Goal: Task Accomplishment & Management: Use online tool/utility

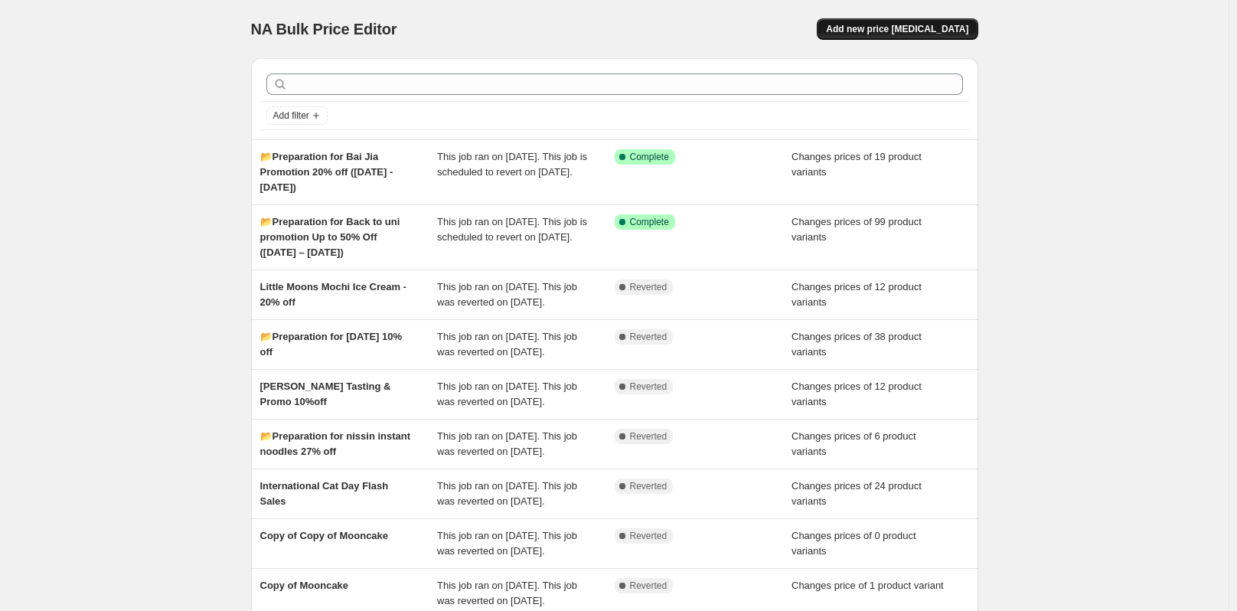
click at [915, 25] on span "Add new price [MEDICAL_DATA]" at bounding box center [897, 29] width 142 height 12
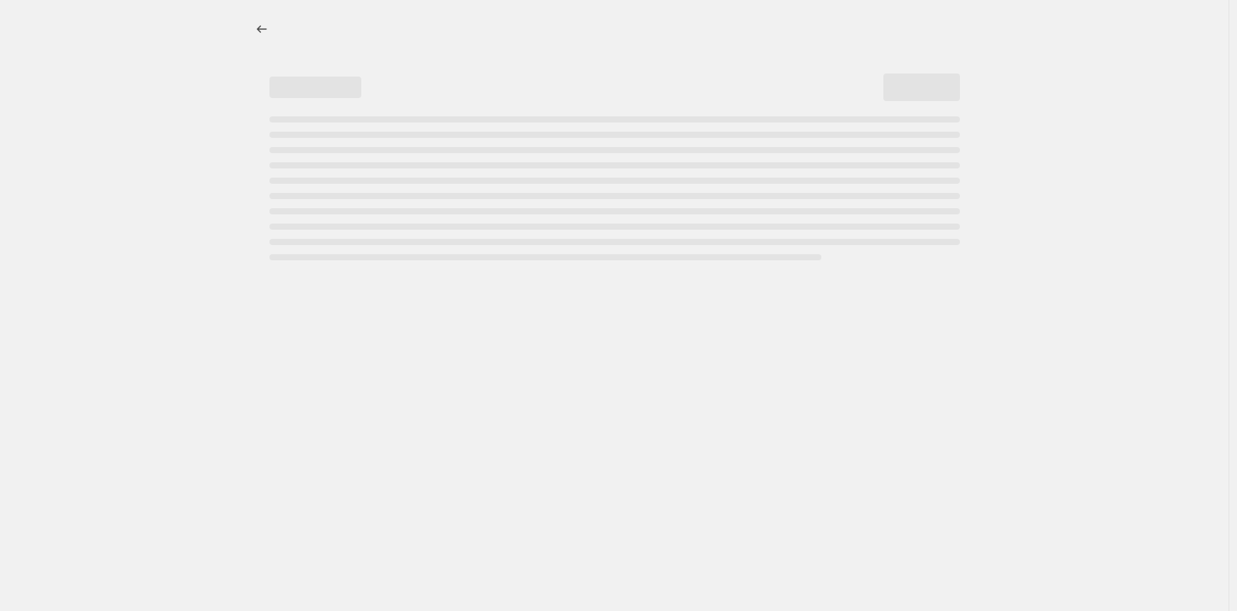
select select "percentage"
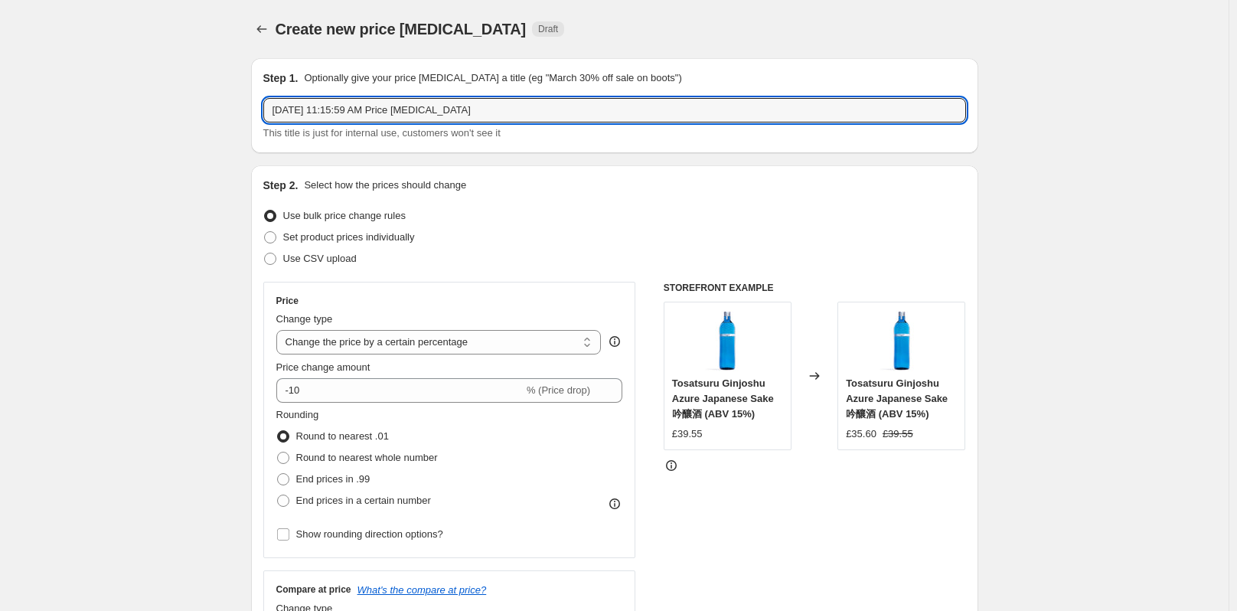
drag, startPoint x: 494, startPoint y: 101, endPoint x: 233, endPoint y: 101, distance: 261.0
paste input "📂Preparation for Relx Pod Pro 25% off ([DATE] - [DATE])"
type input "📂Preparation for Relx Pod Pro 25% off ([DATE] - [DATE])"
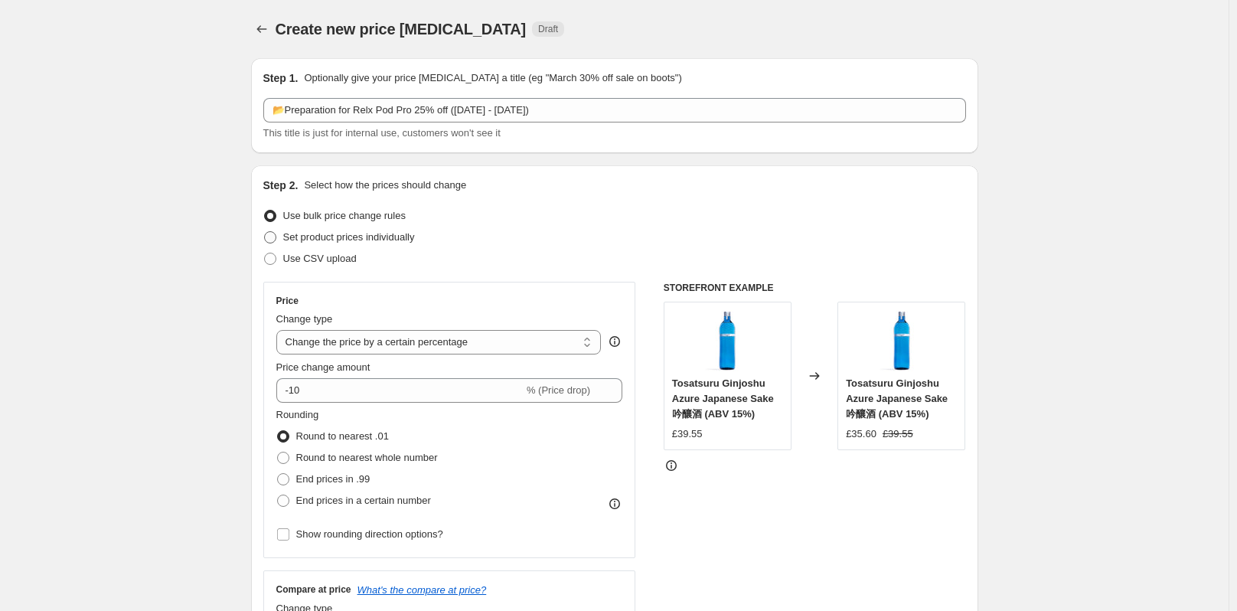
click at [276, 237] on span at bounding box center [270, 237] width 12 height 12
click at [265, 232] on input "Set product prices individually" at bounding box center [264, 231] width 1 height 1
radio input "true"
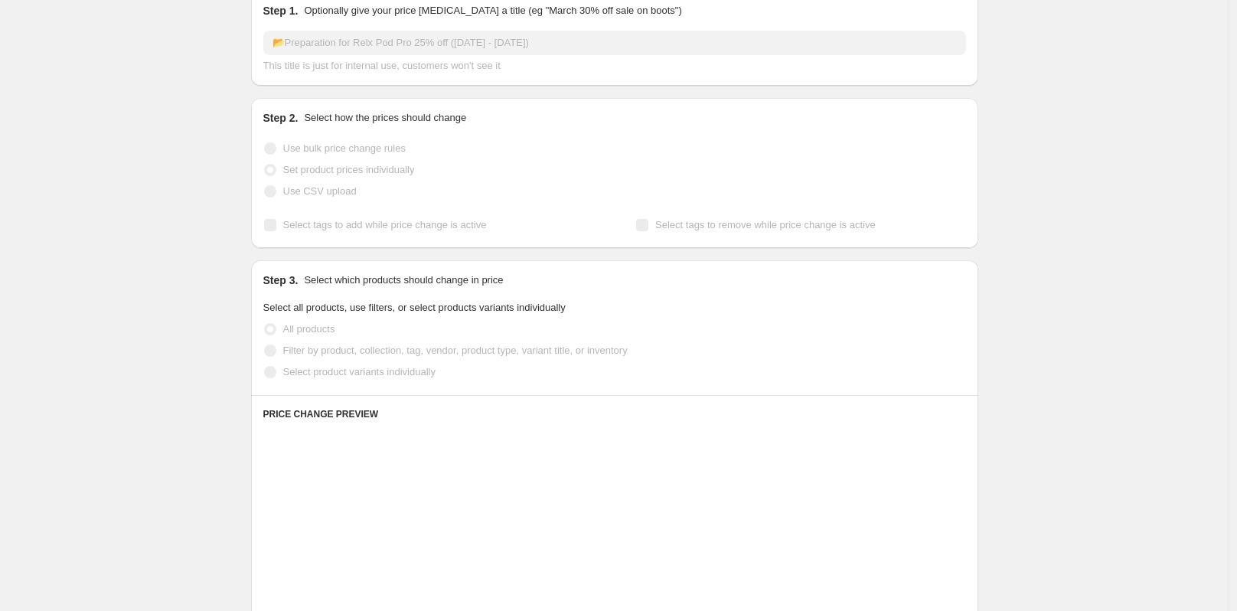
scroll to position [153, 0]
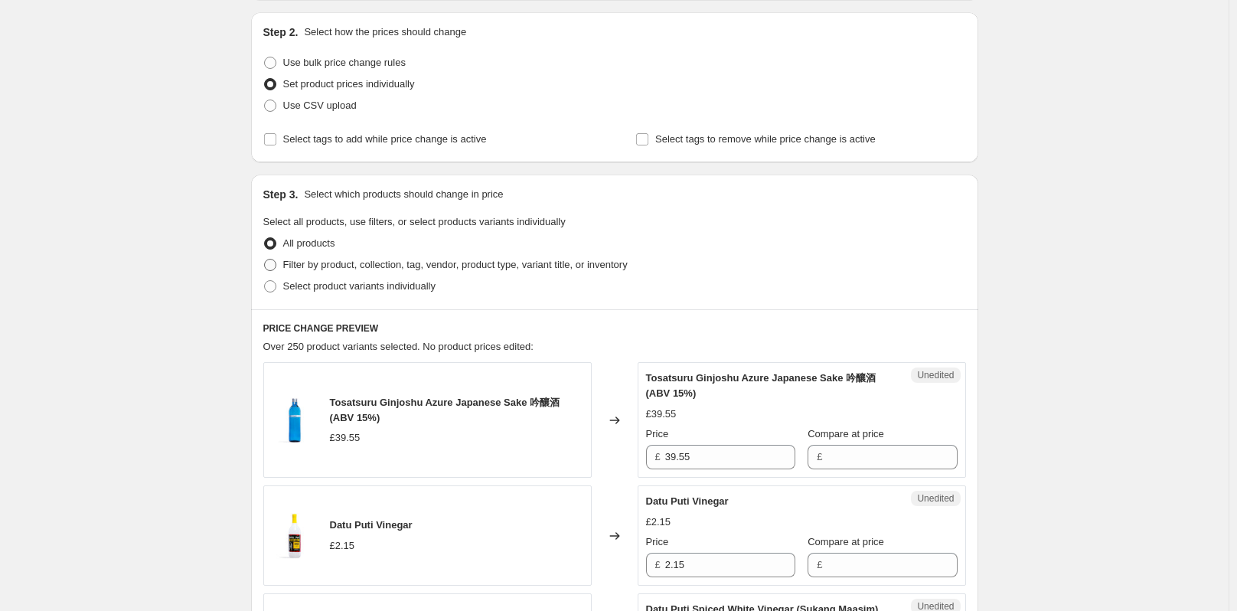
click at [269, 263] on span at bounding box center [270, 265] width 12 height 12
click at [265, 259] on input "Filter by product, collection, tag, vendor, product type, variant title, or inv…" at bounding box center [264, 259] width 1 height 1
radio input "true"
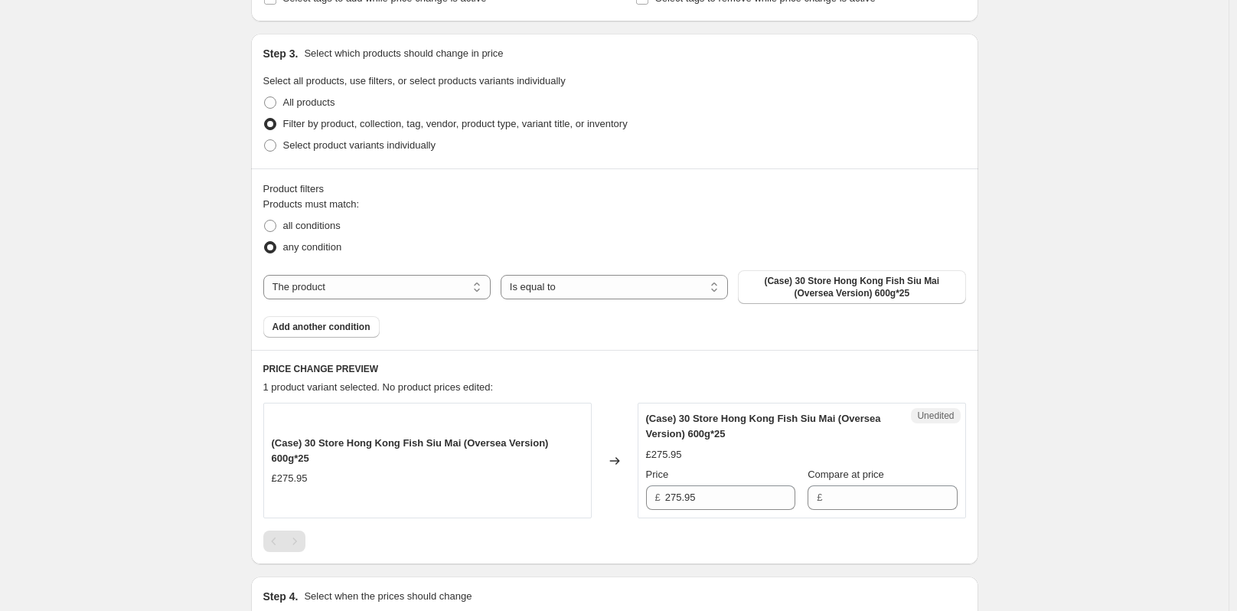
scroll to position [383, 0]
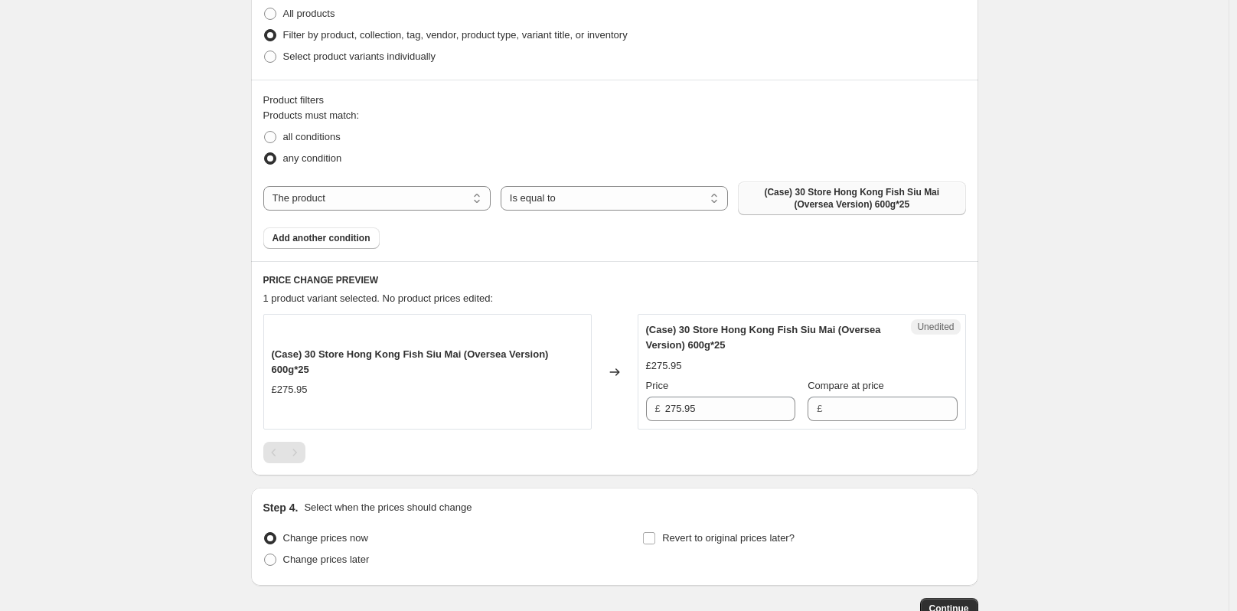
click at [796, 199] on span "(Case) 30 Store Hong Kong Fish Siu Mai (Oversea Version) 600g*25" at bounding box center [851, 198] width 209 height 24
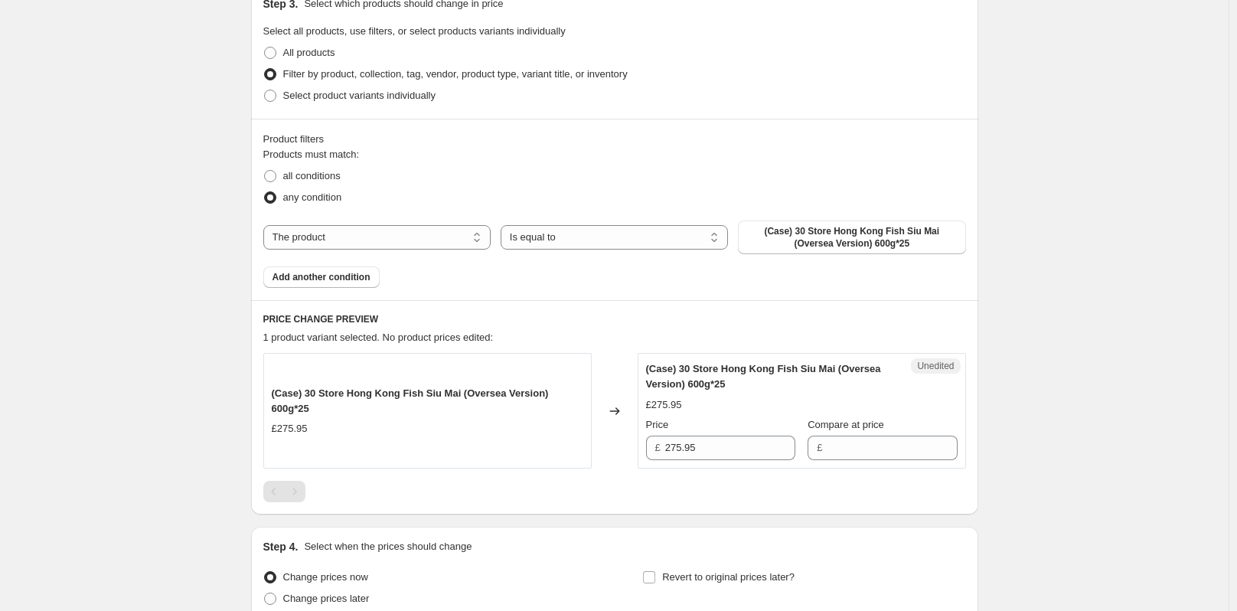
scroll to position [306, 0]
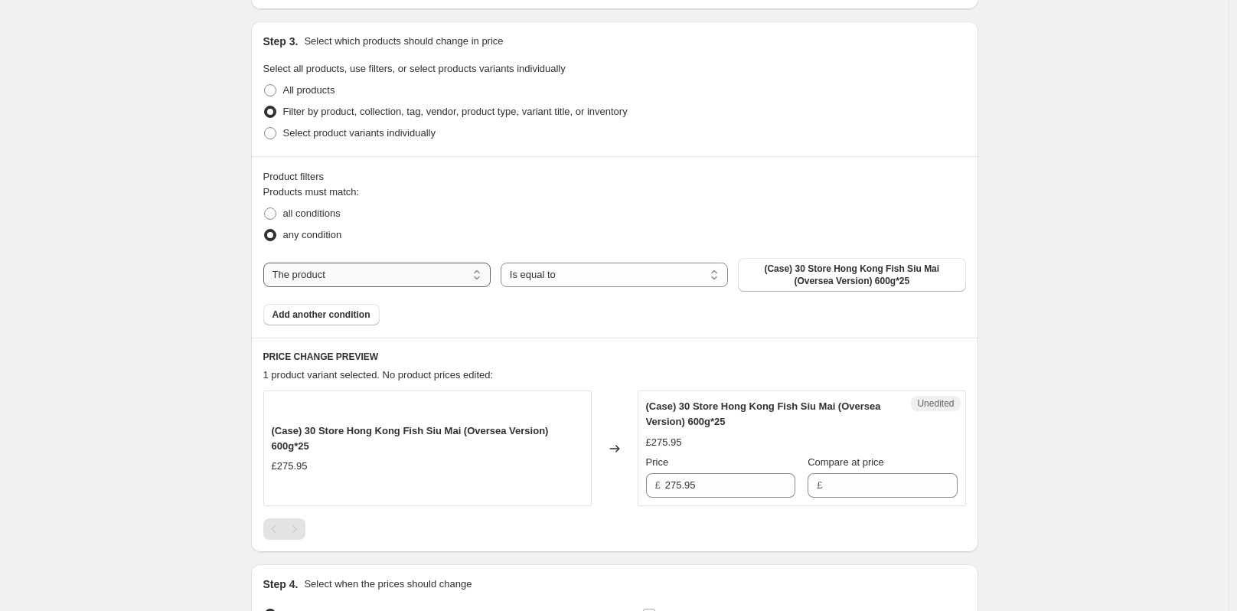
click at [366, 274] on select "The product The product's collection The product's tag The product's vendor The…" at bounding box center [376, 275] width 227 height 24
select select "collection"
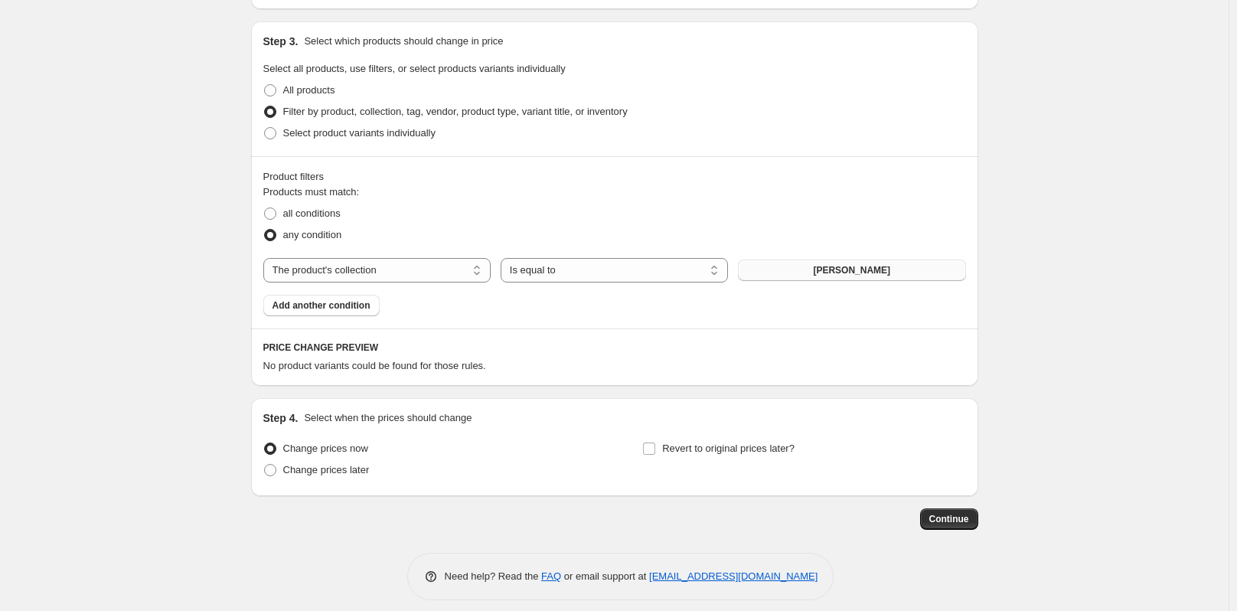
click at [848, 268] on span "[PERSON_NAME]" at bounding box center [851, 270] width 77 height 12
click at [551, 264] on select "Is equal to Is not equal to" at bounding box center [614, 270] width 227 height 24
click at [849, 151] on div "Step 3. Select which products should change in price Select all products, use f…" at bounding box center [614, 88] width 727 height 135
click at [846, 270] on span "[PERSON_NAME]" at bounding box center [851, 270] width 77 height 12
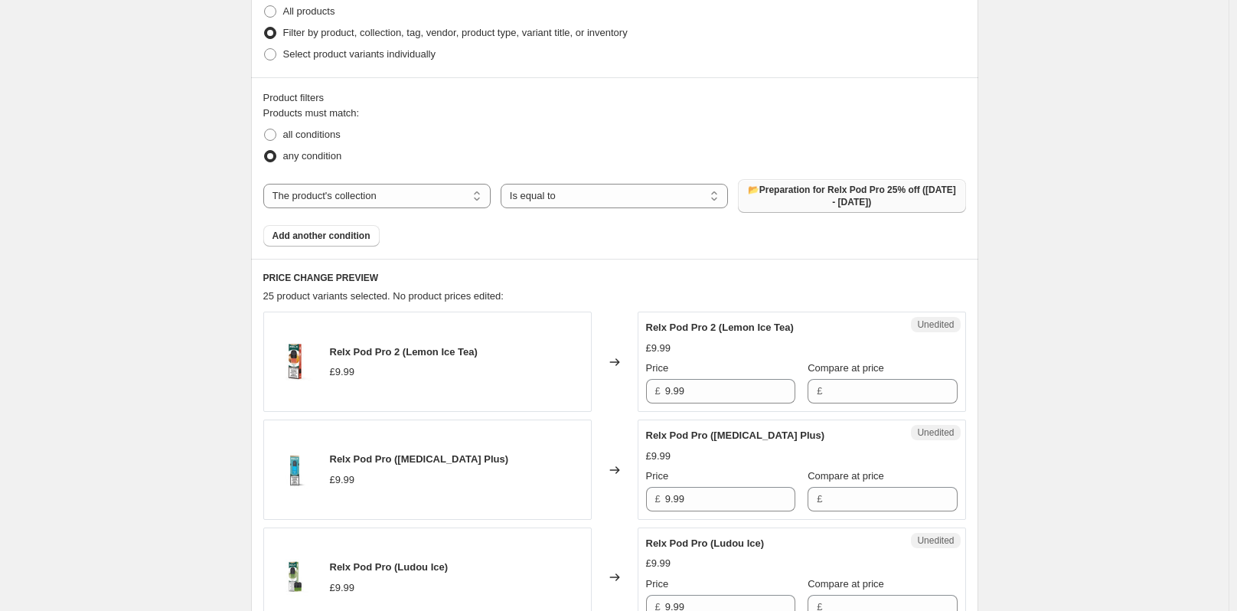
scroll to position [383, 0]
drag, startPoint x: 693, startPoint y: 394, endPoint x: 666, endPoint y: 392, distance: 26.9
click at [666, 392] on div "£ 9.99" at bounding box center [720, 393] width 149 height 24
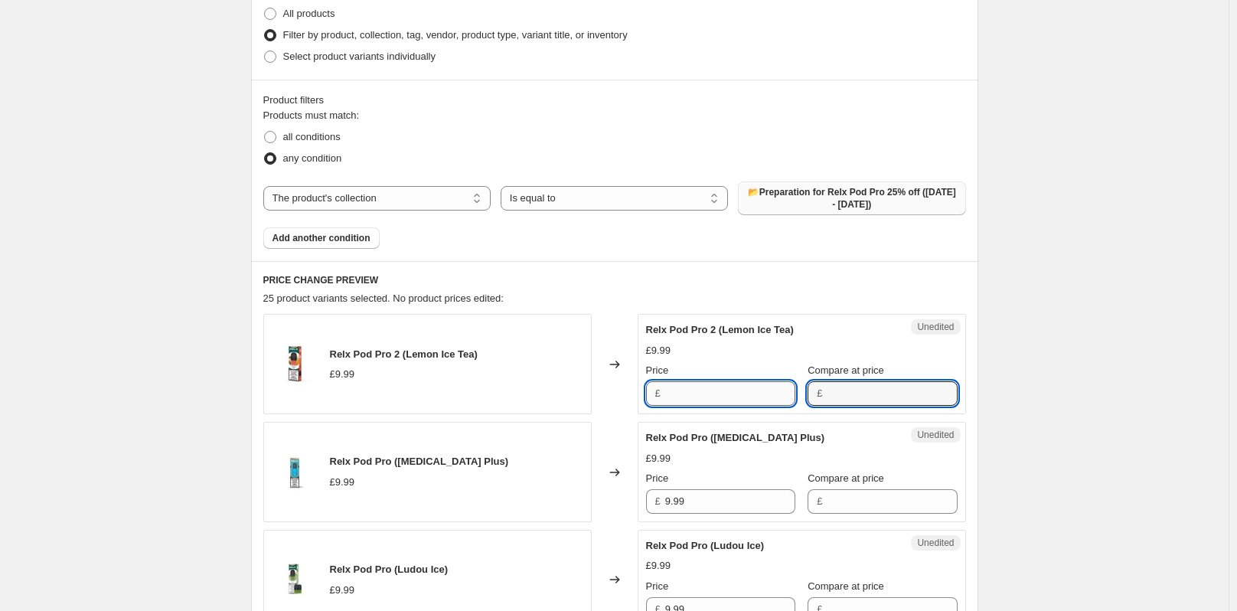
type input "9.99"
drag, startPoint x: 702, startPoint y: 391, endPoint x: 589, endPoint y: 408, distance: 113.8
click at [623, 400] on div "Relx Pod Pro 2 (Lemon Ice Tea) £9.99 Changed to Success Edited Relx Pod Pro 2 (…" at bounding box center [614, 364] width 703 height 100
click at [724, 393] on input "7.49" at bounding box center [730, 393] width 130 height 24
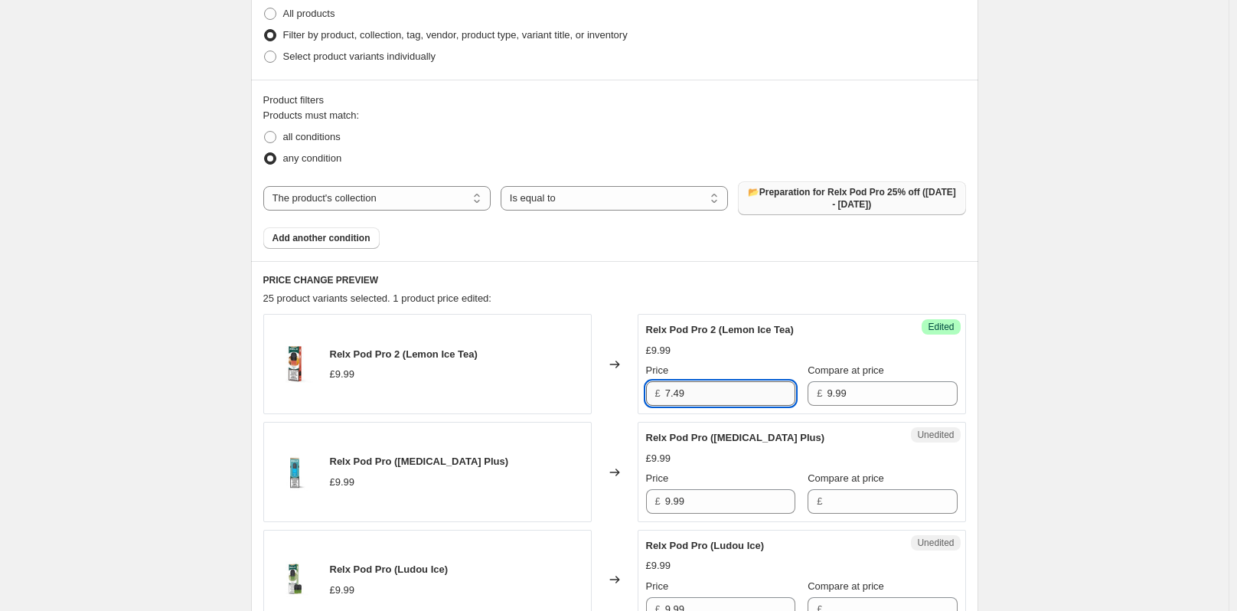
drag, startPoint x: 711, startPoint y: 395, endPoint x: 668, endPoint y: 395, distance: 42.9
click at [668, 395] on input "7.49" at bounding box center [730, 393] width 130 height 24
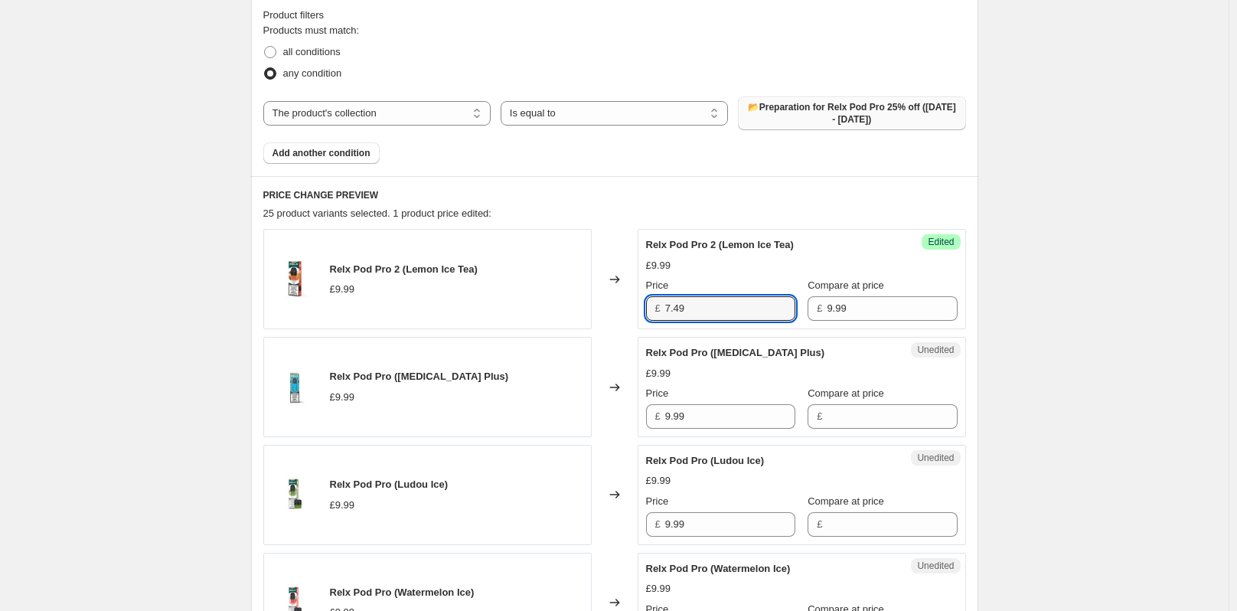
scroll to position [536, 0]
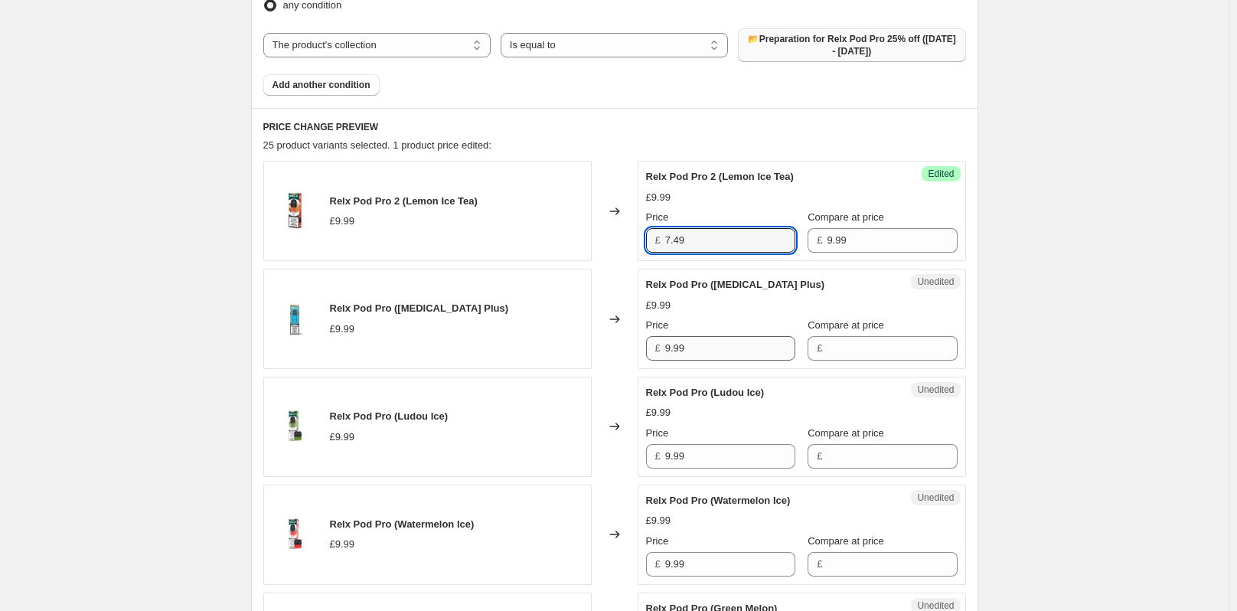
type input "7.49"
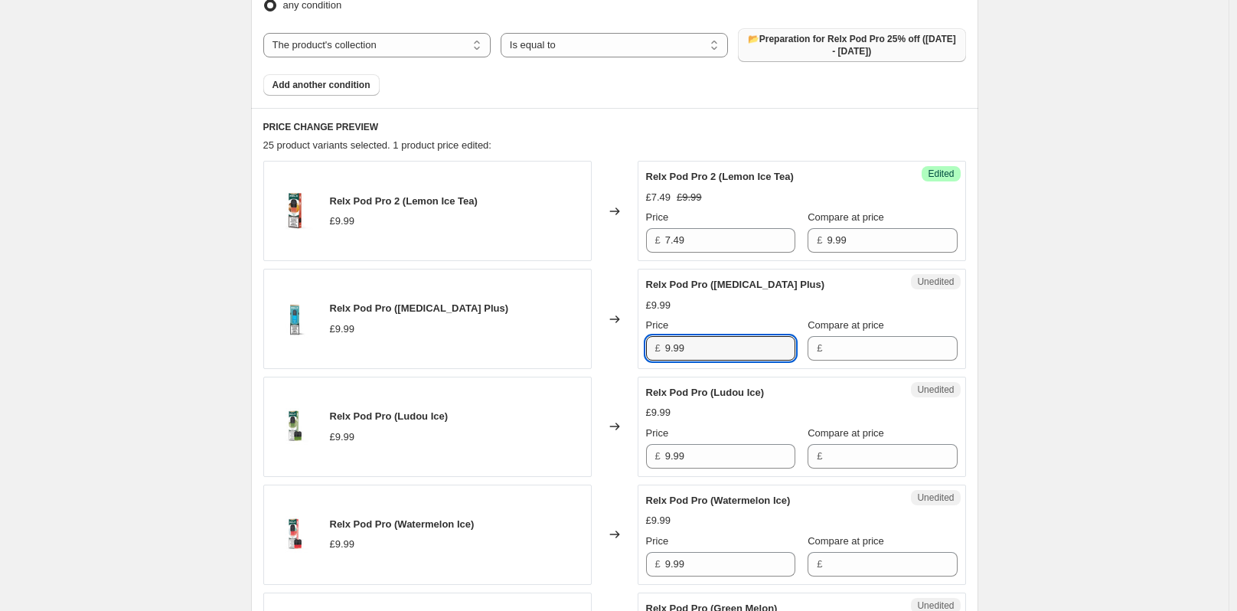
drag, startPoint x: 700, startPoint y: 352, endPoint x: 650, endPoint y: 344, distance: 50.3
click at [649, 346] on div "£ 9.99" at bounding box center [720, 348] width 149 height 24
type input "9.99"
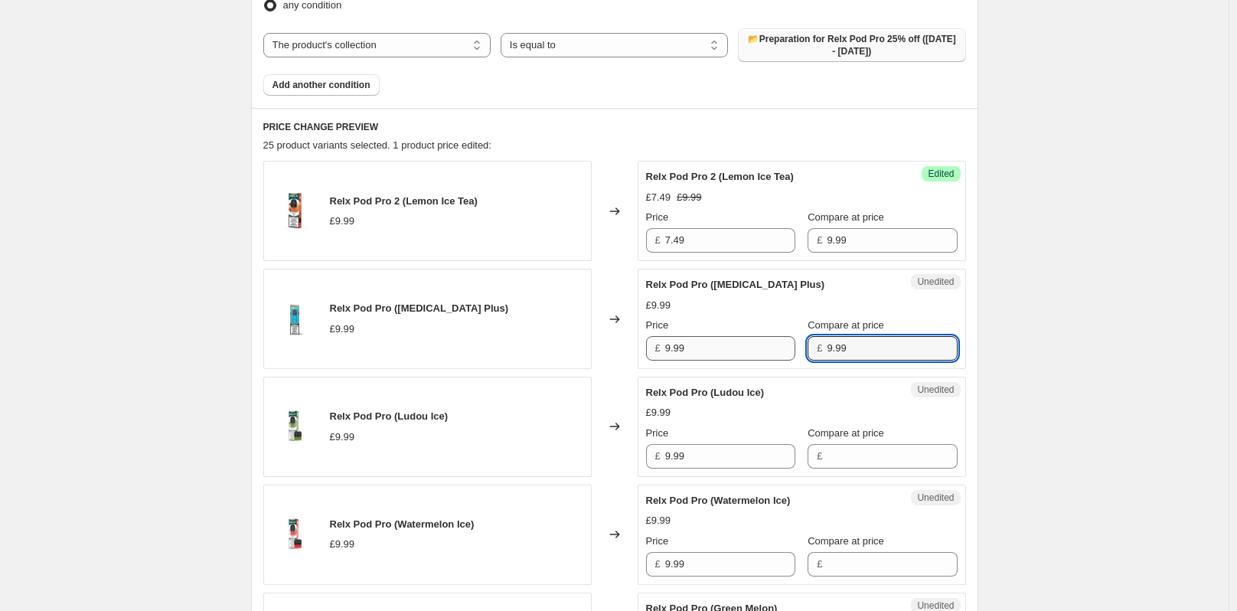
type input "9.99"
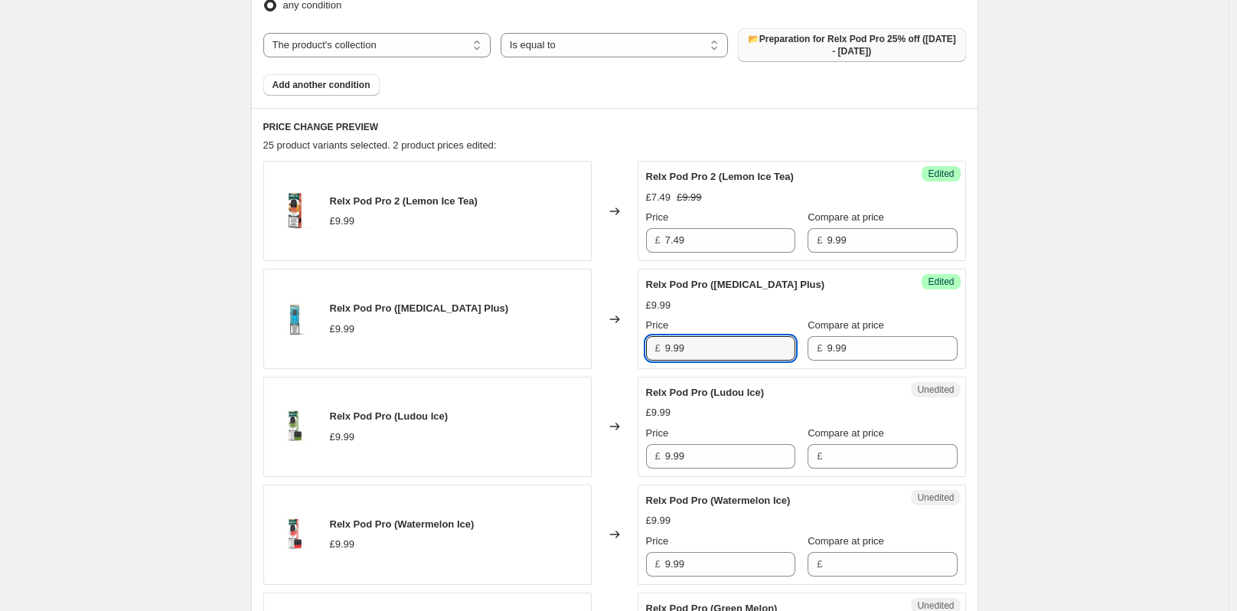
drag, startPoint x: 699, startPoint y: 348, endPoint x: 644, endPoint y: 347, distance: 55.1
click at [644, 347] on div "Success Edited Relx Pod Pro ([MEDICAL_DATA] Plus) £9.99 Price £ 9.99 Compare at…" at bounding box center [802, 319] width 328 height 100
paste input "7.4"
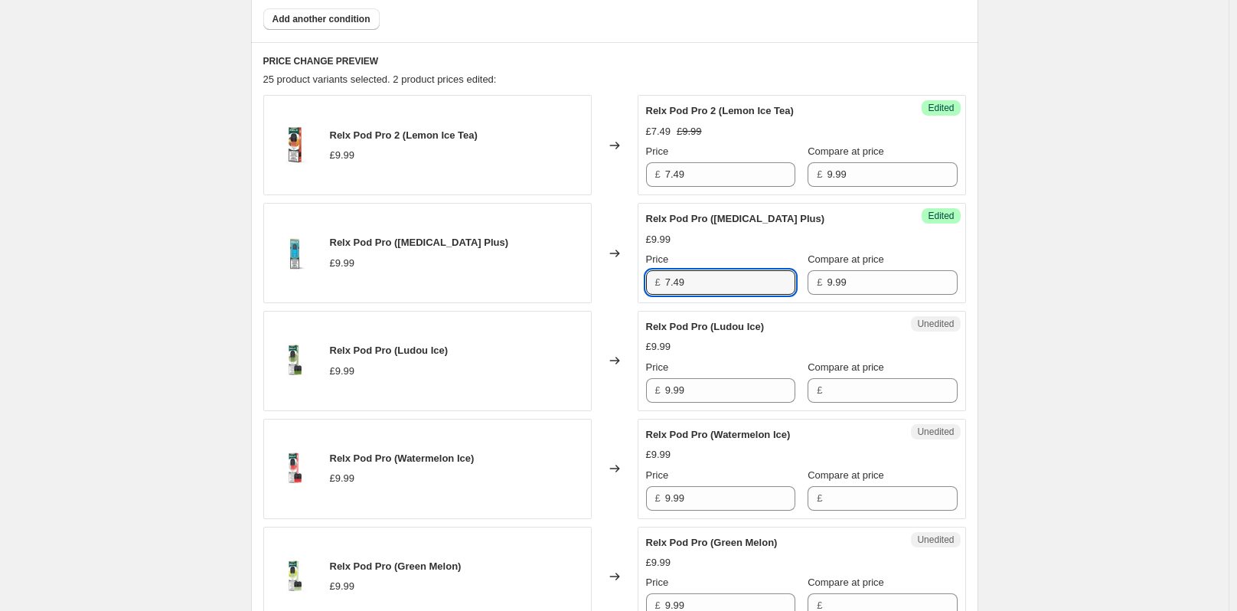
scroll to position [842, 0]
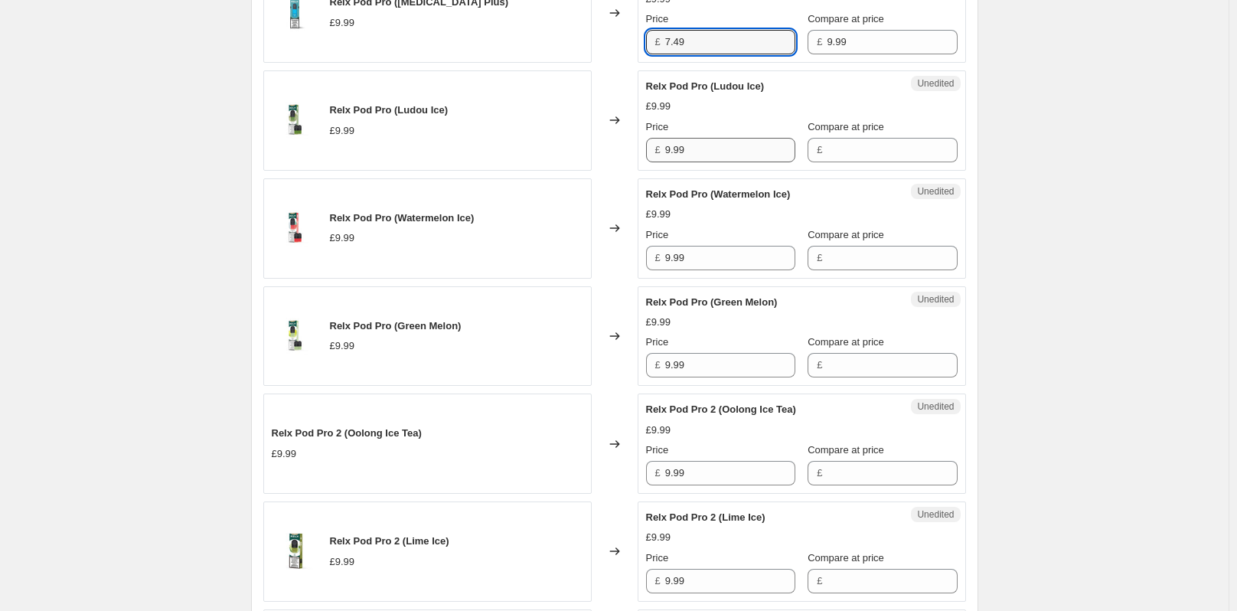
type input "7.49"
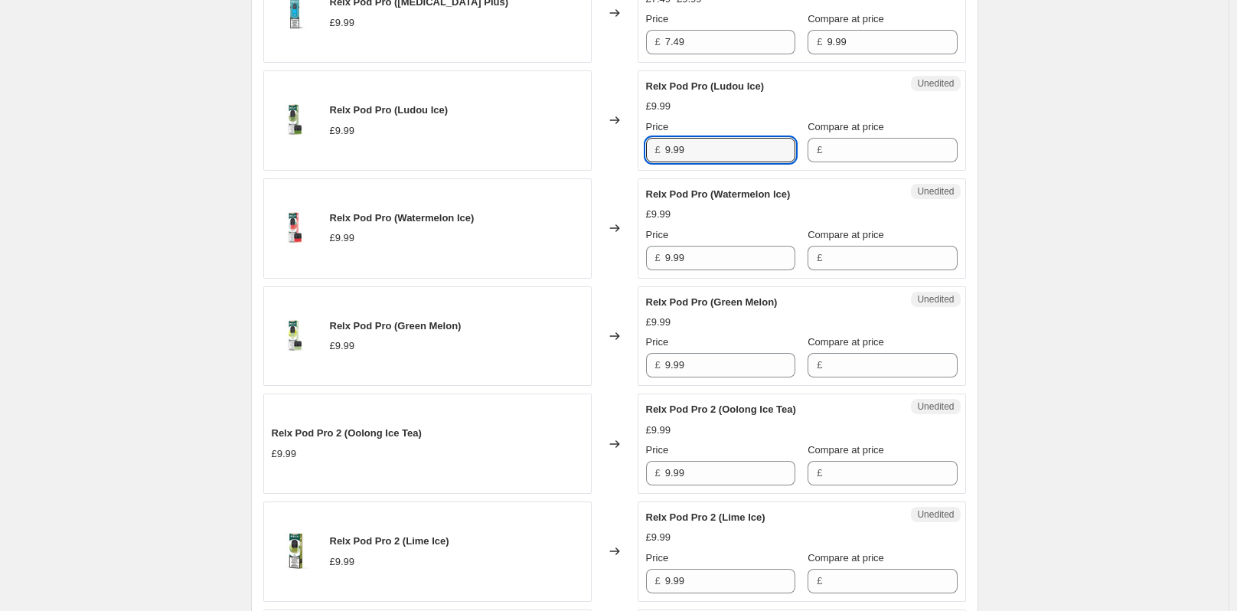
drag, startPoint x: 695, startPoint y: 145, endPoint x: 658, endPoint y: 145, distance: 36.7
click at [658, 145] on div "£ 9.99" at bounding box center [720, 150] width 149 height 24
type input "9.99"
drag, startPoint x: 726, startPoint y: 152, endPoint x: 631, endPoint y: 152, distance: 94.1
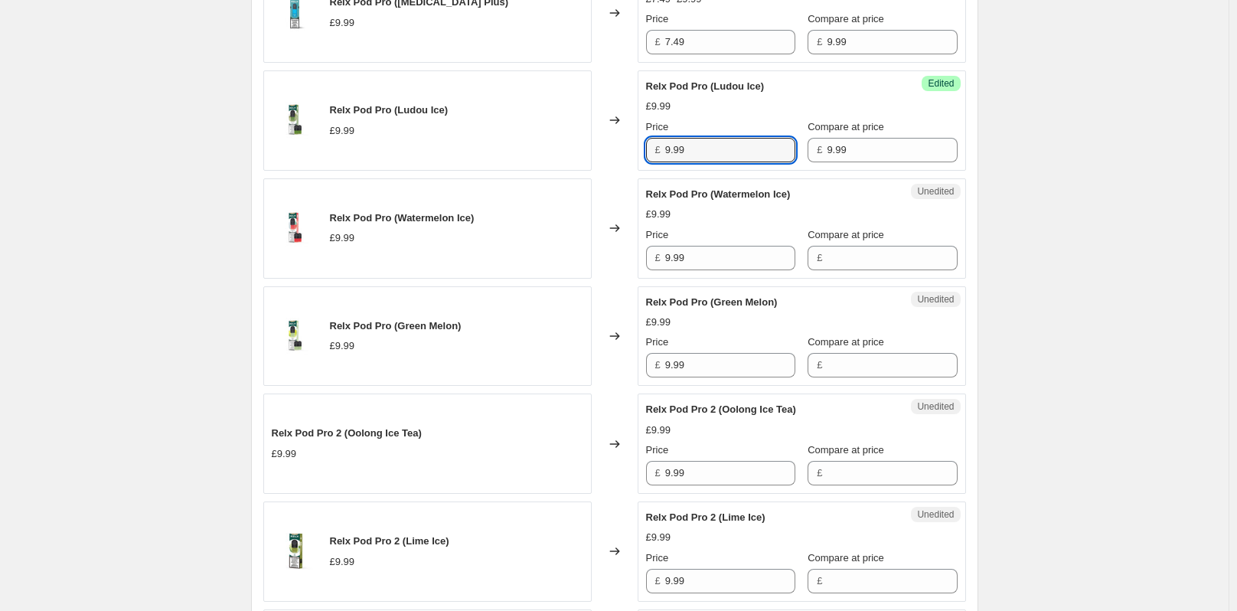
click at [631, 152] on div "Relx Pod Pro (Ludou Ice) £9.99 Changed to Success Edited Relx Pod Pro (Ludou Ic…" at bounding box center [614, 120] width 703 height 100
paste input "7.4"
type input "7.49"
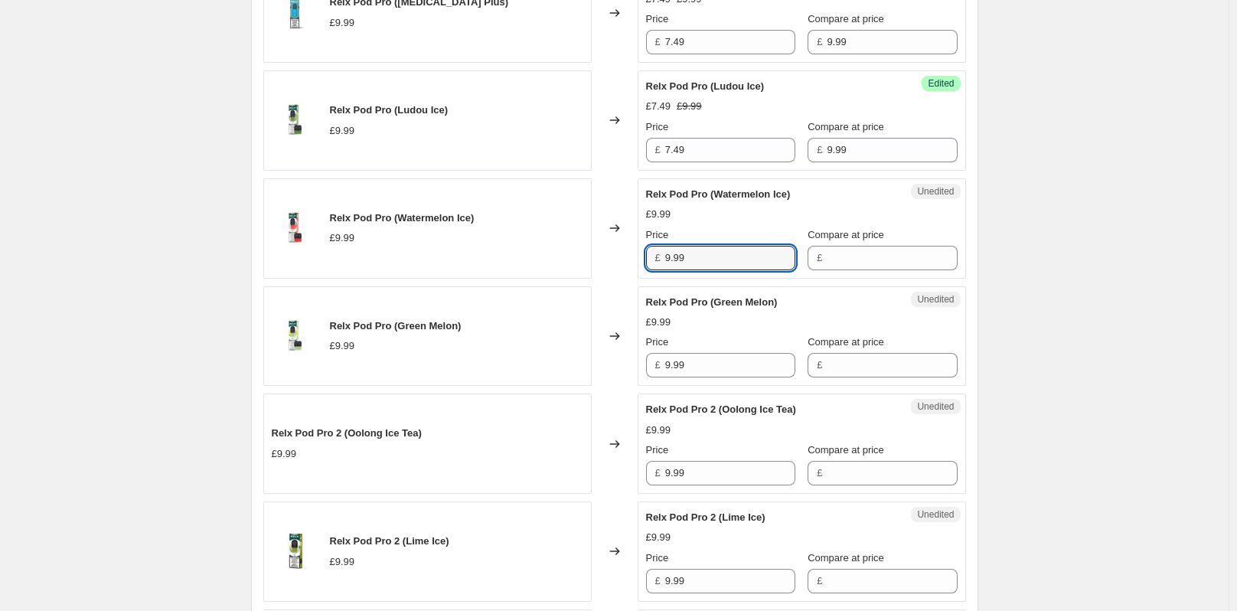
drag, startPoint x: 696, startPoint y: 256, endPoint x: 662, endPoint y: 256, distance: 33.7
click at [662, 256] on div "£ 9.99" at bounding box center [720, 258] width 149 height 24
type input "9.99"
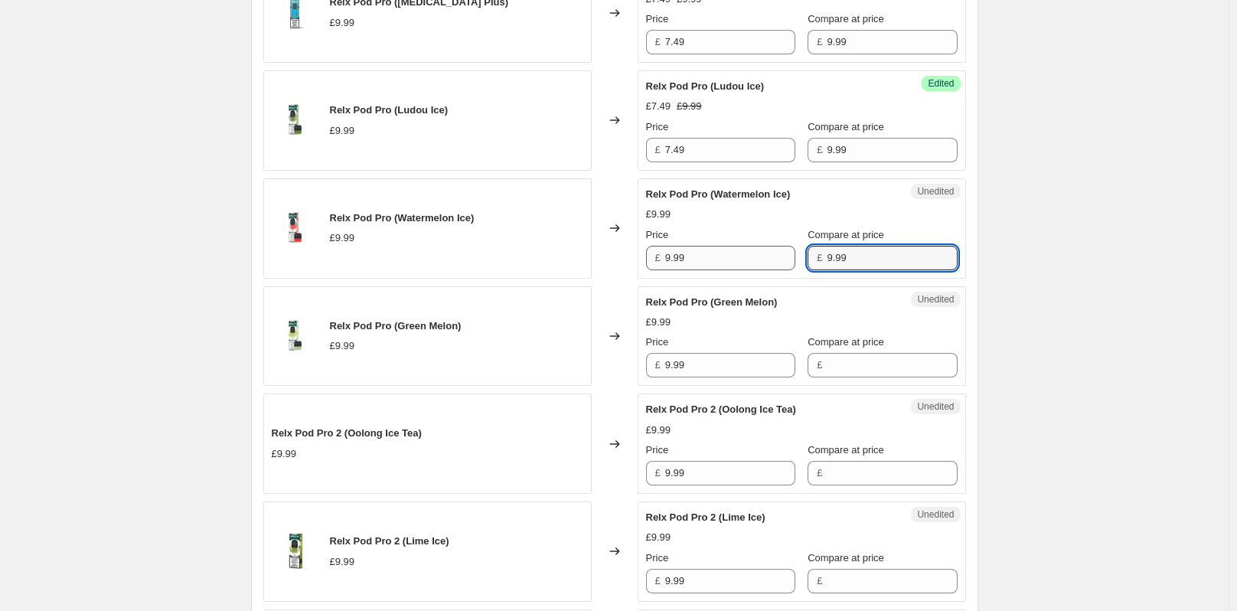
type input "9.99"
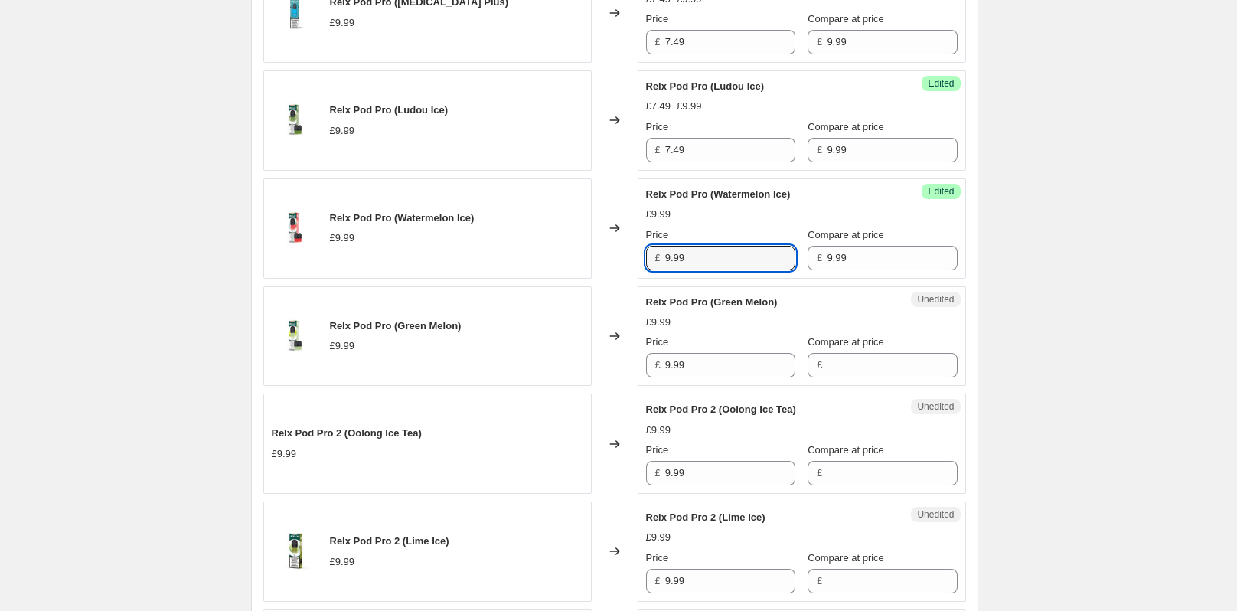
drag, startPoint x: 693, startPoint y: 262, endPoint x: 637, endPoint y: 262, distance: 56.6
click at [637, 262] on div "Relx Pod Pro (Watermelon Ice) £9.99 Changed to Success Edited Relx Pod Pro (Wat…" at bounding box center [614, 228] width 703 height 100
paste input "7.4"
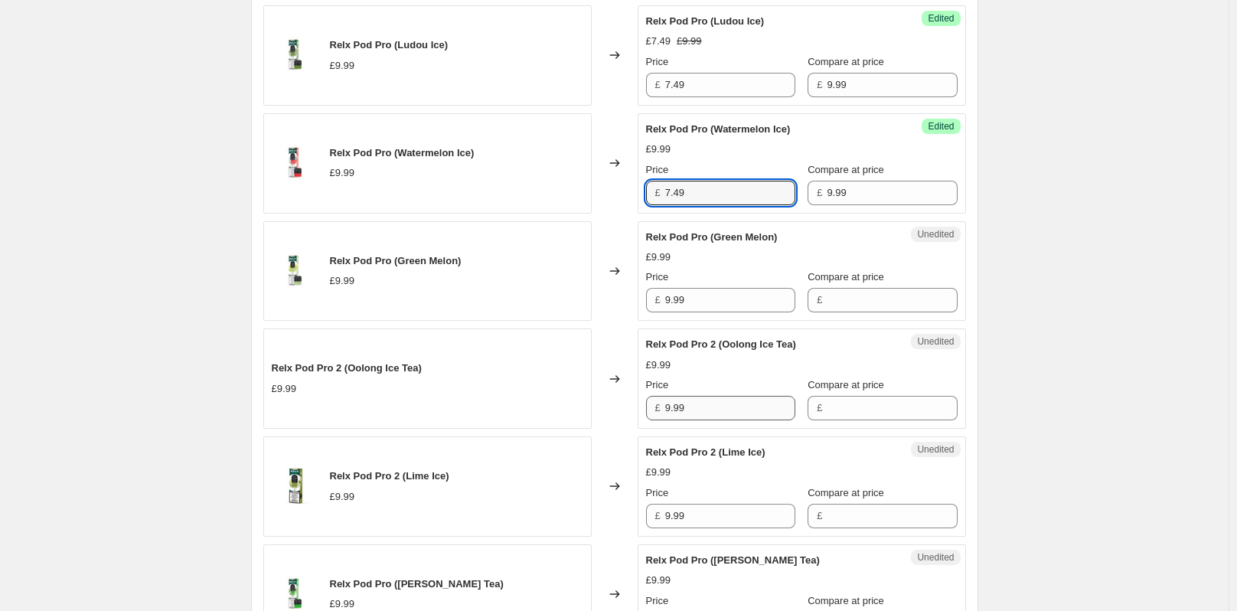
scroll to position [995, 0]
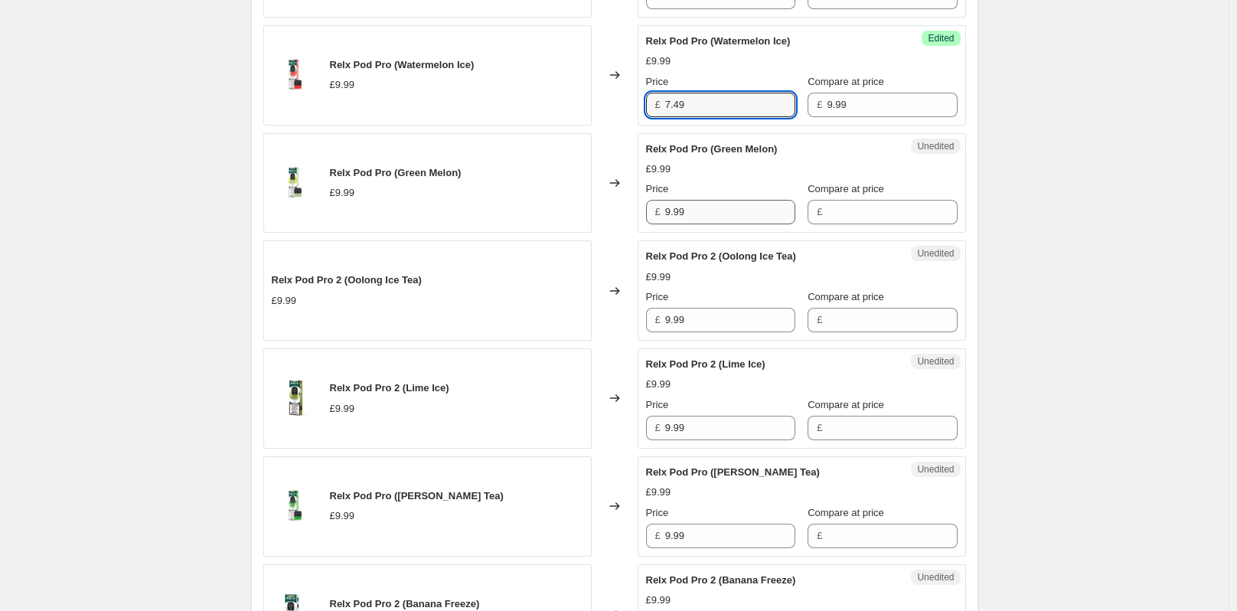
type input "7.49"
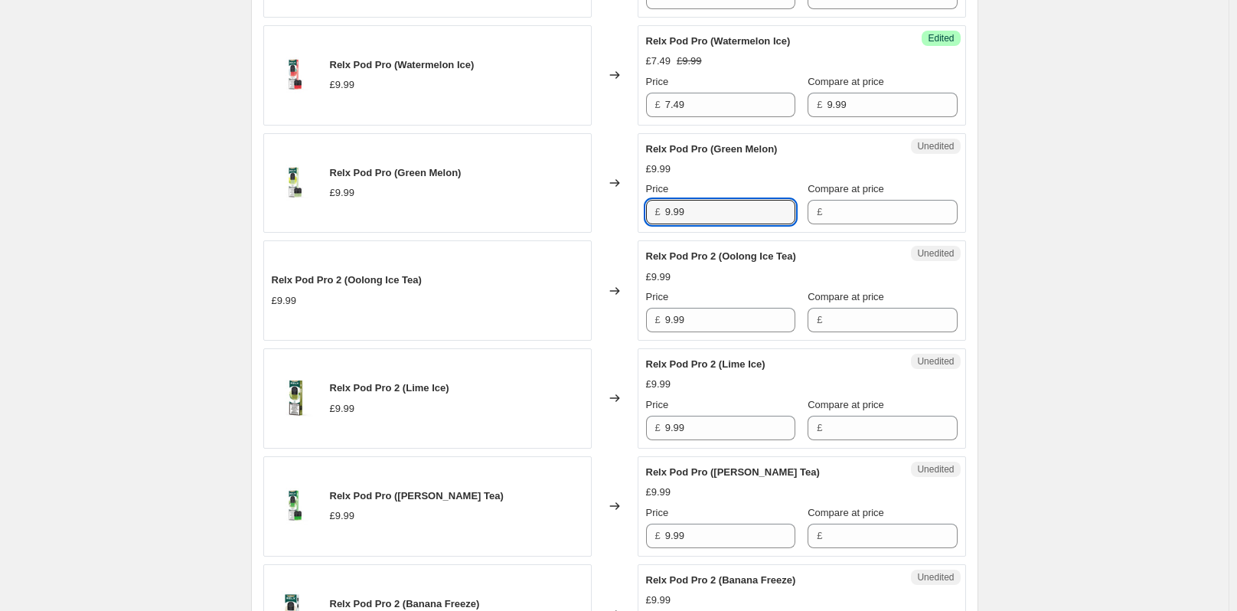
drag, startPoint x: 690, startPoint y: 211, endPoint x: 654, endPoint y: 206, distance: 35.6
click at [654, 206] on div "£ 9.99" at bounding box center [720, 212] width 149 height 24
type input "9.99"
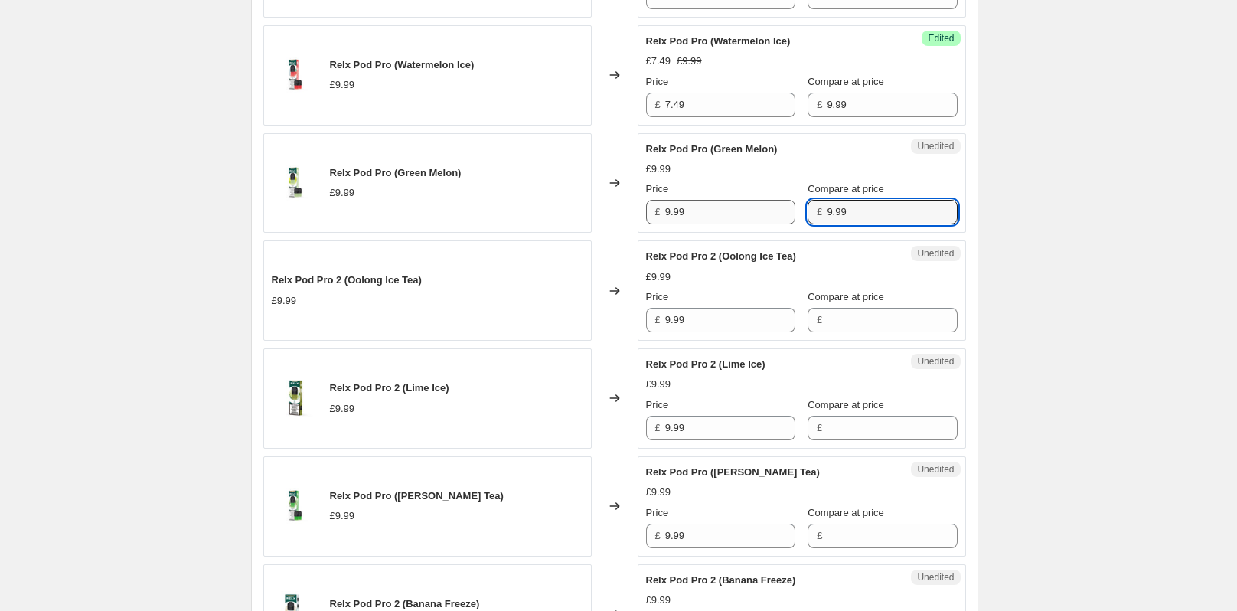
type input "9.99"
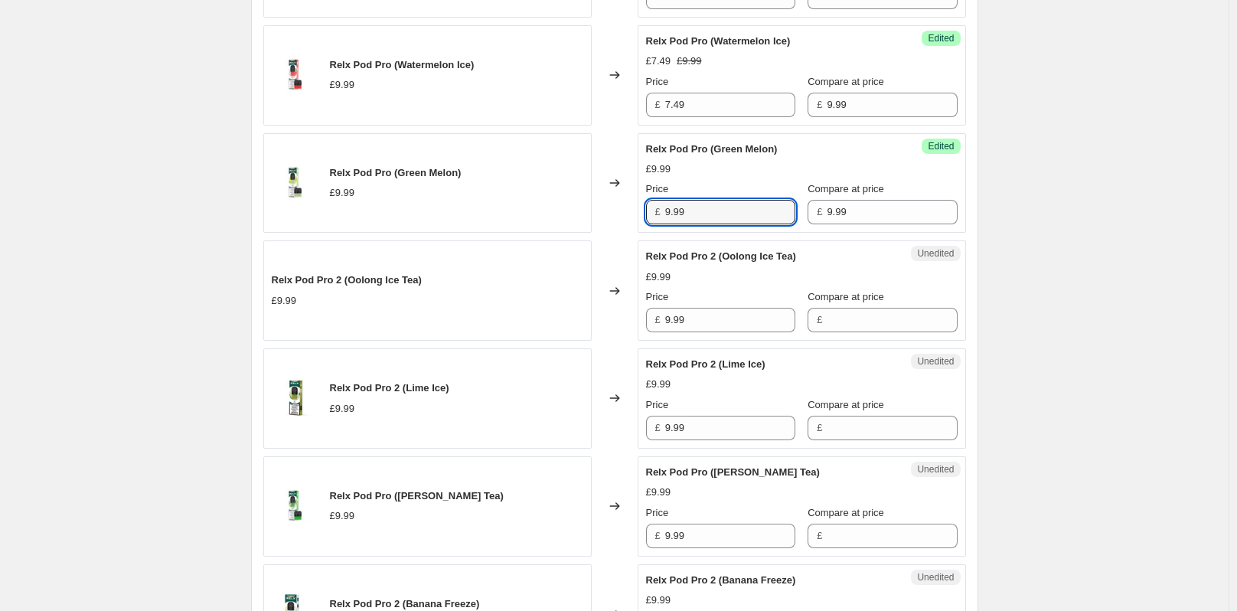
drag, startPoint x: 703, startPoint y: 222, endPoint x: 661, endPoint y: 218, distance: 41.5
click at [661, 218] on div "£ 9.99" at bounding box center [720, 212] width 149 height 24
paste input "7.4"
type input "7.49"
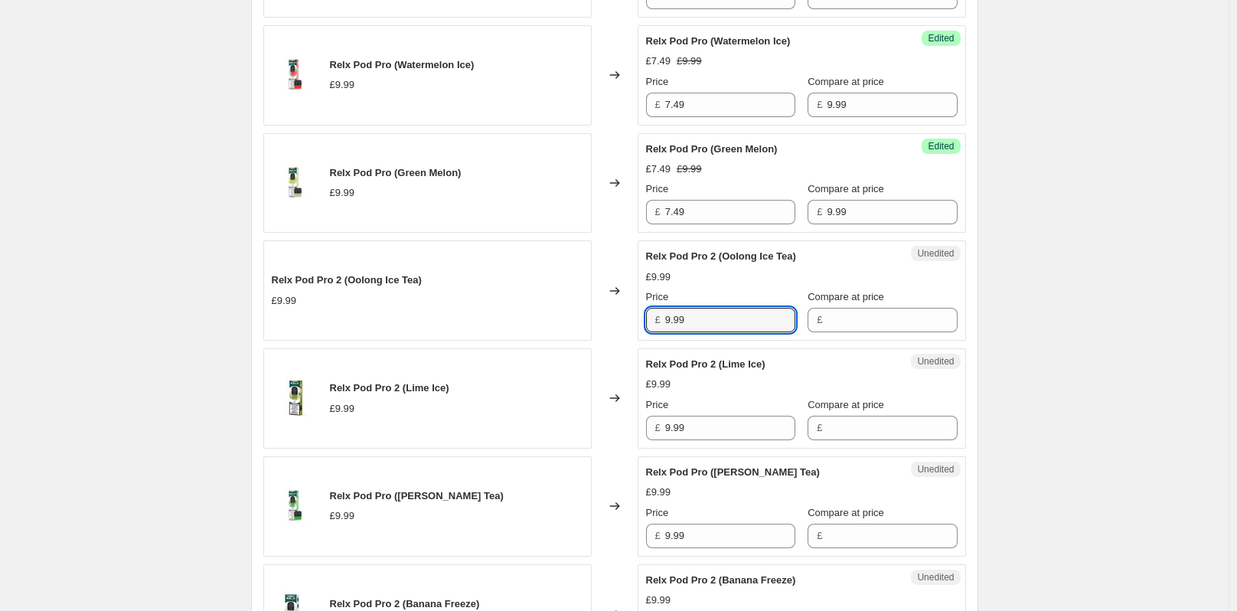
drag, startPoint x: 694, startPoint y: 312, endPoint x: 666, endPoint y: 313, distance: 28.4
click at [666, 313] on div "£ 9.99" at bounding box center [720, 320] width 149 height 24
type input "9.99"
drag, startPoint x: 703, startPoint y: 313, endPoint x: 576, endPoint y: 310, distance: 127.9
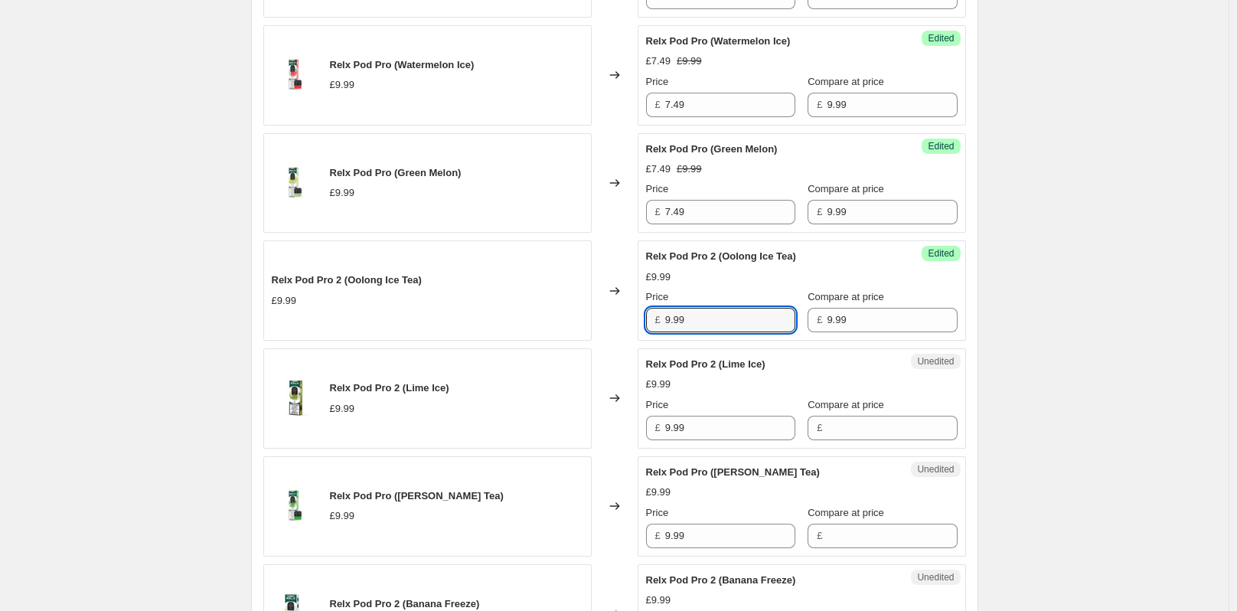
click at [613, 328] on div "Relx Pod Pro 2 (Oolong Ice Tea) £9.99 Changed to Success Edited Relx Pod Pro 2 …" at bounding box center [614, 290] width 703 height 100
paste input "7.4"
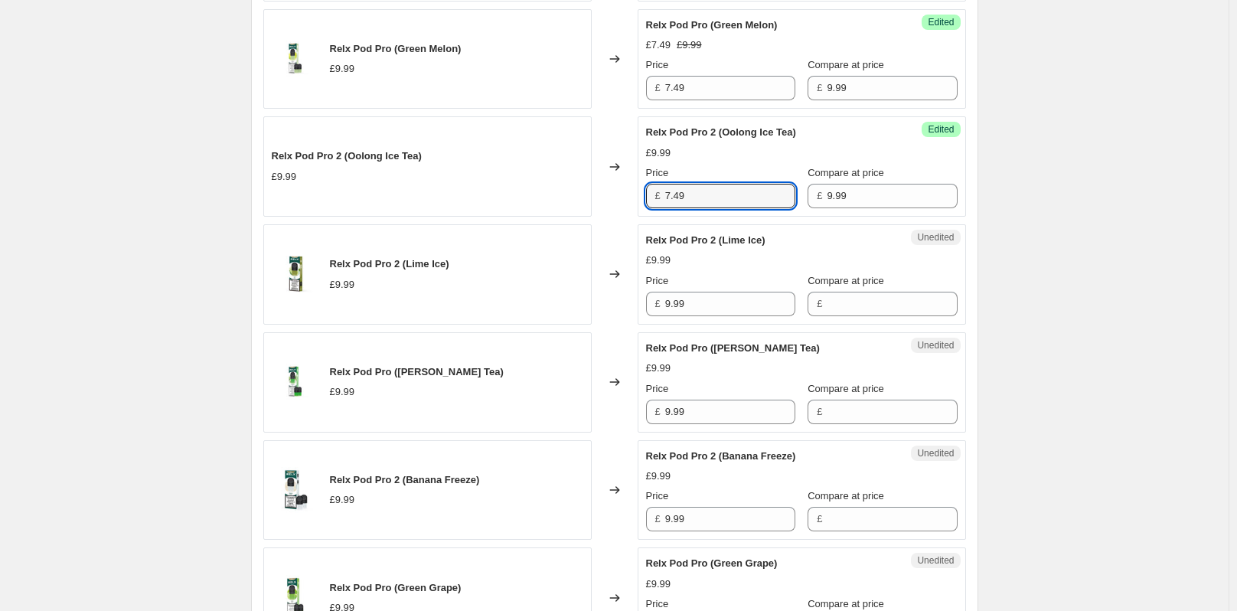
scroll to position [1148, 0]
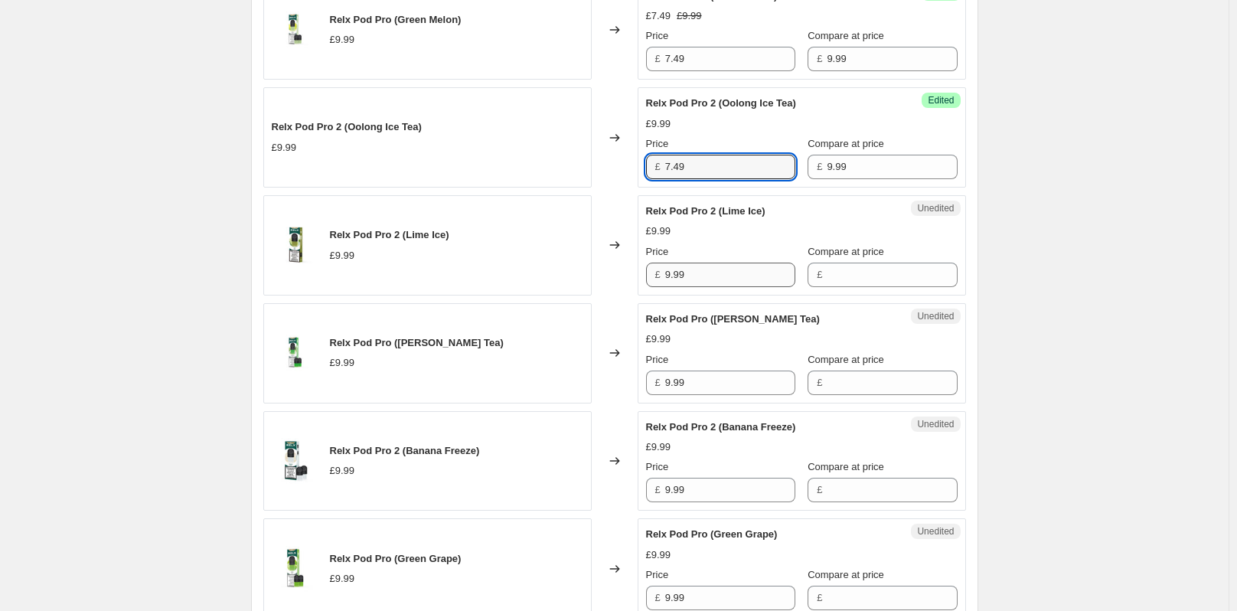
type input "7.49"
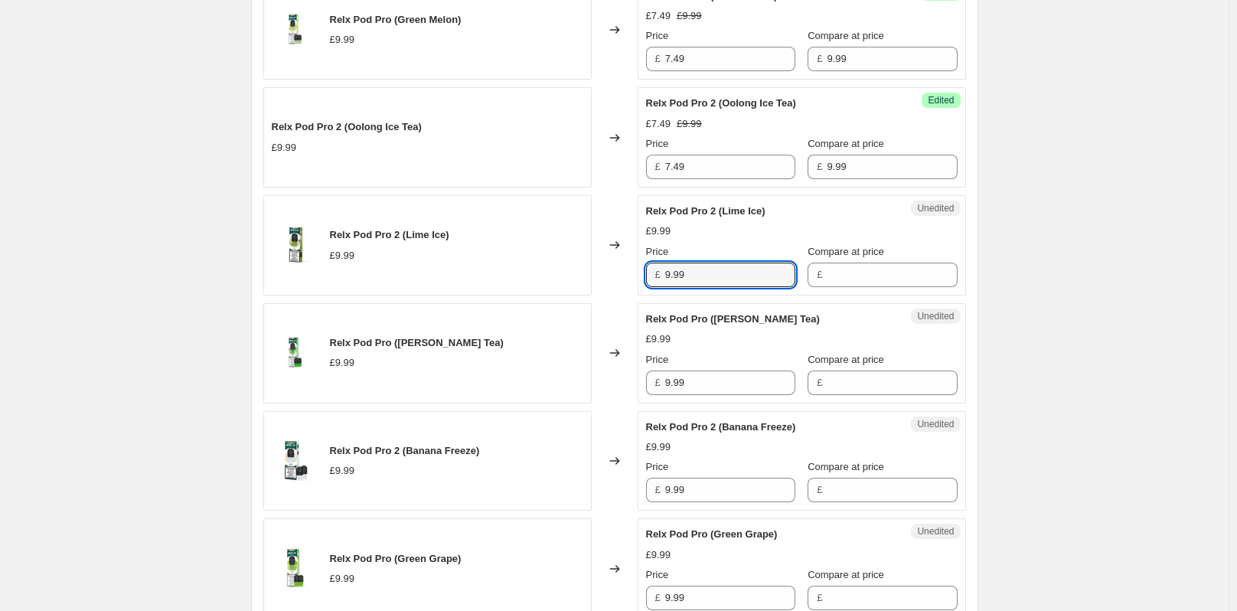
drag, startPoint x: 699, startPoint y: 279, endPoint x: 661, endPoint y: 271, distance: 39.0
click at [654, 271] on div "£ 9.99" at bounding box center [720, 275] width 149 height 24
type input "9.99"
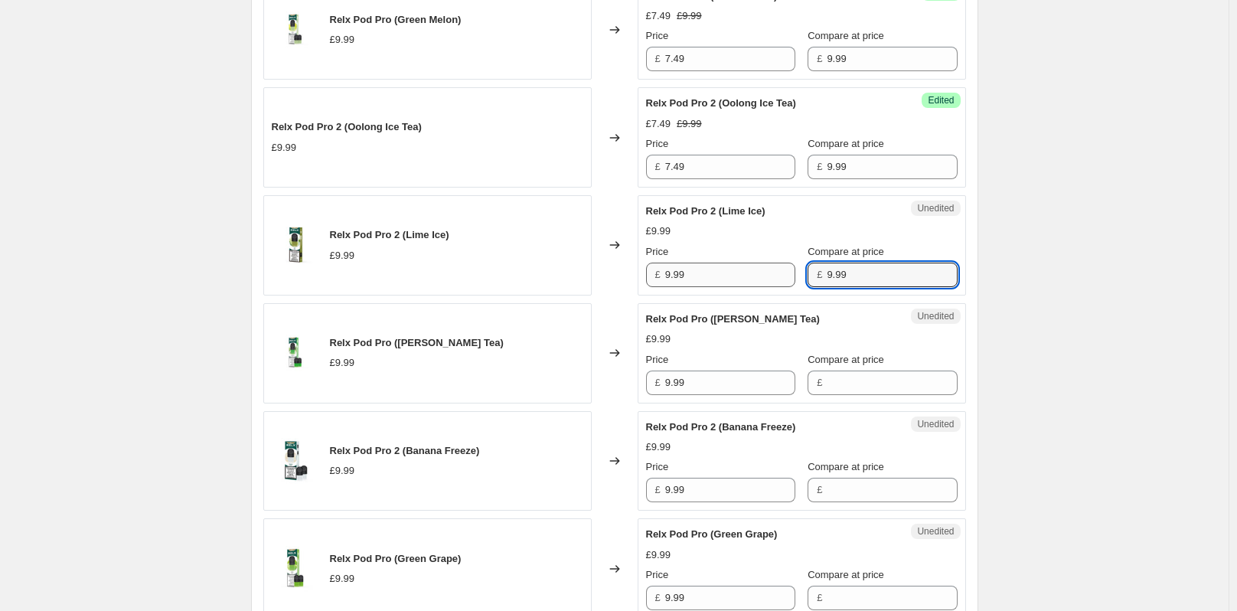
type input "9.99"
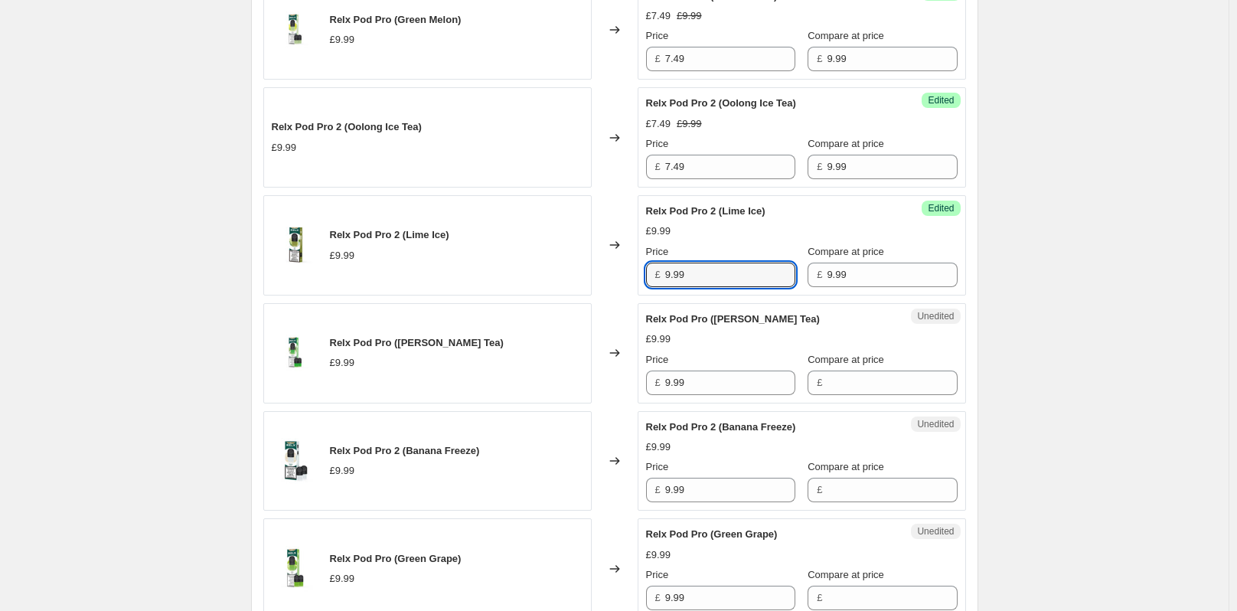
drag, startPoint x: 700, startPoint y: 283, endPoint x: 631, endPoint y: 282, distance: 68.1
click at [631, 282] on div "Relx Pod Pro 2 (Lime Ice) £9.99 Changed to Success Edited Relx Pod Pro 2 (Lime …" at bounding box center [614, 245] width 703 height 100
paste input "7.4"
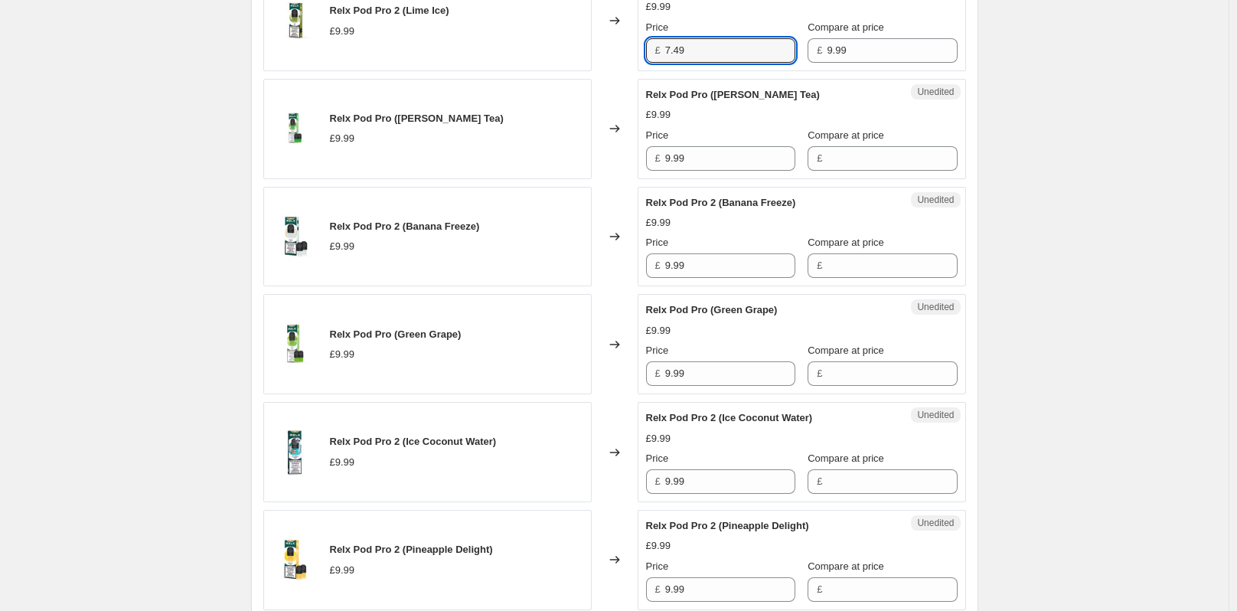
scroll to position [1378, 0]
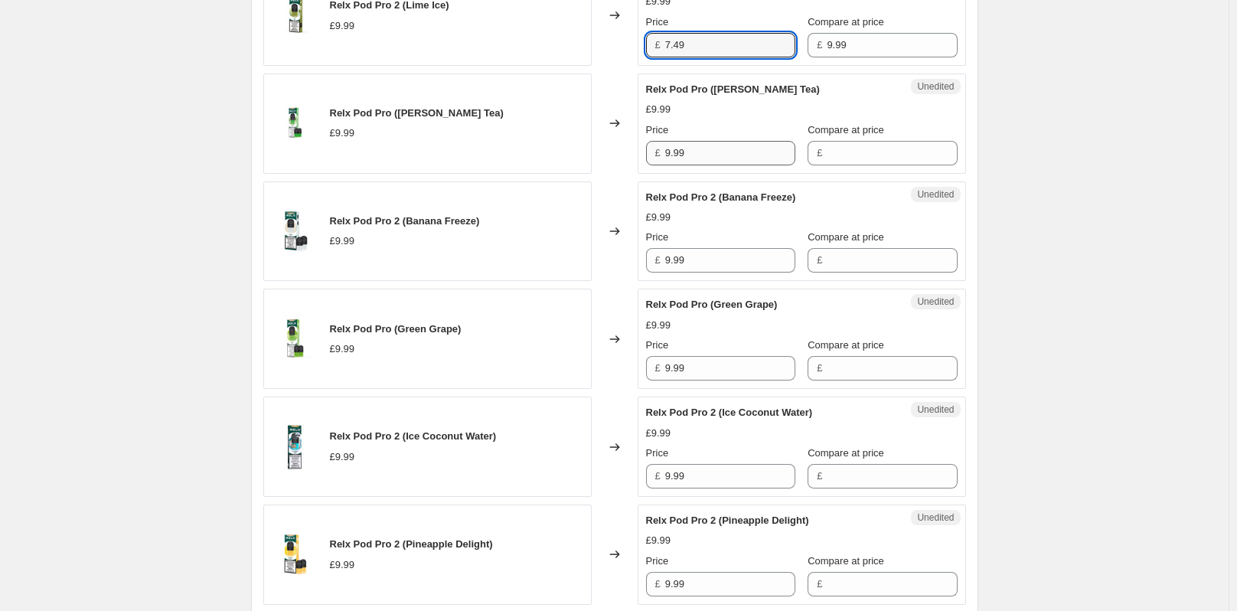
type input "7.49"
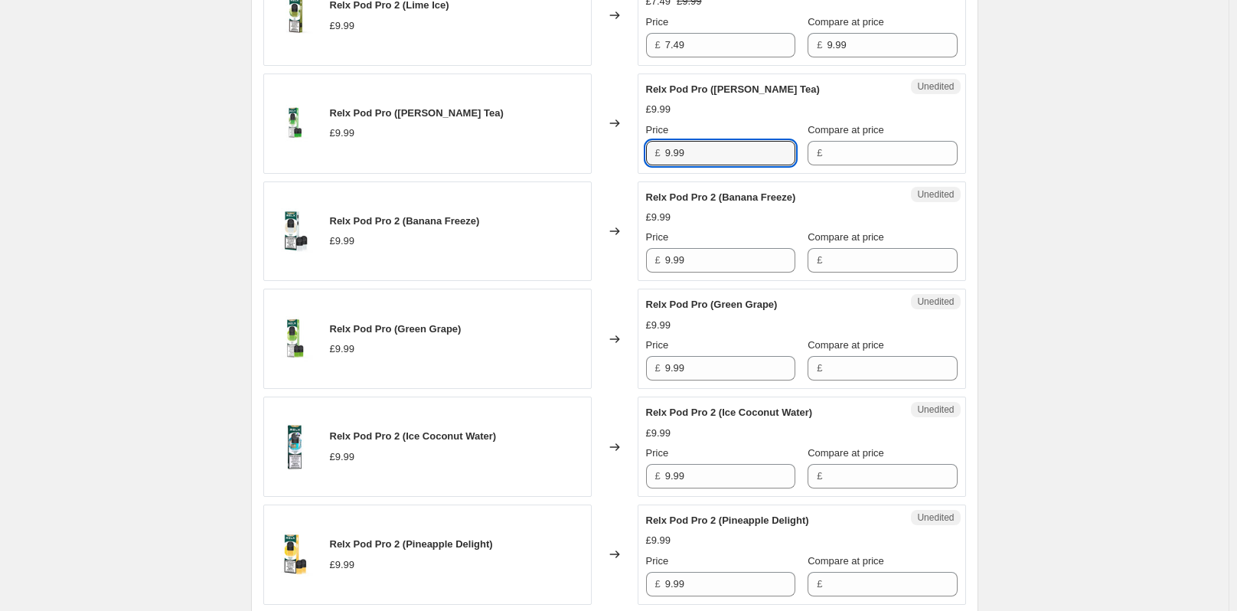
drag, startPoint x: 693, startPoint y: 145, endPoint x: 664, endPoint y: 145, distance: 29.9
click at [664, 145] on div "£ 9.99" at bounding box center [720, 153] width 149 height 24
type input "9.99"
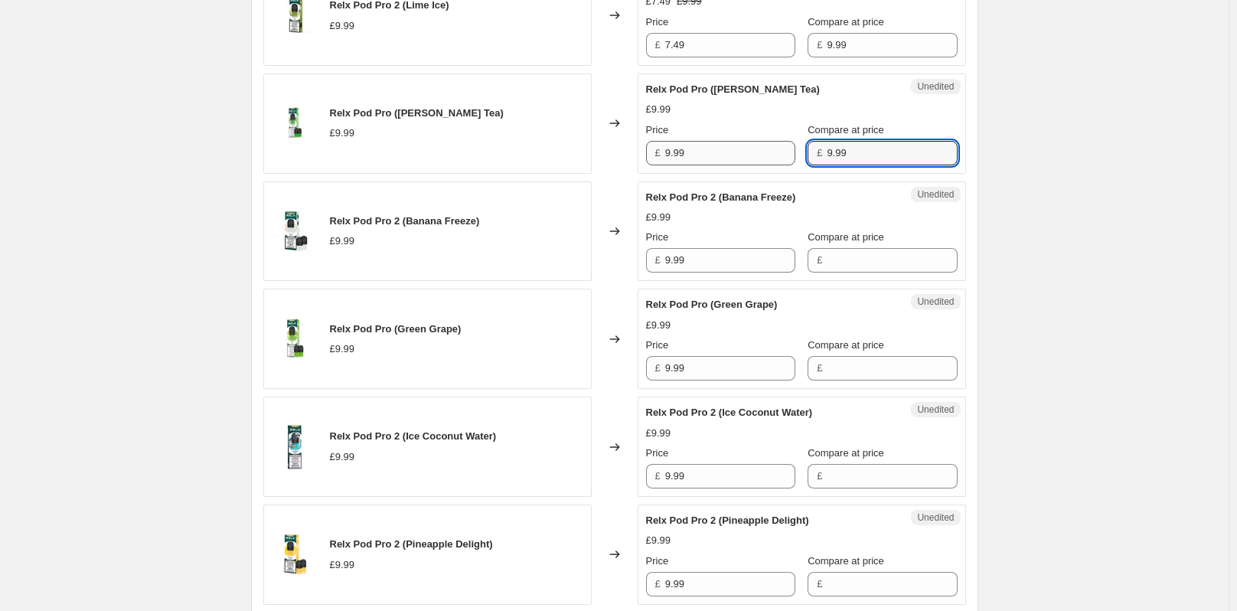
type input "9.99"
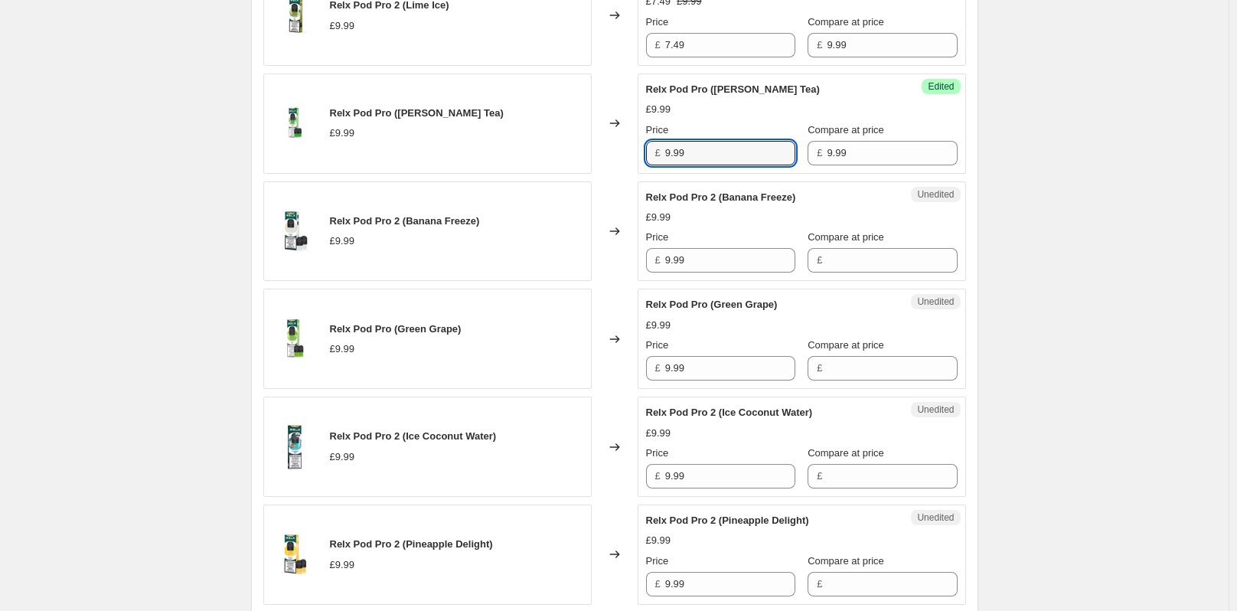
drag, startPoint x: 697, startPoint y: 154, endPoint x: 662, endPoint y: 154, distance: 34.4
click at [662, 154] on div "£ 9.99" at bounding box center [720, 153] width 149 height 24
paste input "7.4"
type input "7.49"
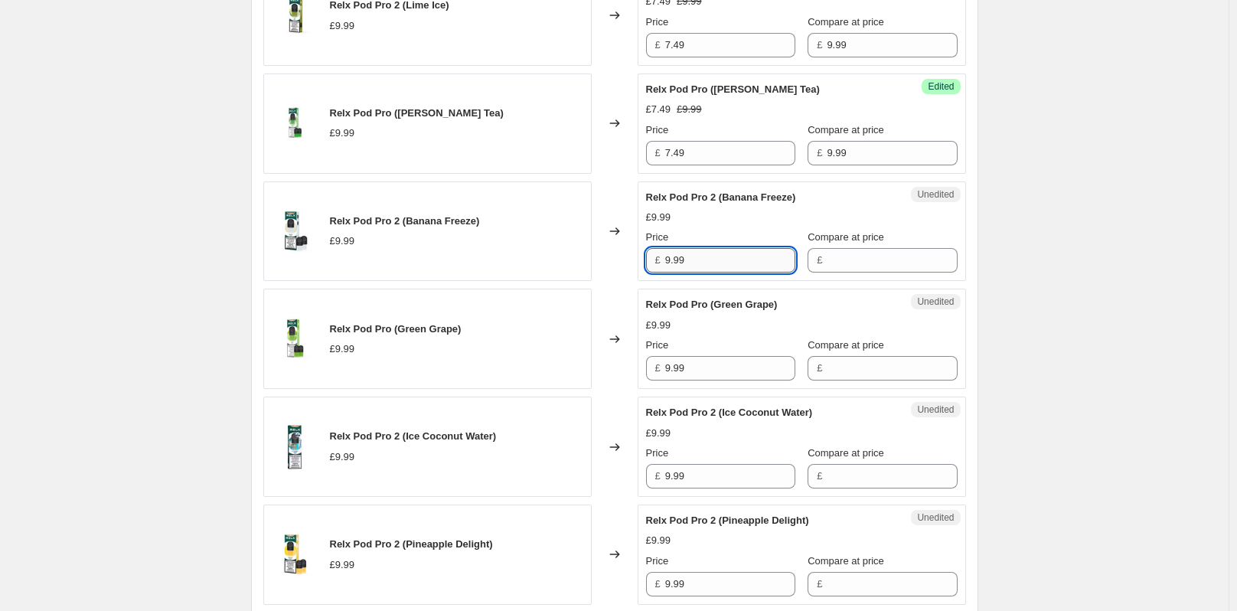
drag, startPoint x: 694, startPoint y: 264, endPoint x: 671, endPoint y: 264, distance: 23.0
click at [671, 264] on input "9.99" at bounding box center [730, 260] width 130 height 24
type input "9.99"
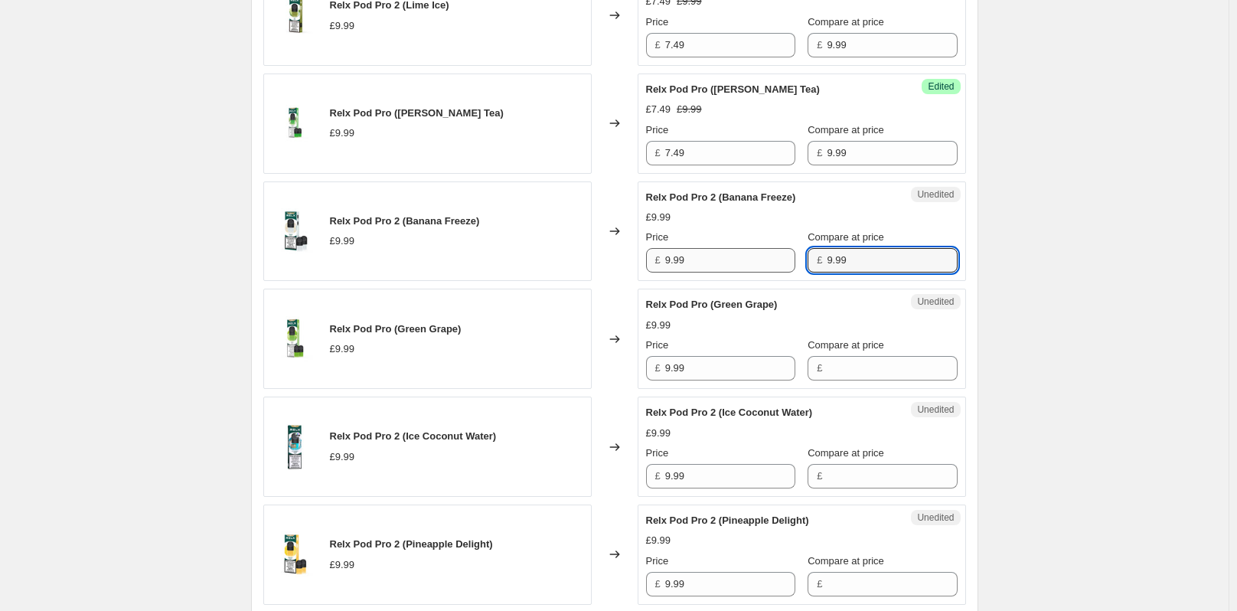
type input "9.99"
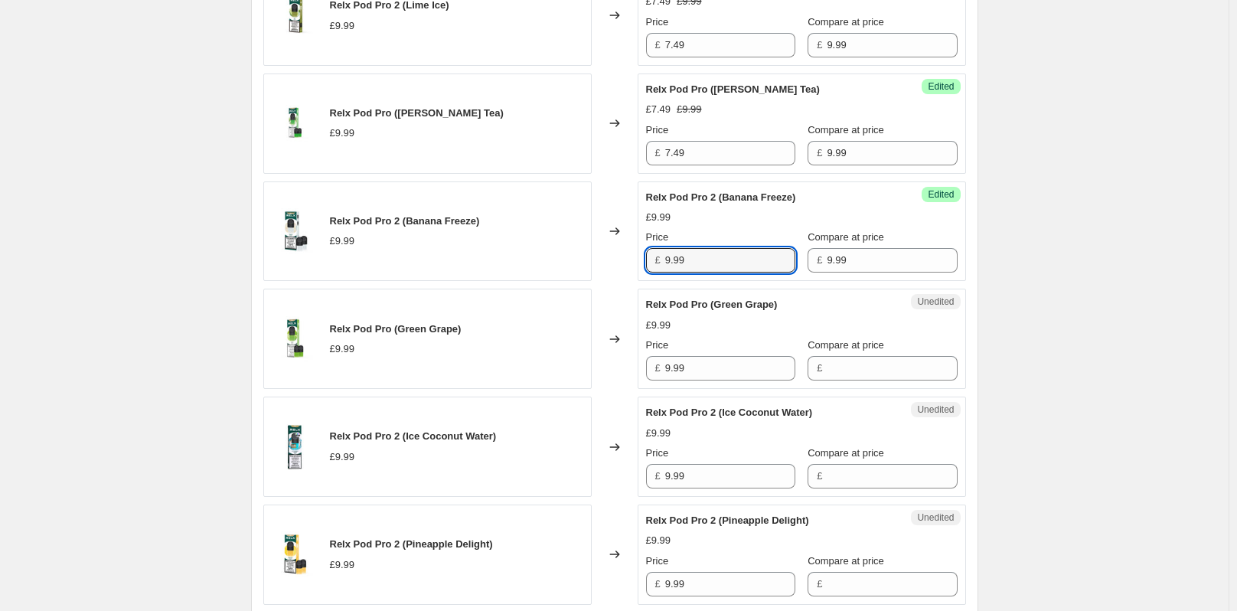
drag, startPoint x: 700, startPoint y: 261, endPoint x: 630, endPoint y: 261, distance: 69.7
click at [630, 261] on div "Relx Pod Pro 2 (Banana Freeze) £9.99 Changed to Success Edited Relx Pod Pro 2 (…" at bounding box center [614, 231] width 703 height 100
paste input "7.4"
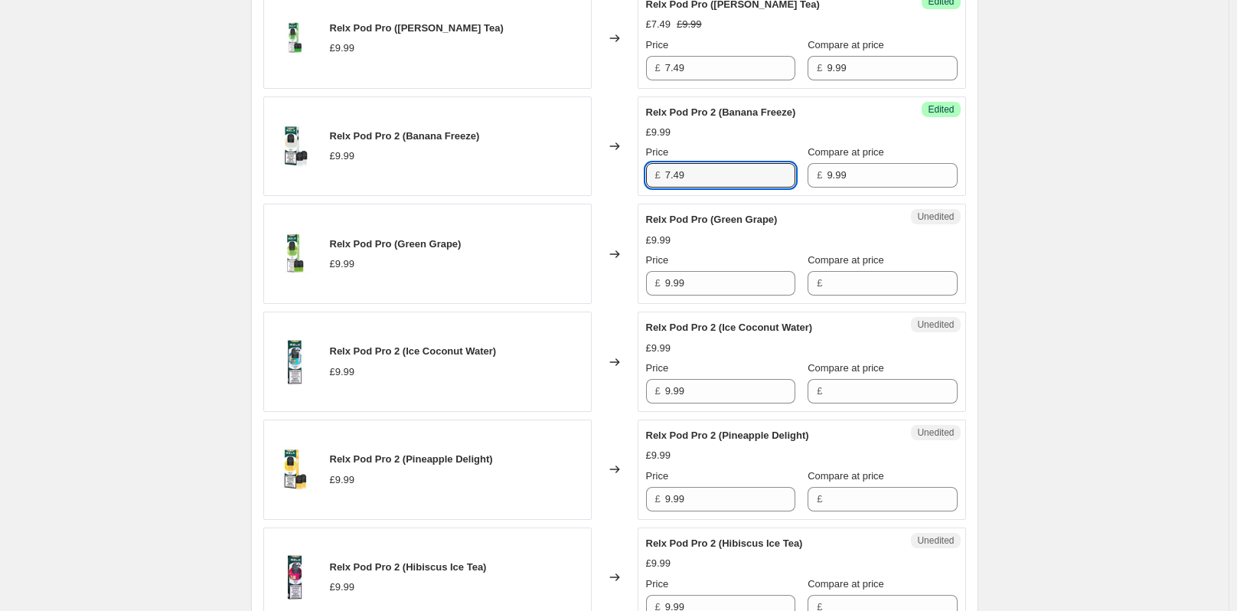
scroll to position [1531, 0]
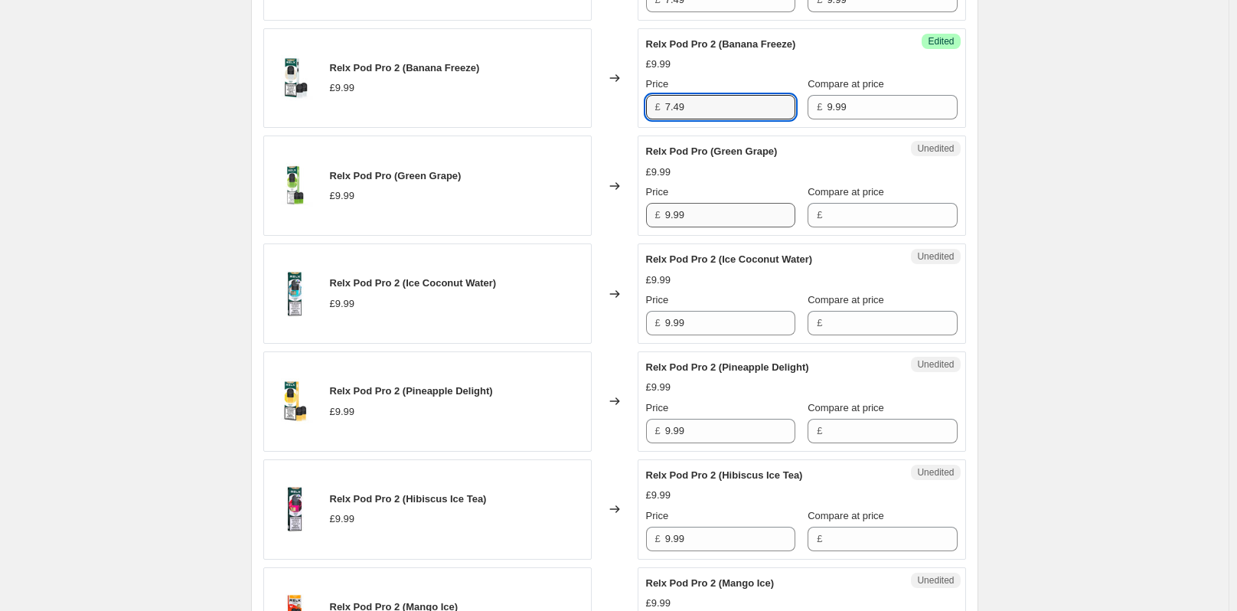
type input "7.49"
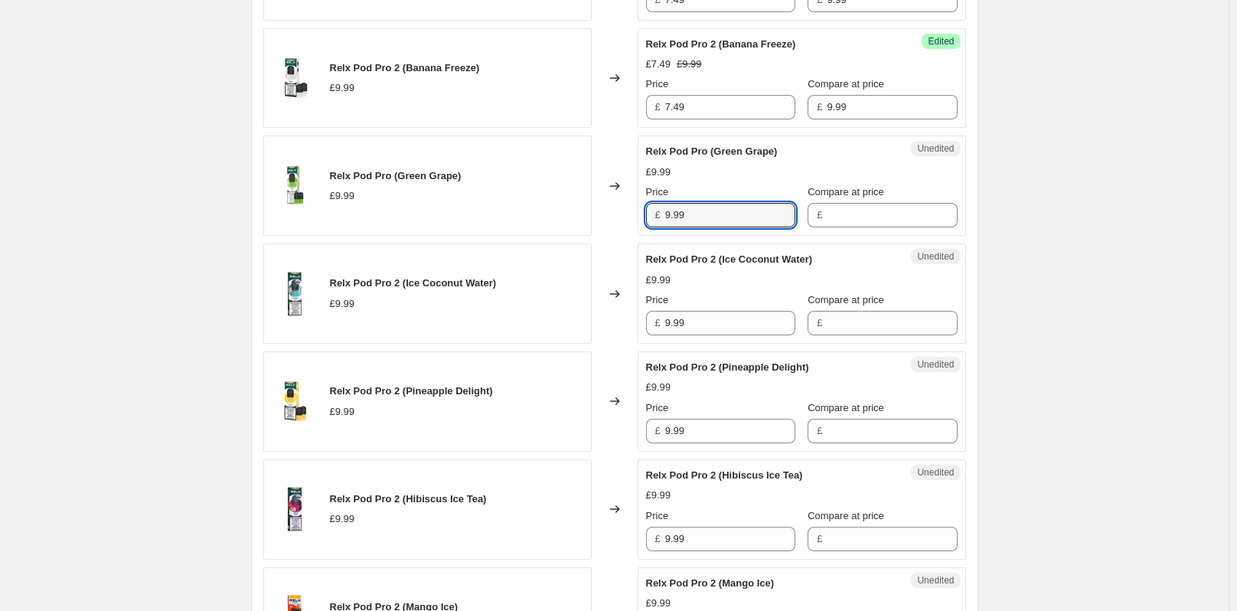
drag, startPoint x: 695, startPoint y: 209, endPoint x: 664, endPoint y: 210, distance: 30.7
click at [664, 210] on div "£ 9.99" at bounding box center [720, 215] width 149 height 24
type input "9.99"
drag, startPoint x: 702, startPoint y: 210, endPoint x: 617, endPoint y: 223, distance: 85.8
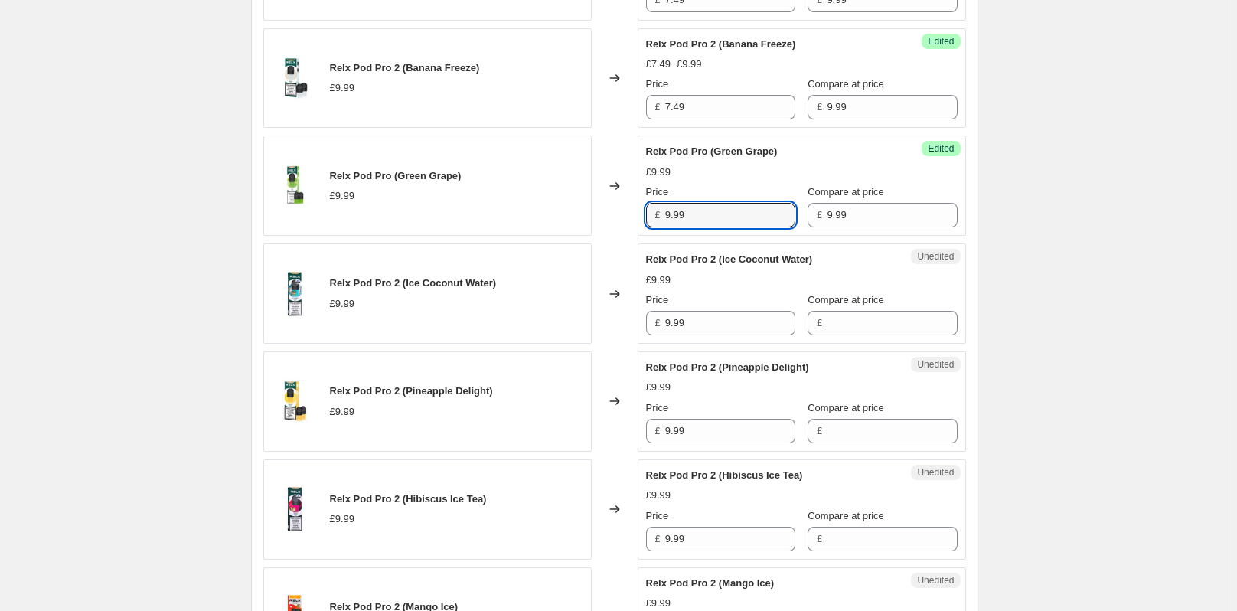
click at [617, 223] on div "Relx Pod Pro (Green Grape) £9.99 Changed to Success Edited Relx Pod Pro (Green …" at bounding box center [614, 185] width 703 height 100
paste input "7.4"
type input "7.49"
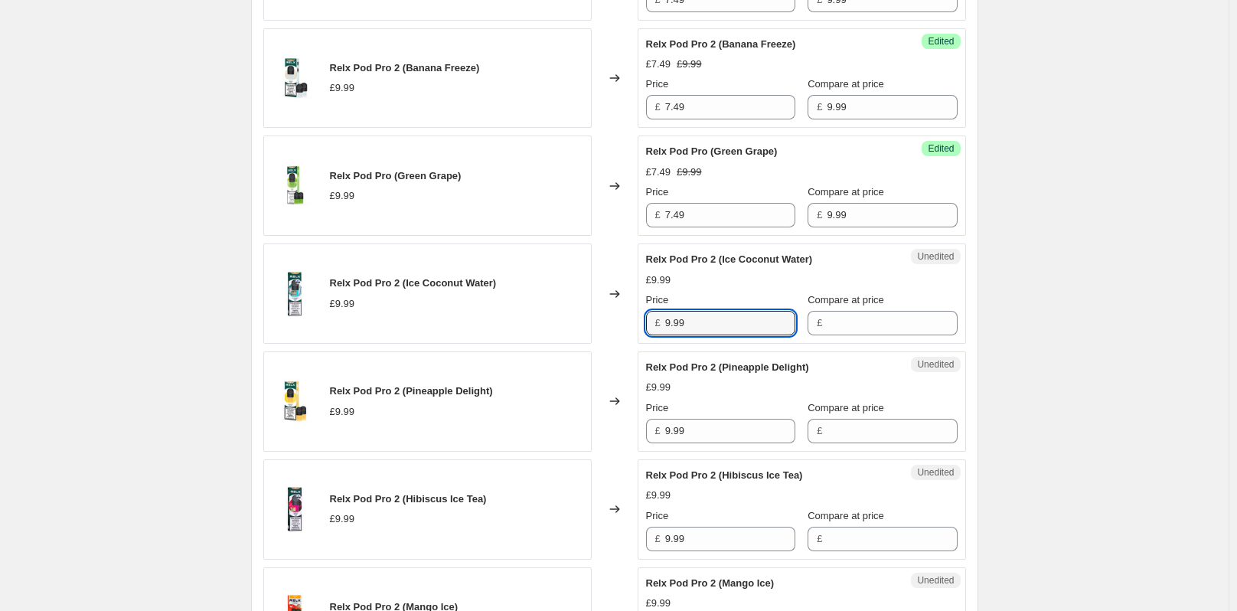
drag, startPoint x: 697, startPoint y: 326, endPoint x: 621, endPoint y: 318, distance: 77.0
click at [621, 318] on div "Relx Pod Pro 2 (Ice Coconut Water) £9.99 Changed to Unedited Relx Pod Pro 2 (Ic…" at bounding box center [614, 293] width 703 height 100
type input "9.99"
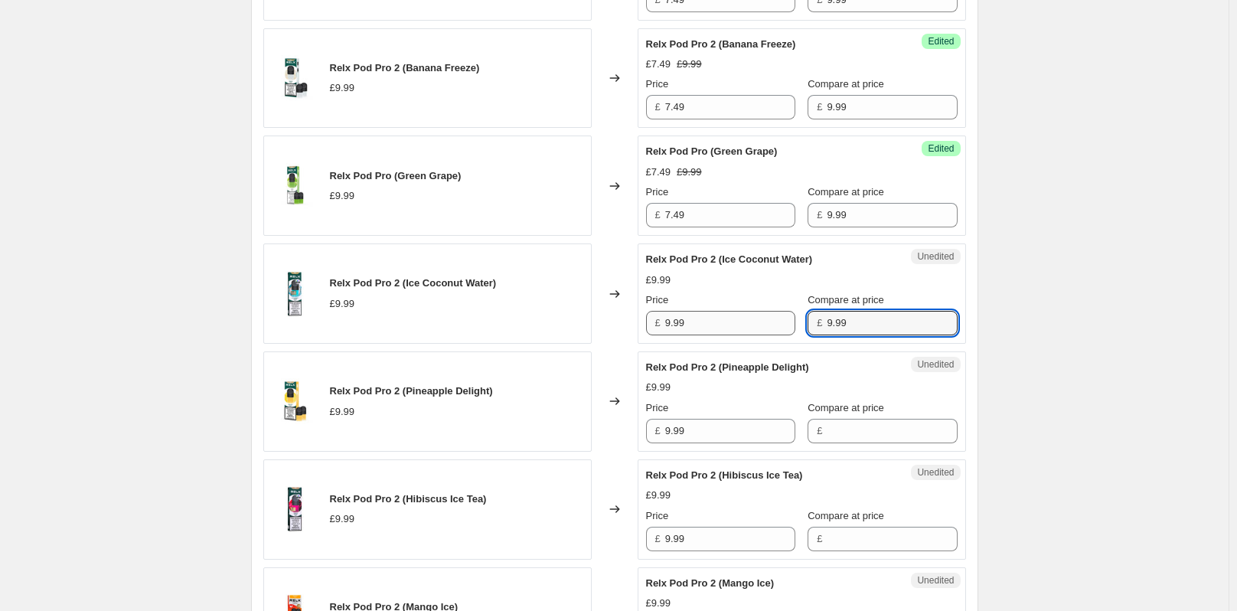
type input "9.99"
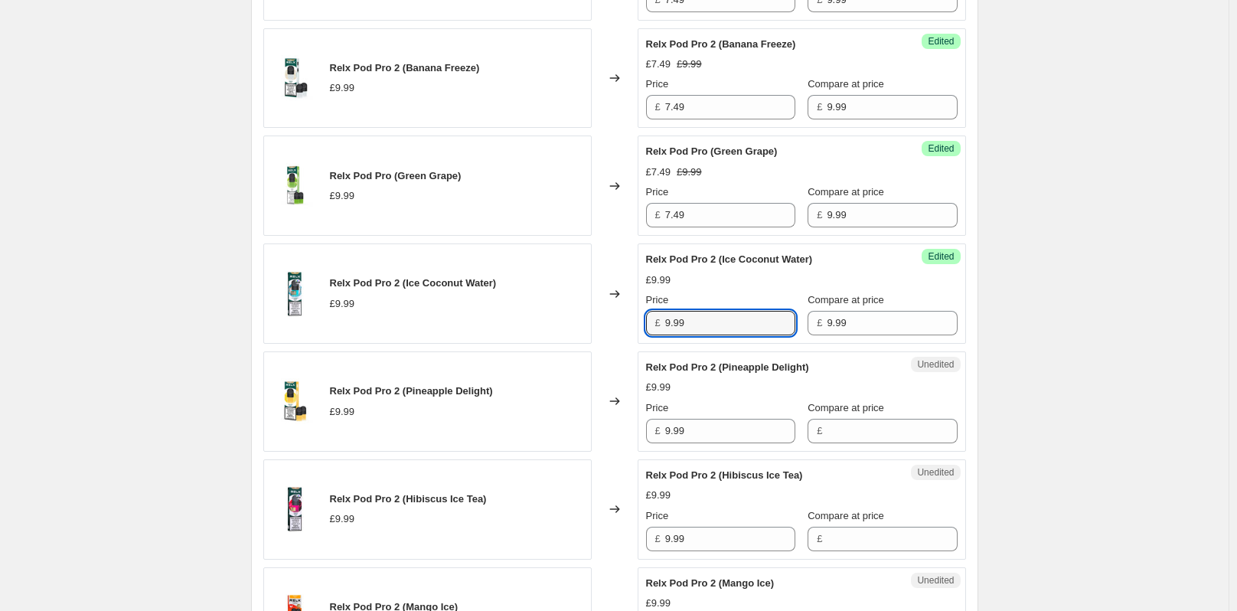
drag, startPoint x: 678, startPoint y: 324, endPoint x: 628, endPoint y: 325, distance: 49.8
click at [628, 325] on div "Relx Pod Pro 2 (Ice Coconut Water) £9.99 Changed to Success Edited Relx Pod Pro…" at bounding box center [614, 293] width 703 height 100
paste input "7.4"
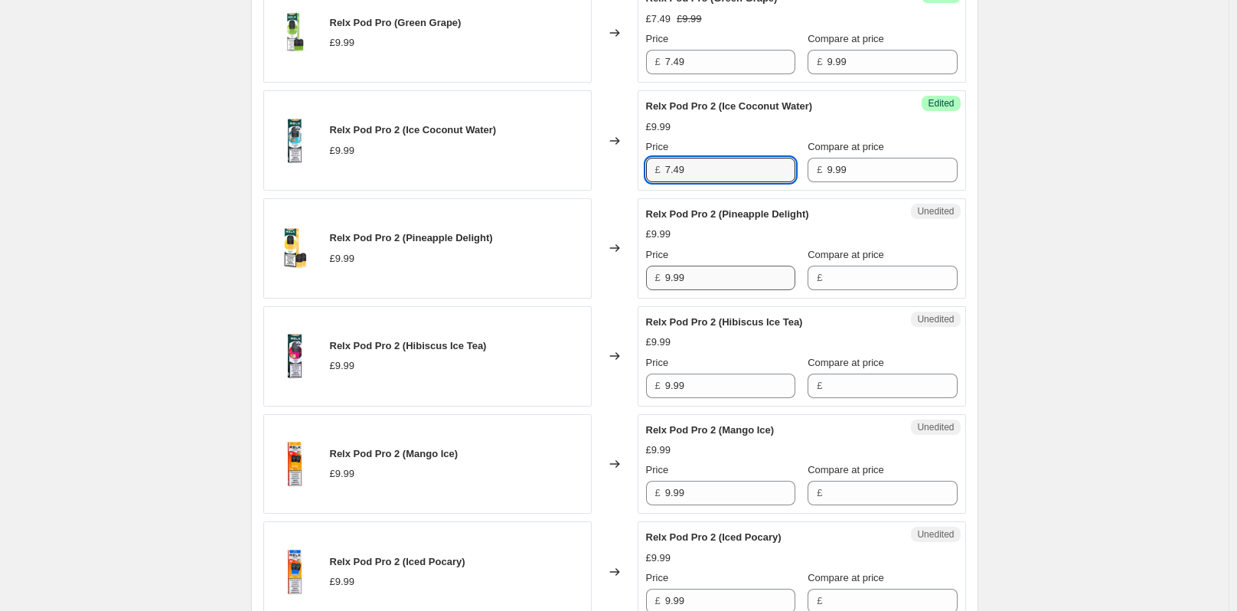
type input "7.49"
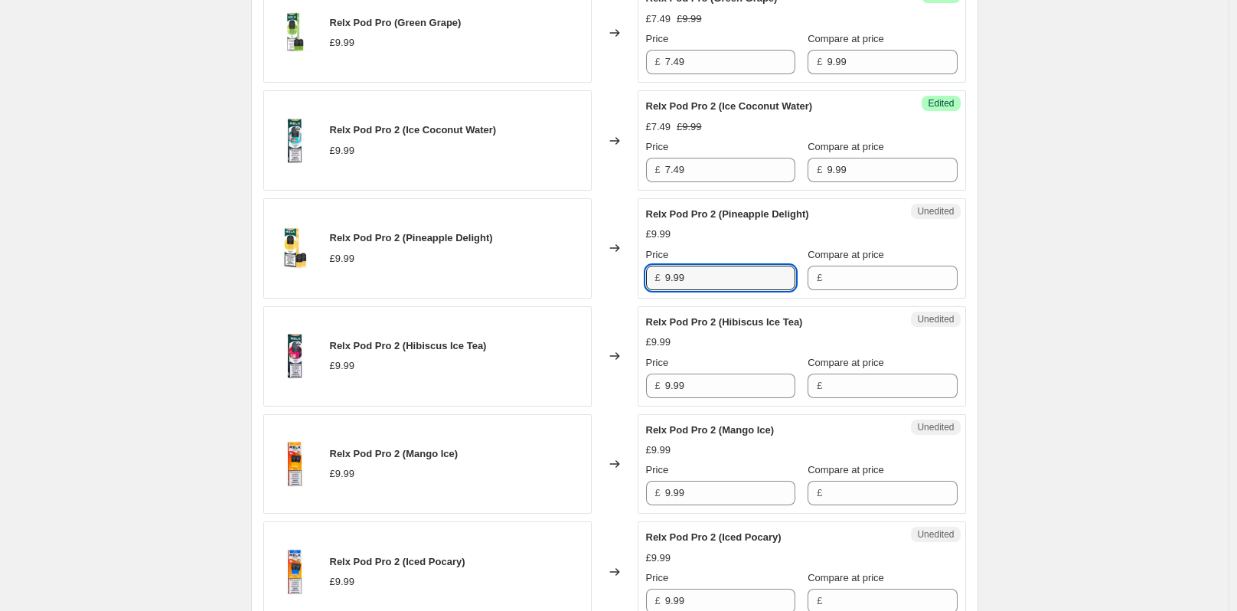
drag, startPoint x: 683, startPoint y: 277, endPoint x: 631, endPoint y: 281, distance: 53.0
click at [631, 281] on div "Relx Pod Pro 2 (Pineapple Delight) £9.99 Changed to Unedited Relx Pod Pro 2 (Pi…" at bounding box center [614, 248] width 703 height 100
type input "9.99"
drag, startPoint x: 695, startPoint y: 282, endPoint x: 623, endPoint y: 282, distance: 71.9
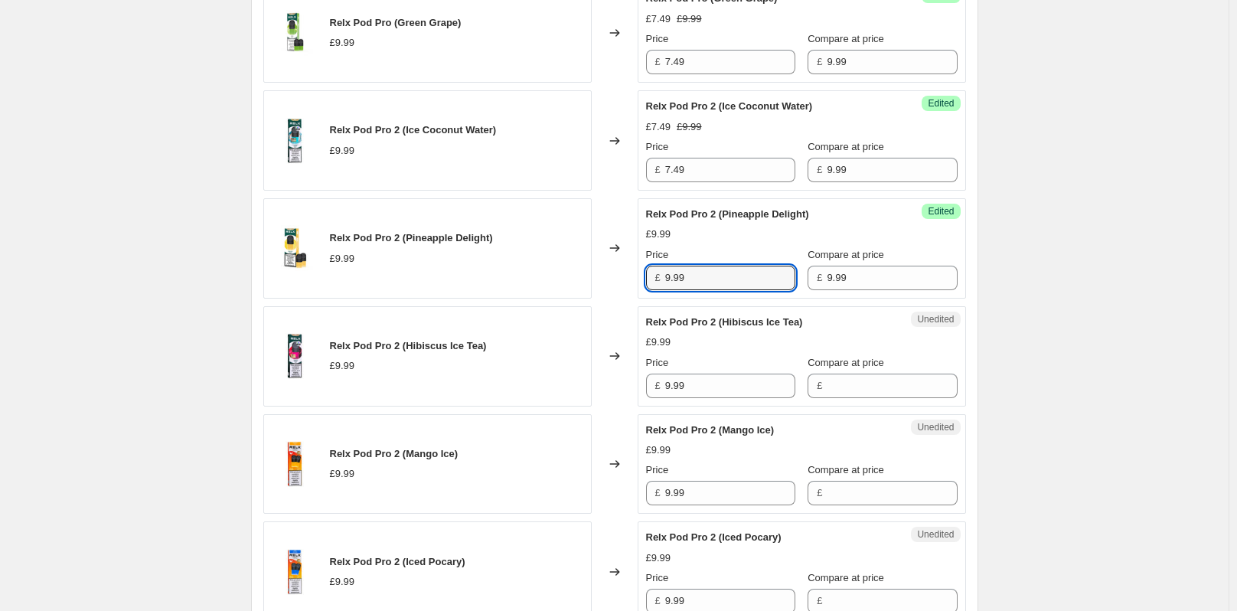
click at [623, 282] on div "Relx Pod Pro 2 (Pineapple Delight) £9.99 Changed to Success Edited Relx Pod Pro…" at bounding box center [614, 248] width 703 height 100
paste input "7.4"
type input "7.49"
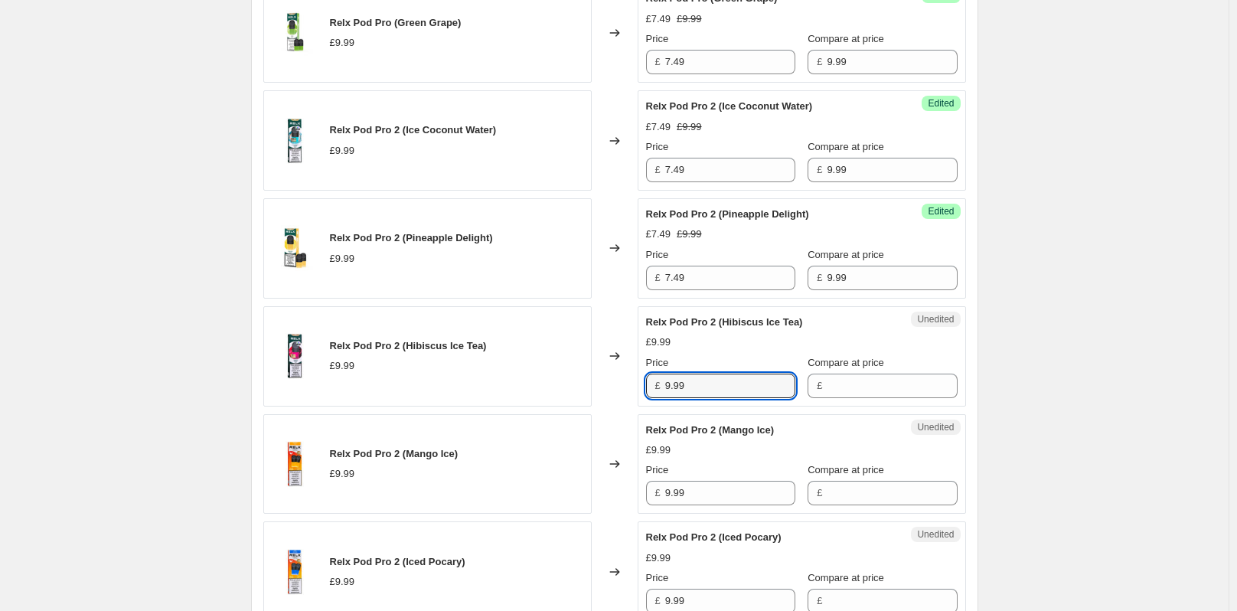
drag, startPoint x: 699, startPoint y: 382, endPoint x: 628, endPoint y: 383, distance: 71.2
click at [628, 383] on div "Relx Pod Pro 2 (Hibiscus Ice Tea) £9.99 Changed to Unedited Relx Pod Pro 2 (Hib…" at bounding box center [614, 356] width 703 height 100
type input "9.99"
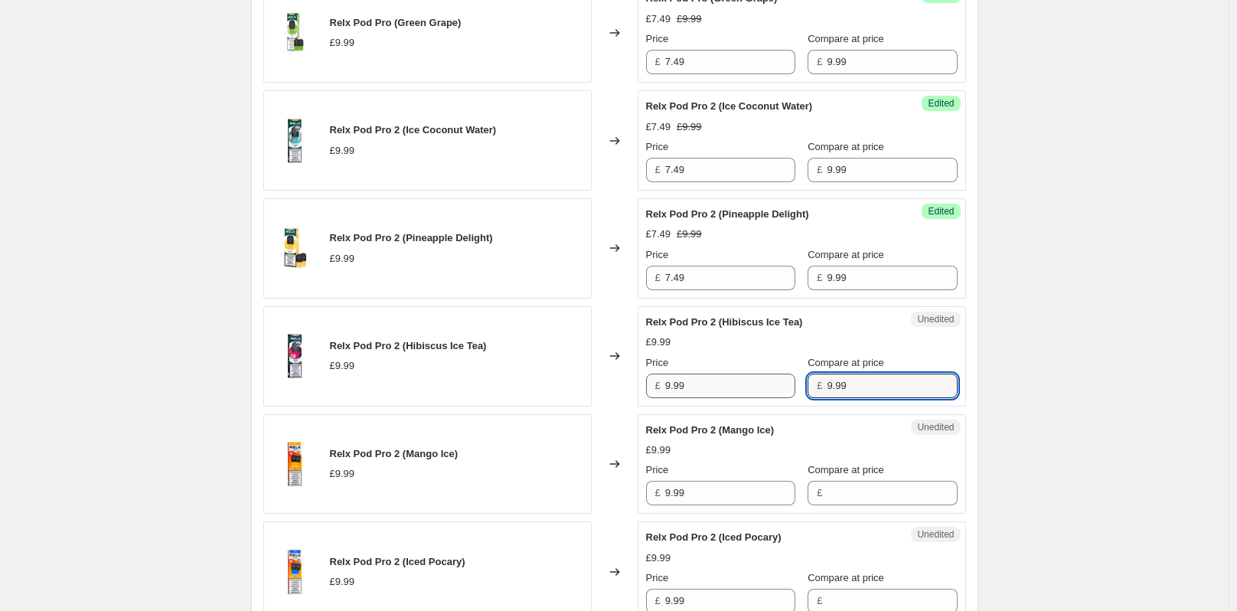
type input "9.99"
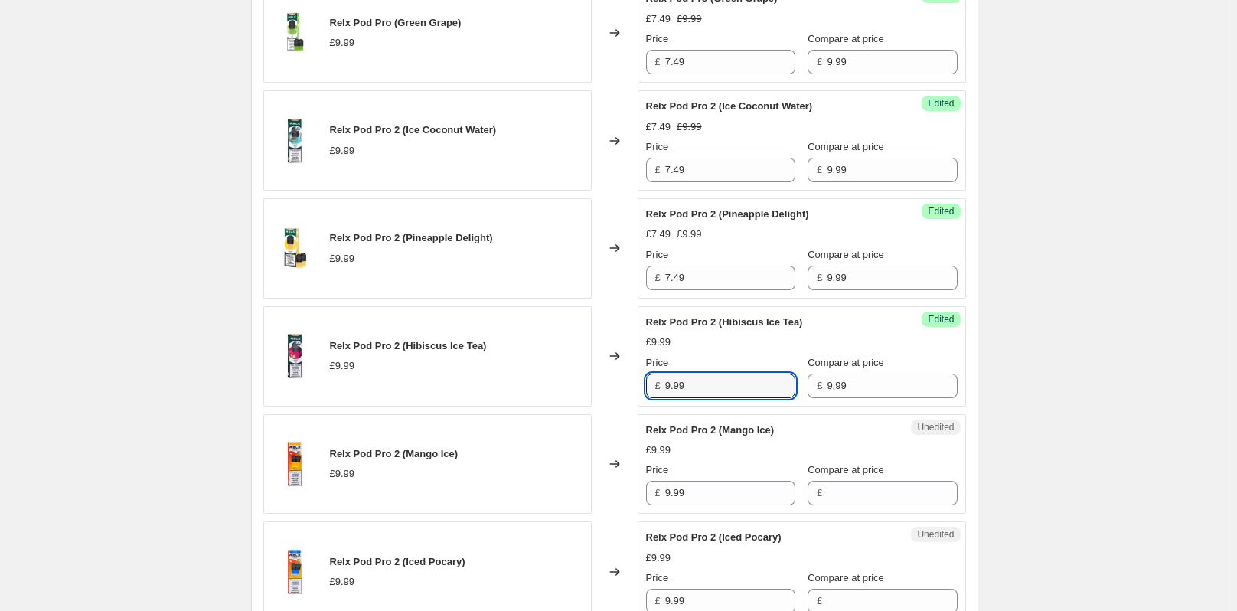
drag, startPoint x: 687, startPoint y: 383, endPoint x: 648, endPoint y: 383, distance: 39.0
click at [648, 383] on div "Success Edited Relx Pod Pro 2 (Hibiscus Ice Tea) £9.99 Price £ 9.99 Compare at …" at bounding box center [802, 356] width 328 height 100
paste input "7.4"
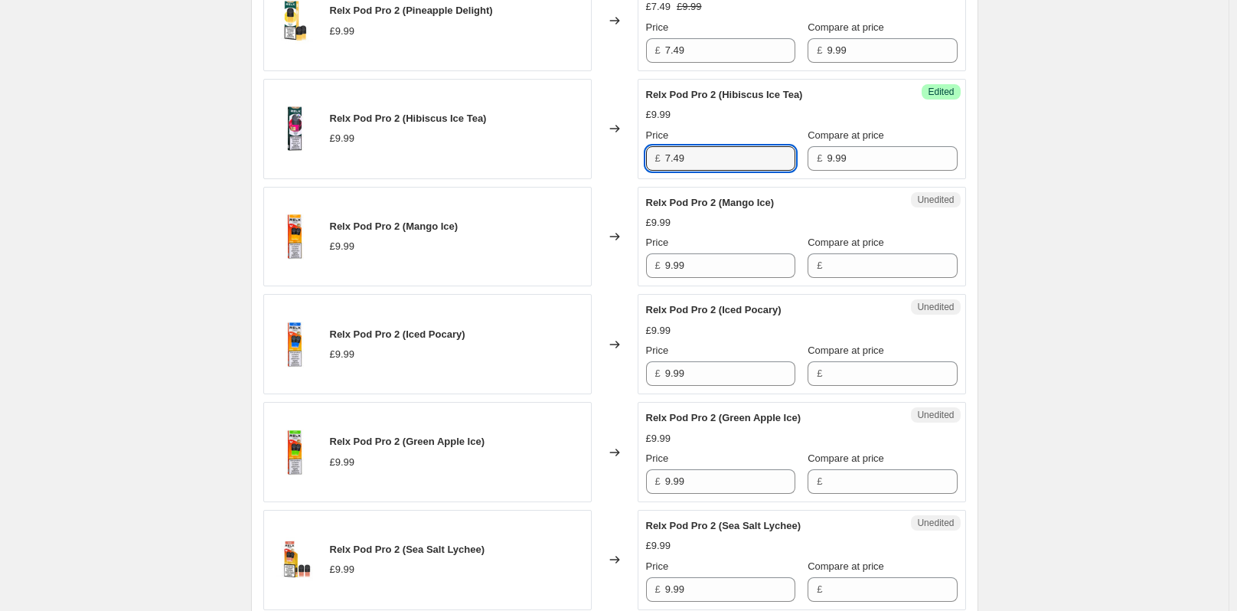
scroll to position [1913, 0]
type input "7.49"
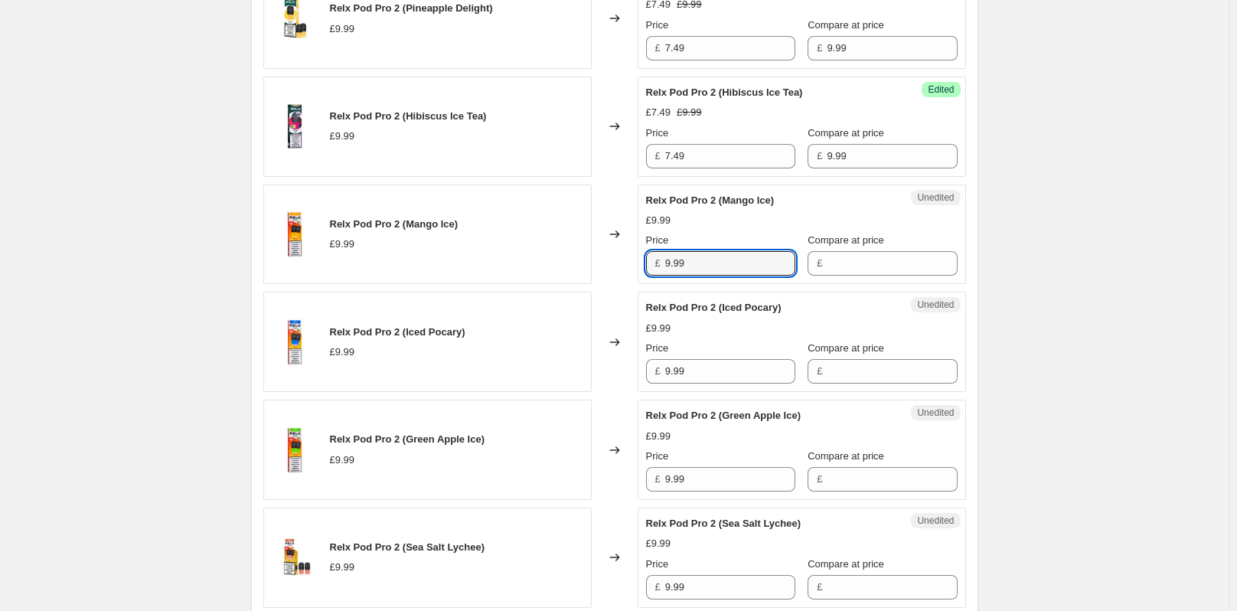
drag, startPoint x: 679, startPoint y: 260, endPoint x: 659, endPoint y: 260, distance: 19.9
click at [659, 260] on div "£ 9.99" at bounding box center [720, 263] width 149 height 24
type input "9.99"
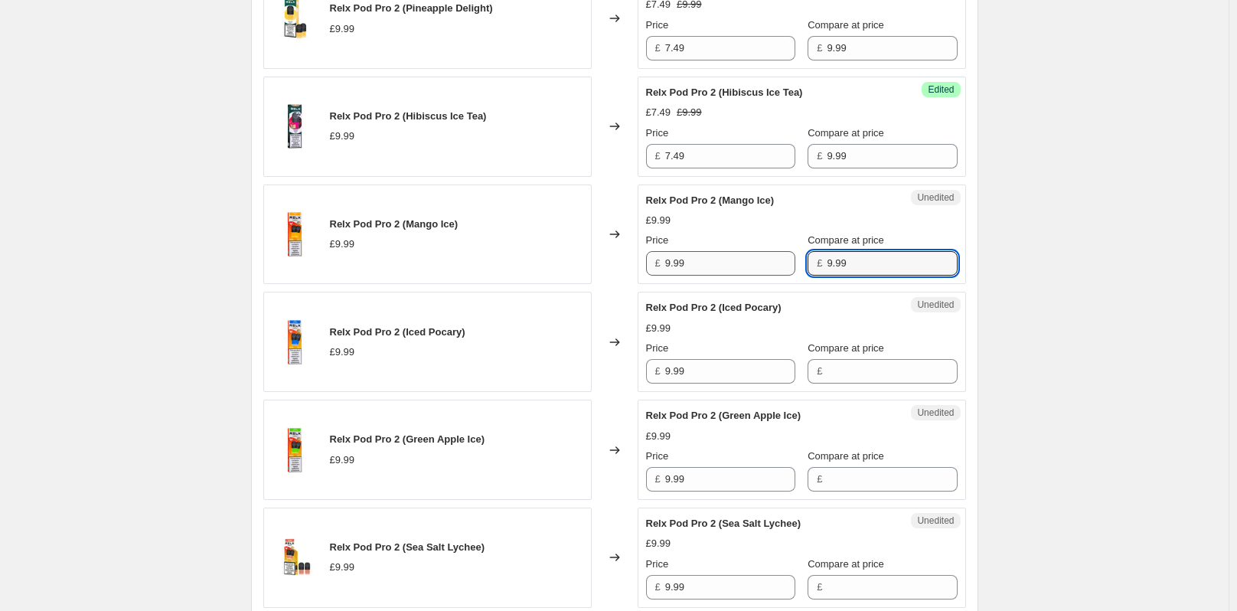
type input "9.99"
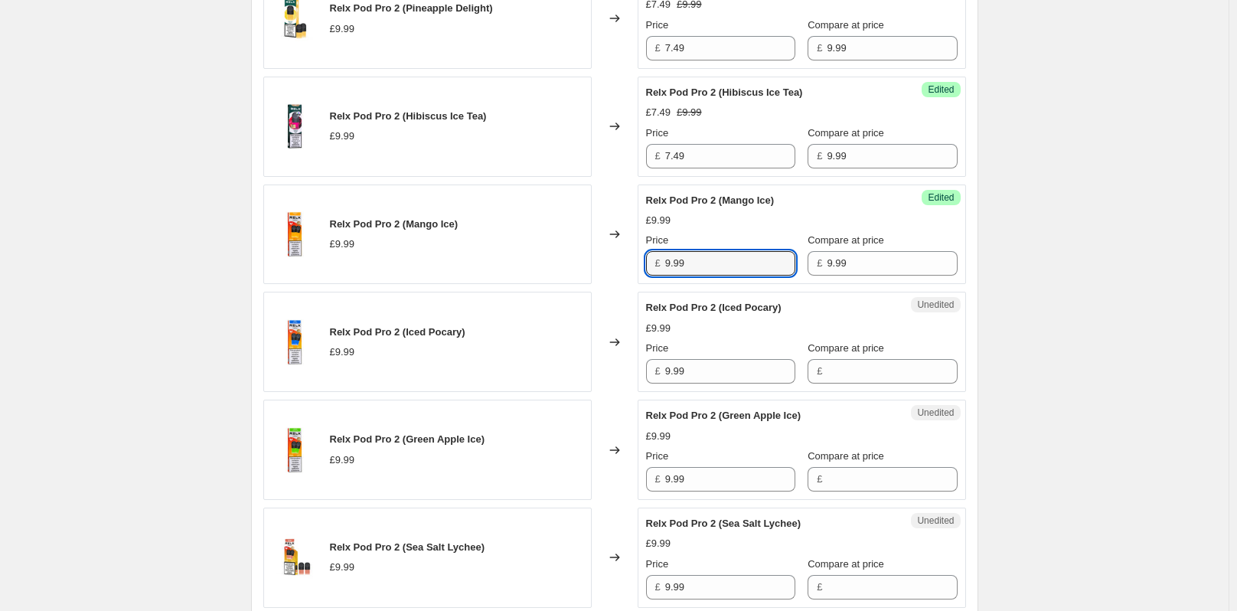
drag, startPoint x: 697, startPoint y: 259, endPoint x: 637, endPoint y: 263, distance: 59.8
click at [637, 263] on div "Relx Pod Pro 2 (Mango Ice) £9.99 Changed to Success Edited Relx Pod Pro 2 (Mang…" at bounding box center [614, 234] width 703 height 100
paste input "7.4"
type input "7.49"
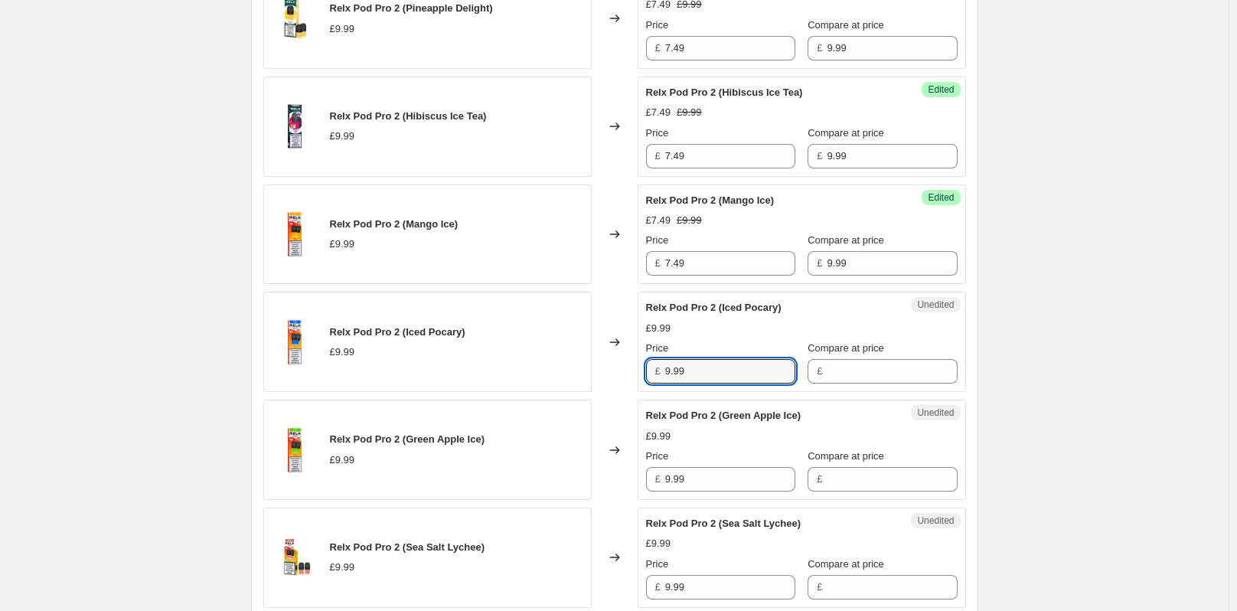
drag, startPoint x: 698, startPoint y: 365, endPoint x: 632, endPoint y: 375, distance: 66.6
click at [632, 375] on div "Relx Pod Pro 2 (Iced Pocary) £9.99 Changed to Unedited Relx Pod Pro 2 (Iced Poc…" at bounding box center [614, 342] width 703 height 100
type input "9.99"
drag, startPoint x: 702, startPoint y: 370, endPoint x: 614, endPoint y: 370, distance: 88.0
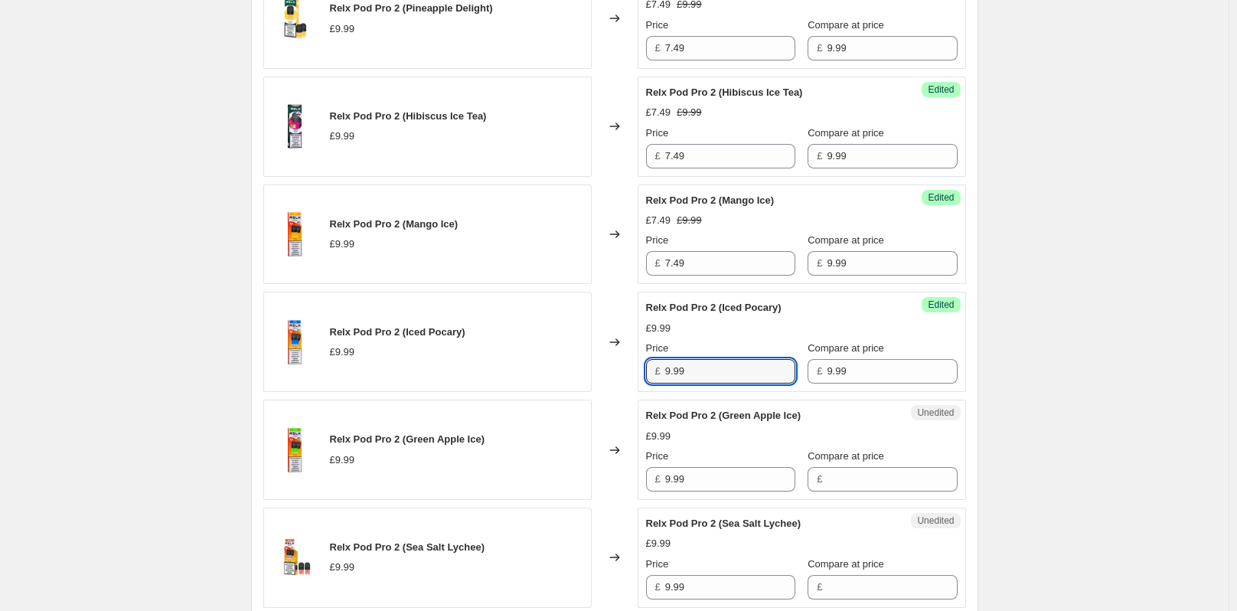
click at [614, 370] on div "Relx Pod Pro 2 (Iced Pocary) £9.99 Changed to Success Edited Relx Pod Pro 2 (Ic…" at bounding box center [614, 342] width 703 height 100
paste input "7.4"
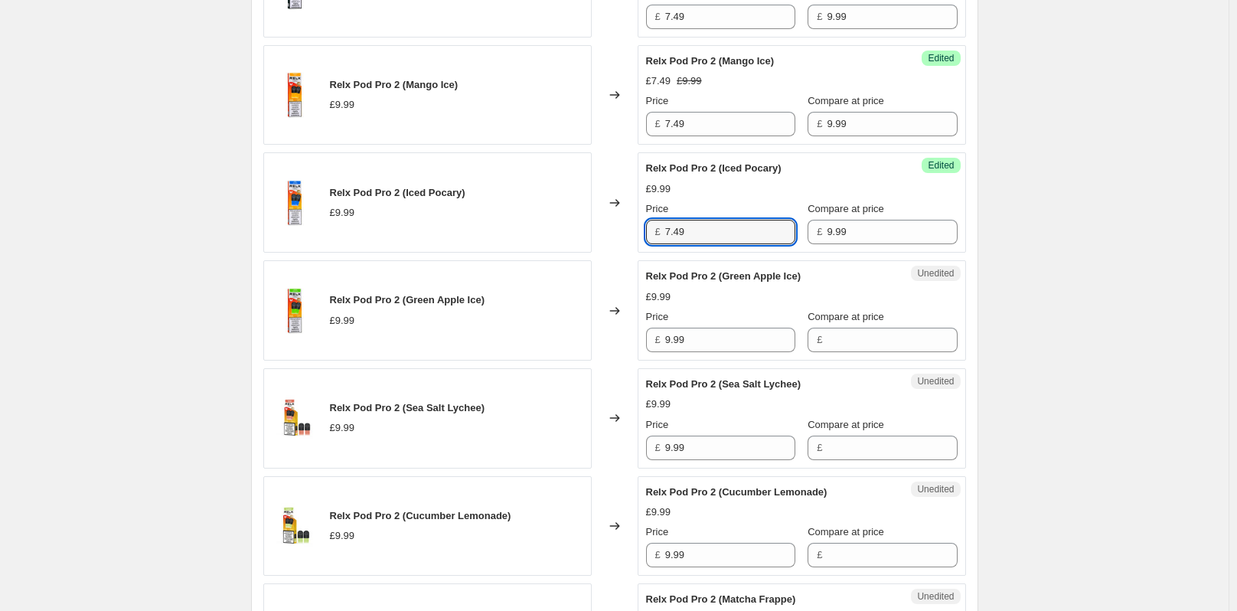
scroll to position [2067, 0]
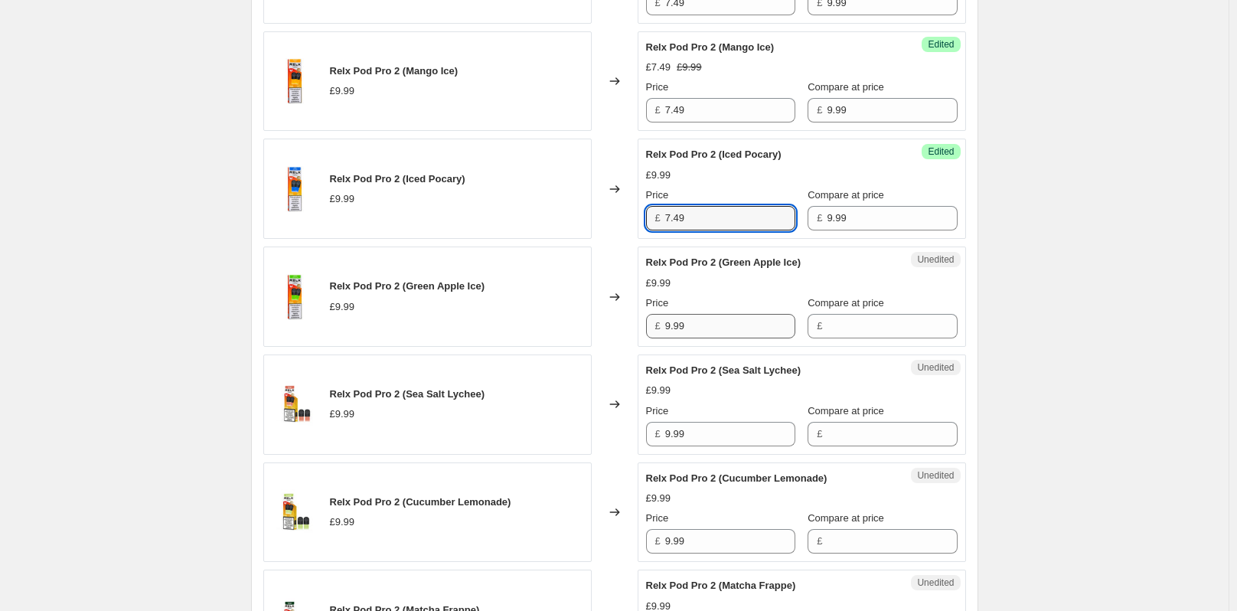
type input "7.49"
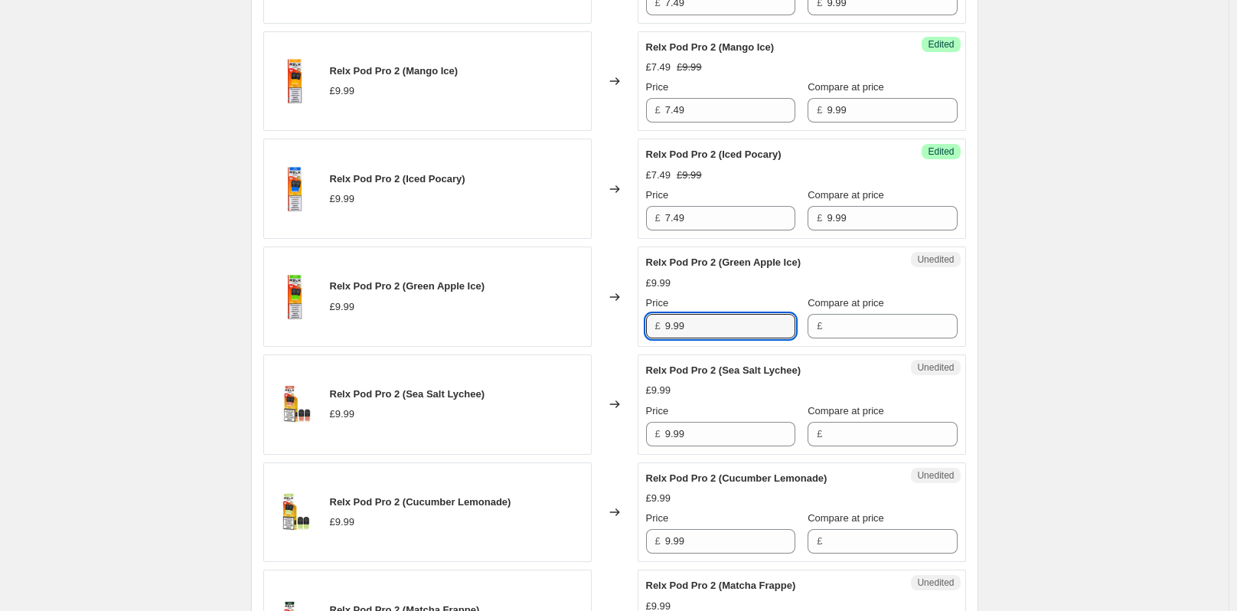
drag, startPoint x: 688, startPoint y: 326, endPoint x: 664, endPoint y: 326, distance: 24.5
click at [664, 326] on div "£ 9.99" at bounding box center [720, 326] width 149 height 24
type input "9.99"
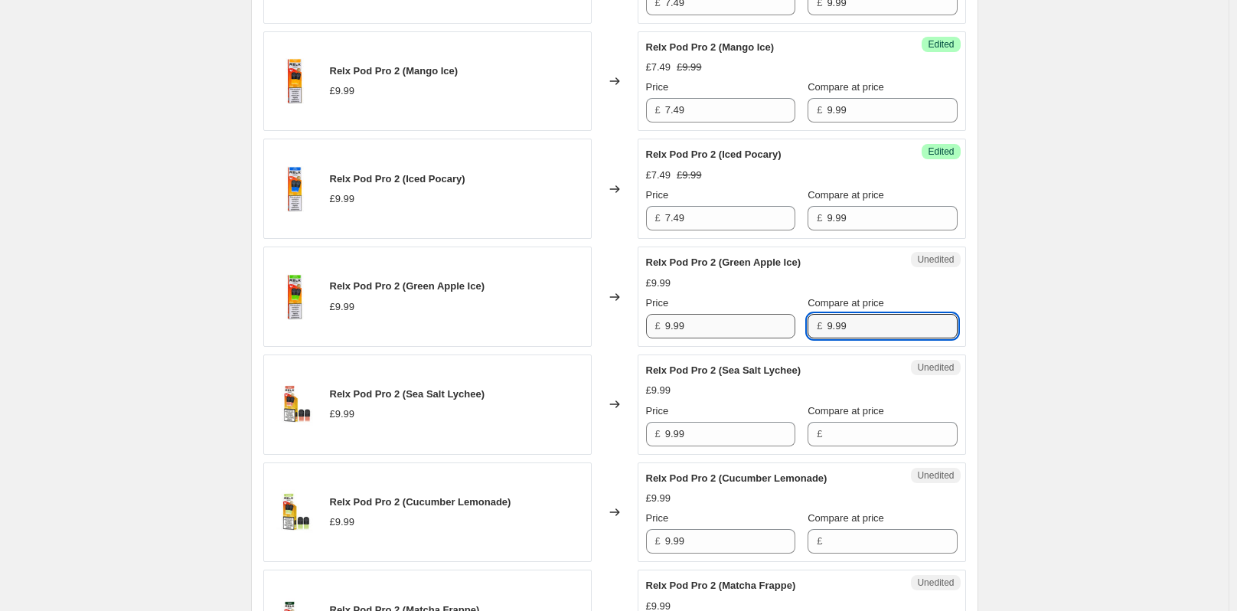
type input "9.99"
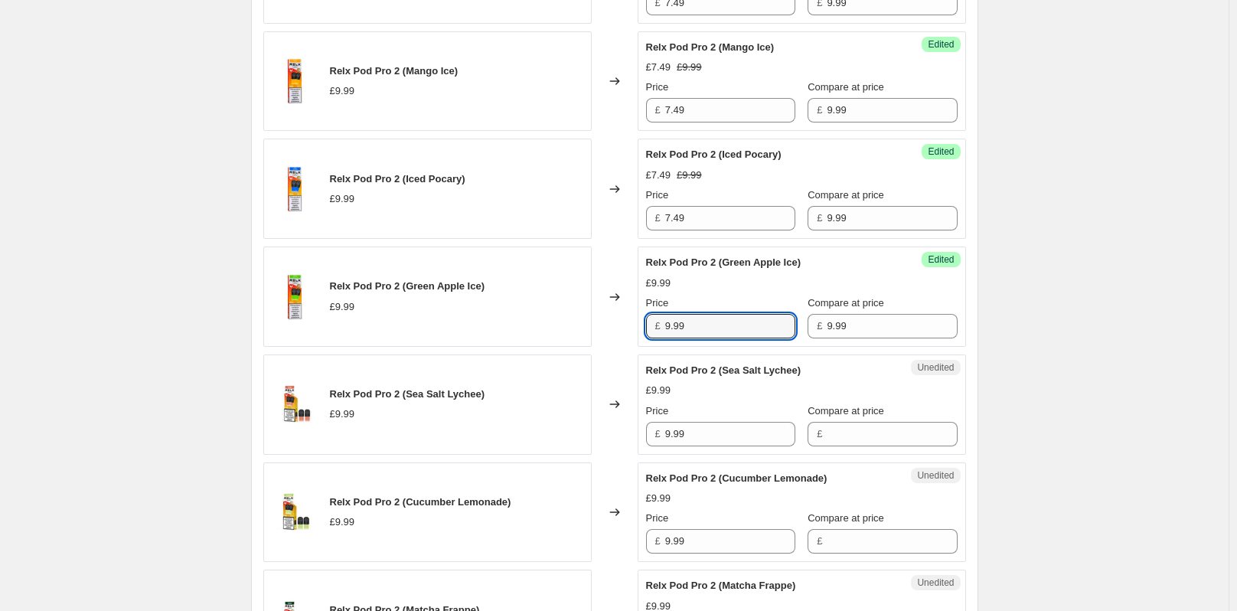
drag, startPoint x: 695, startPoint y: 328, endPoint x: 657, endPoint y: 325, distance: 38.3
click at [657, 325] on div "£ 9.99" at bounding box center [720, 326] width 149 height 24
paste input "7.4"
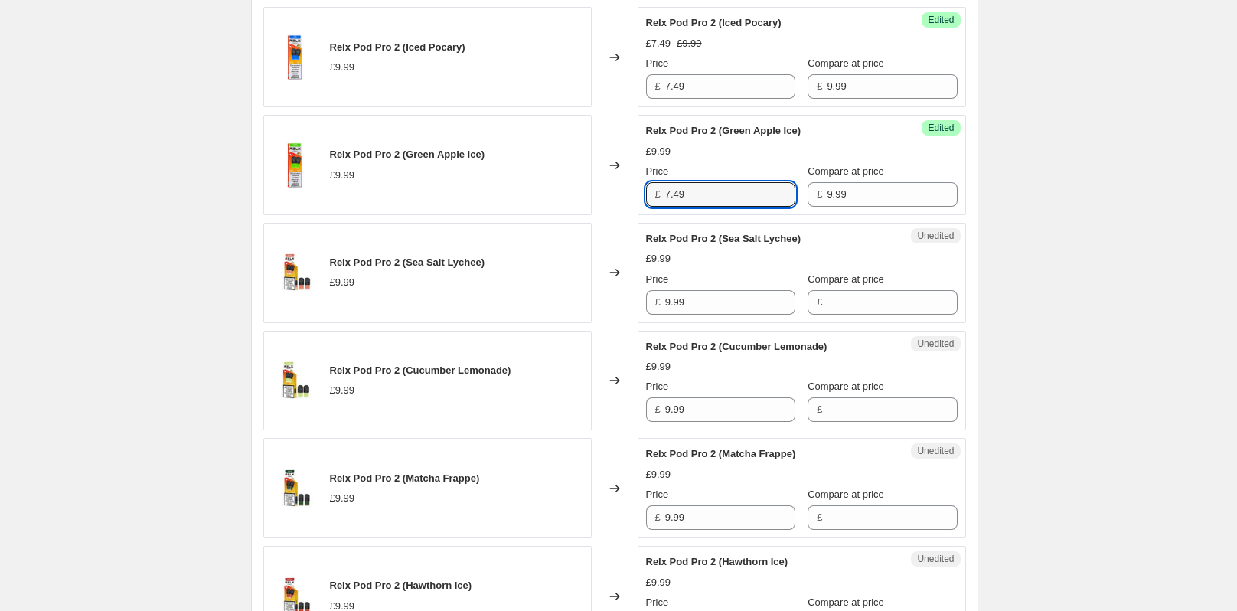
scroll to position [2220, 0]
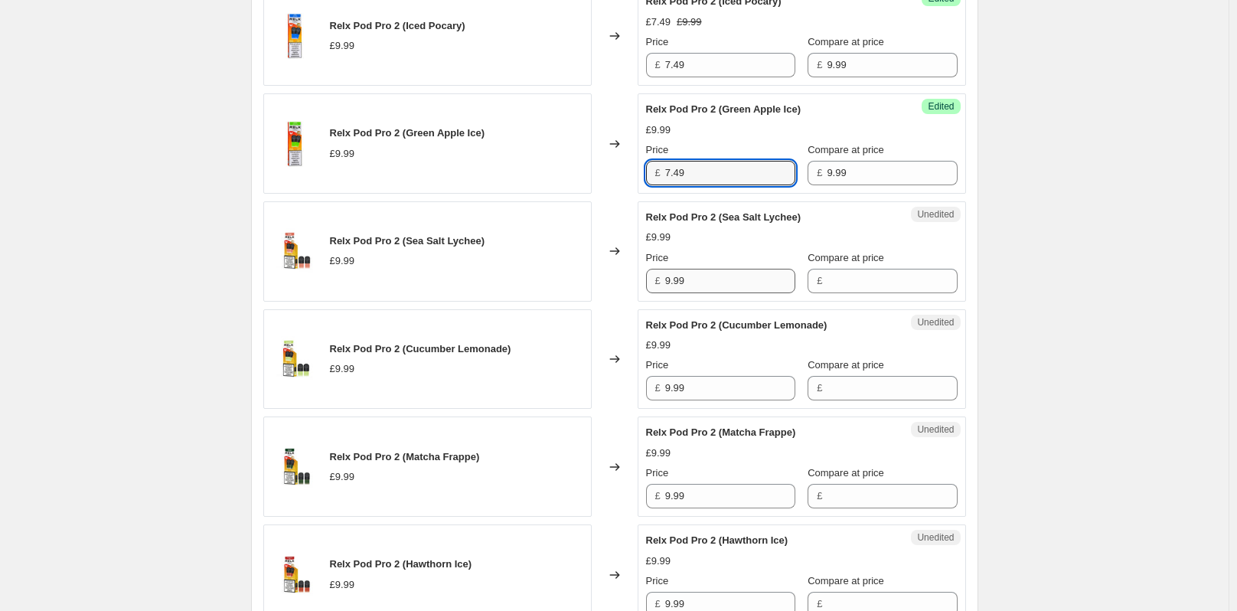
type input "7.49"
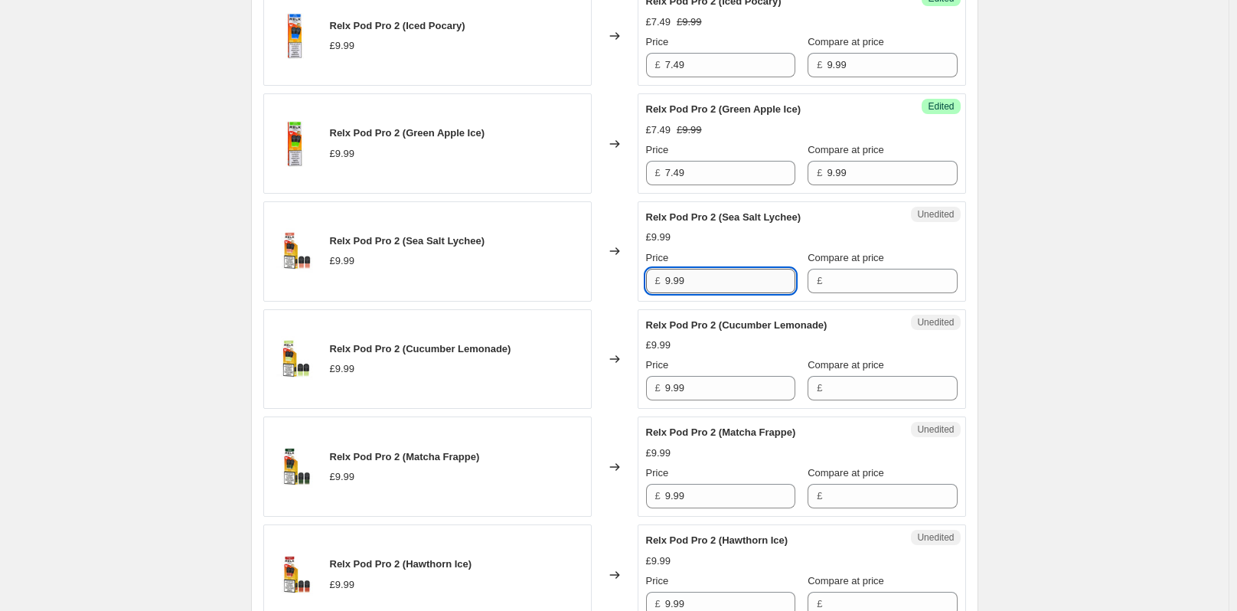
drag, startPoint x: 694, startPoint y: 285, endPoint x: 693, endPoint y: 272, distance: 13.9
click at [661, 285] on div "£ 9.99" at bounding box center [720, 281] width 149 height 24
type input "9.99"
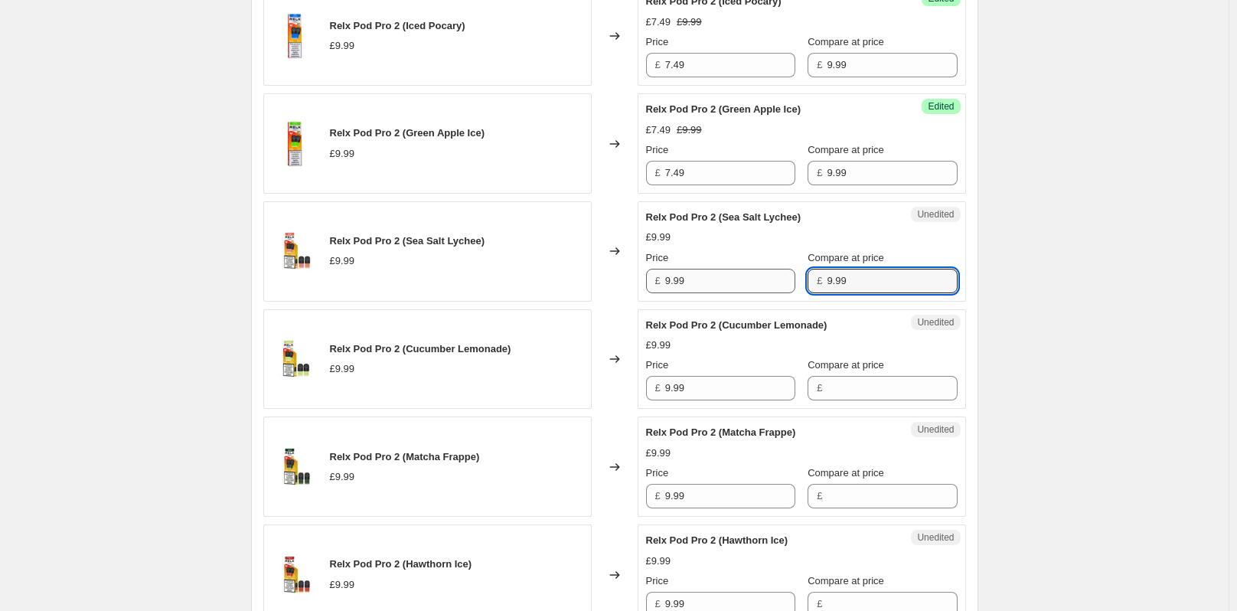
type input "9.99"
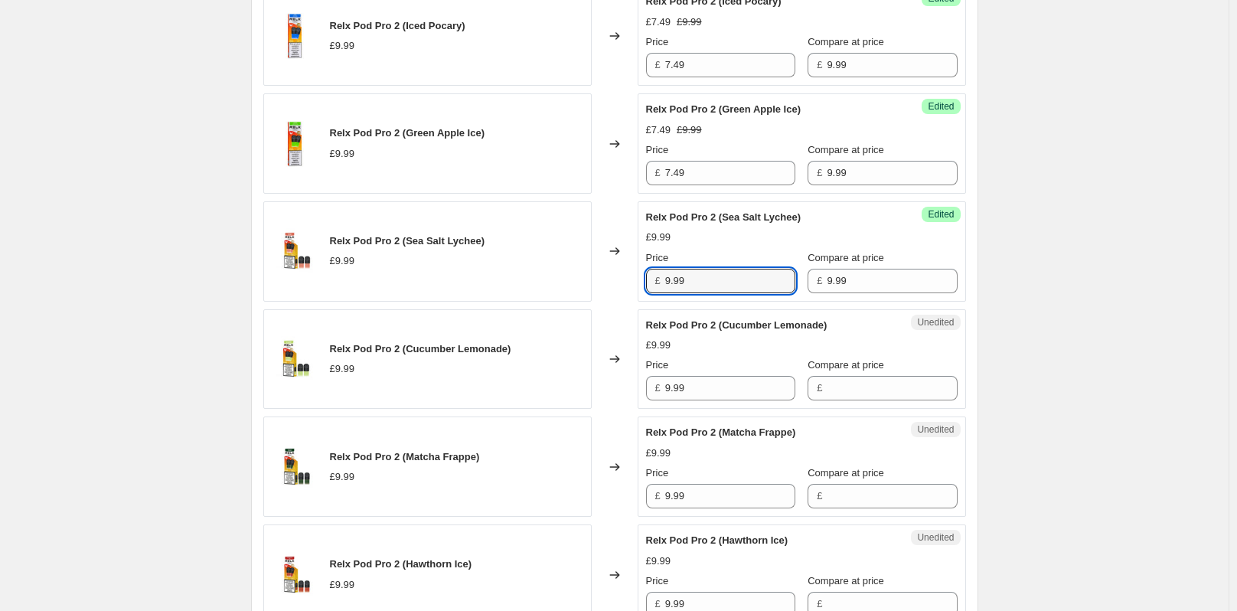
drag, startPoint x: 692, startPoint y: 279, endPoint x: 664, endPoint y: 282, distance: 28.5
click at [664, 282] on div "£ 9.99" at bounding box center [720, 281] width 149 height 24
paste input "7.4"
type input "7.49"
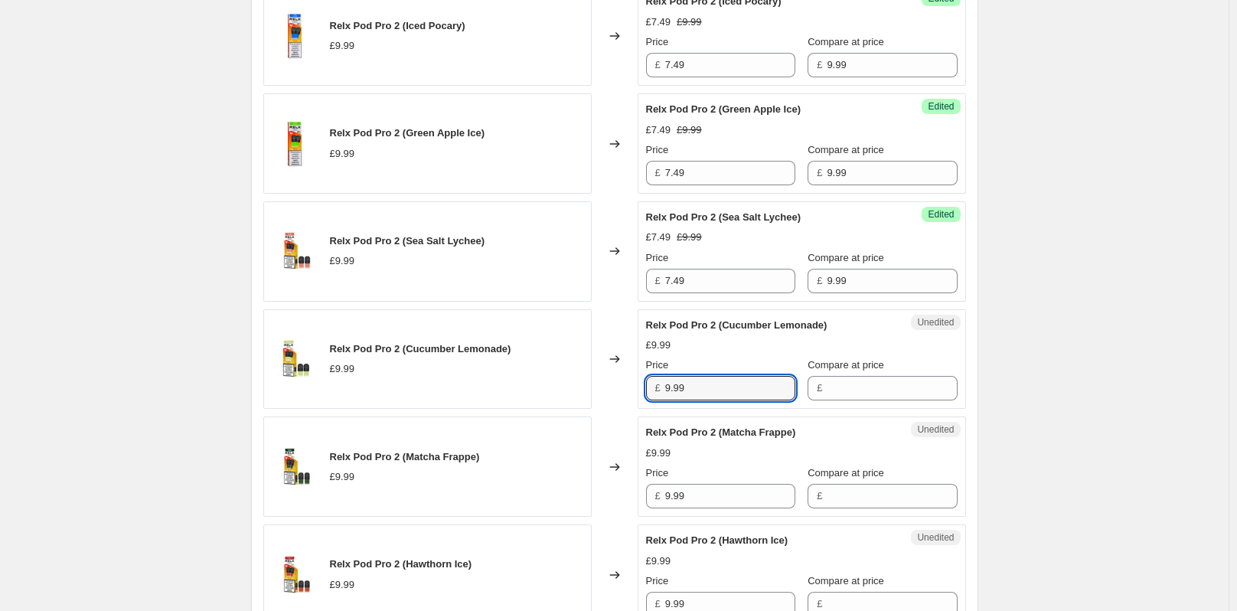
drag, startPoint x: 705, startPoint y: 390, endPoint x: 652, endPoint y: 388, distance: 52.8
click at [652, 388] on div "£ 9.99" at bounding box center [720, 388] width 149 height 24
type input "9.99"
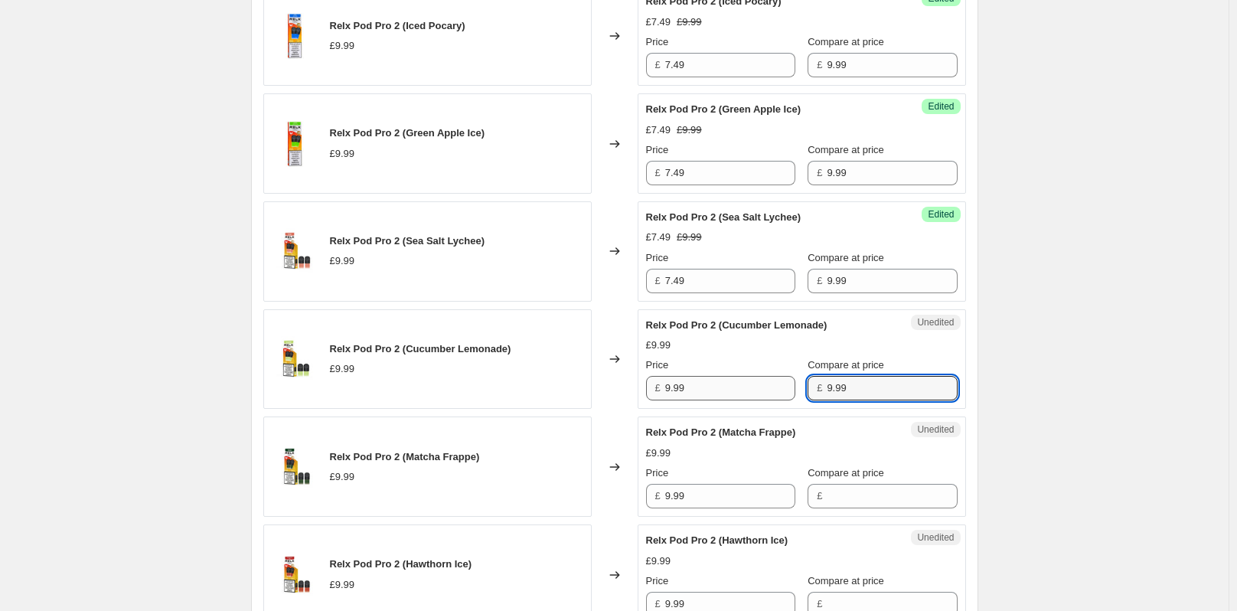
type input "9.99"
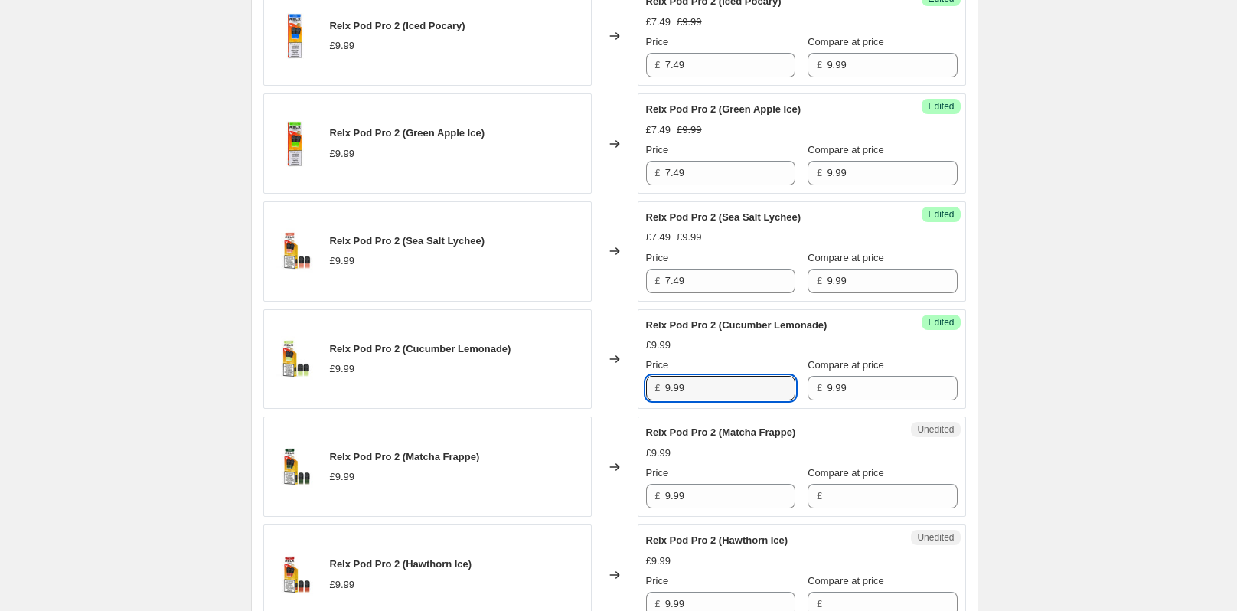
drag, startPoint x: 708, startPoint y: 391, endPoint x: 625, endPoint y: 390, distance: 82.7
click at [625, 390] on div "Relx Pod Pro 2 (Cucumber Lemonade) £9.99 Changed to Success Edited Relx Pod Pro…" at bounding box center [614, 359] width 703 height 100
paste input "7.4"
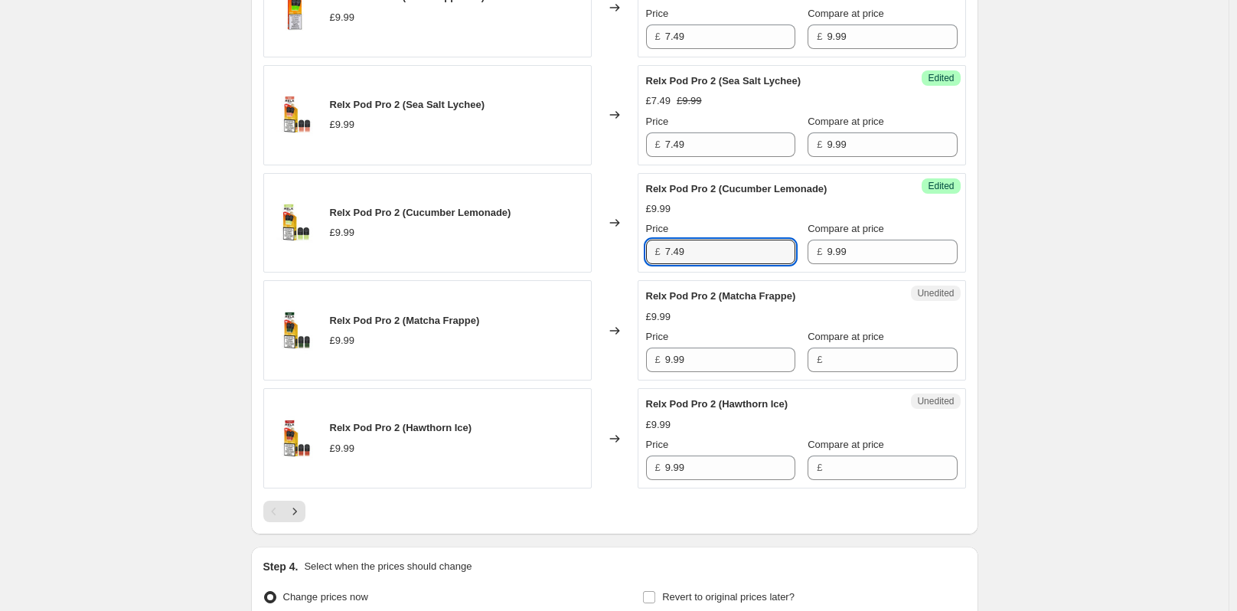
scroll to position [2373, 0]
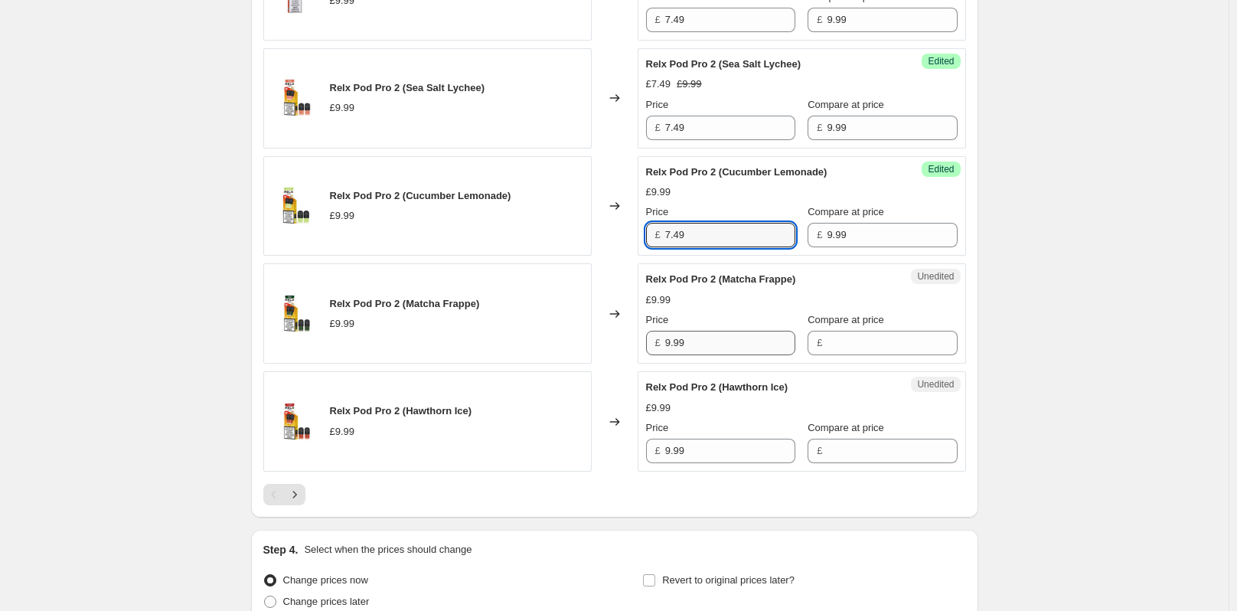
type input "7.49"
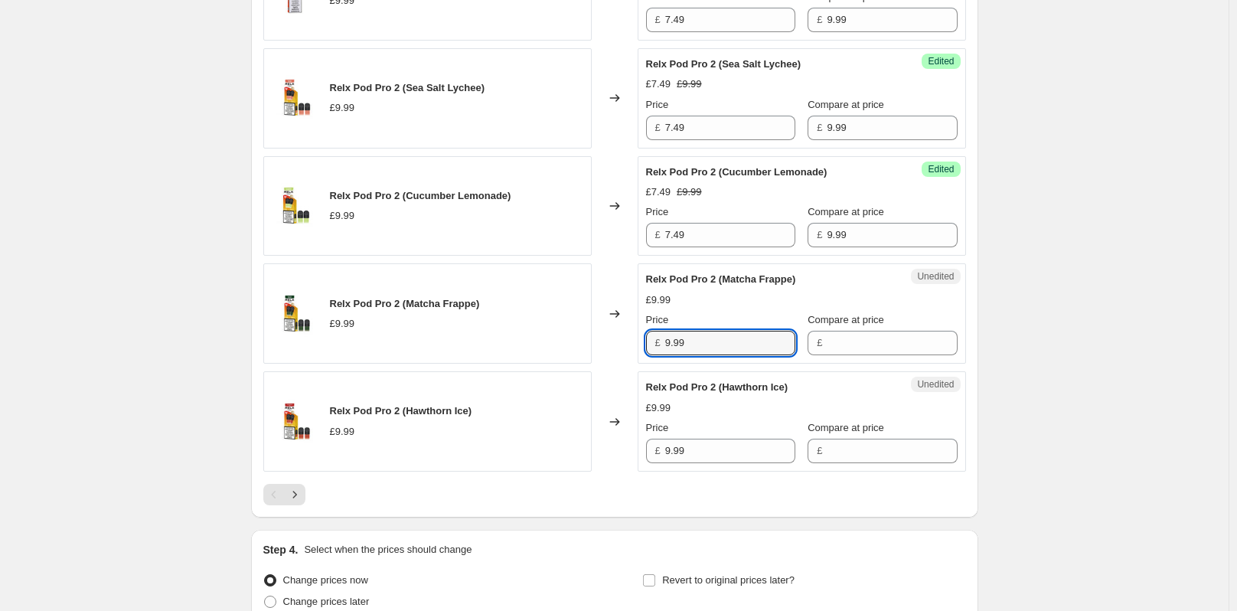
drag, startPoint x: 693, startPoint y: 341, endPoint x: 651, endPoint y: 345, distance: 43.1
click at [651, 345] on div "£ 9.99" at bounding box center [720, 343] width 149 height 24
type input "9.99"
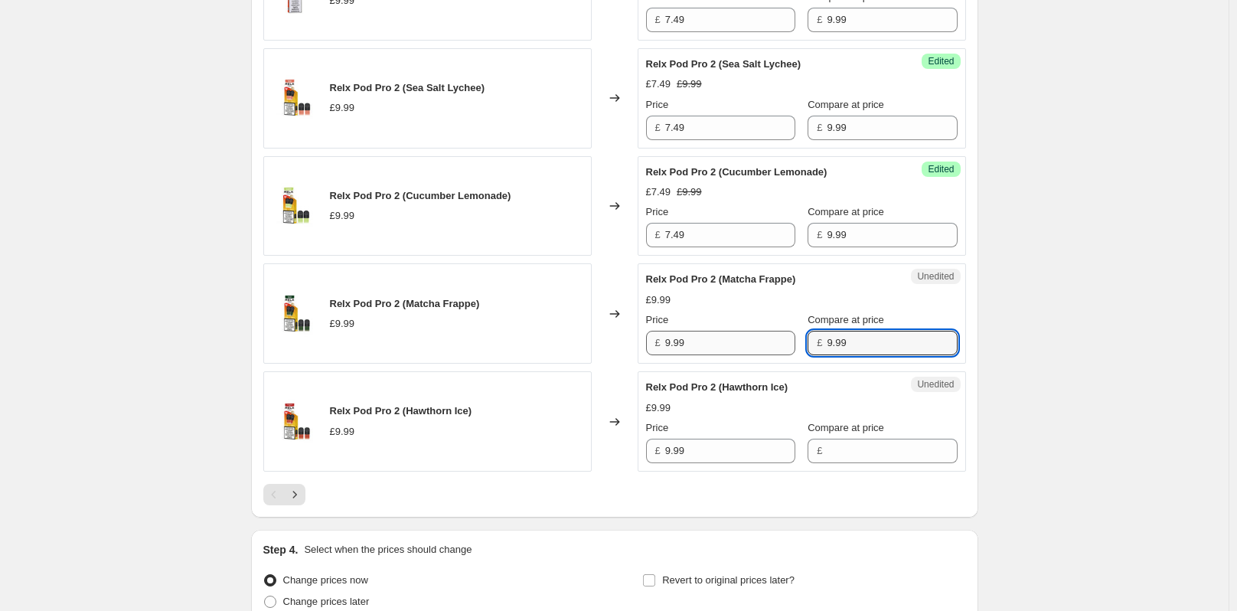
type input "9.99"
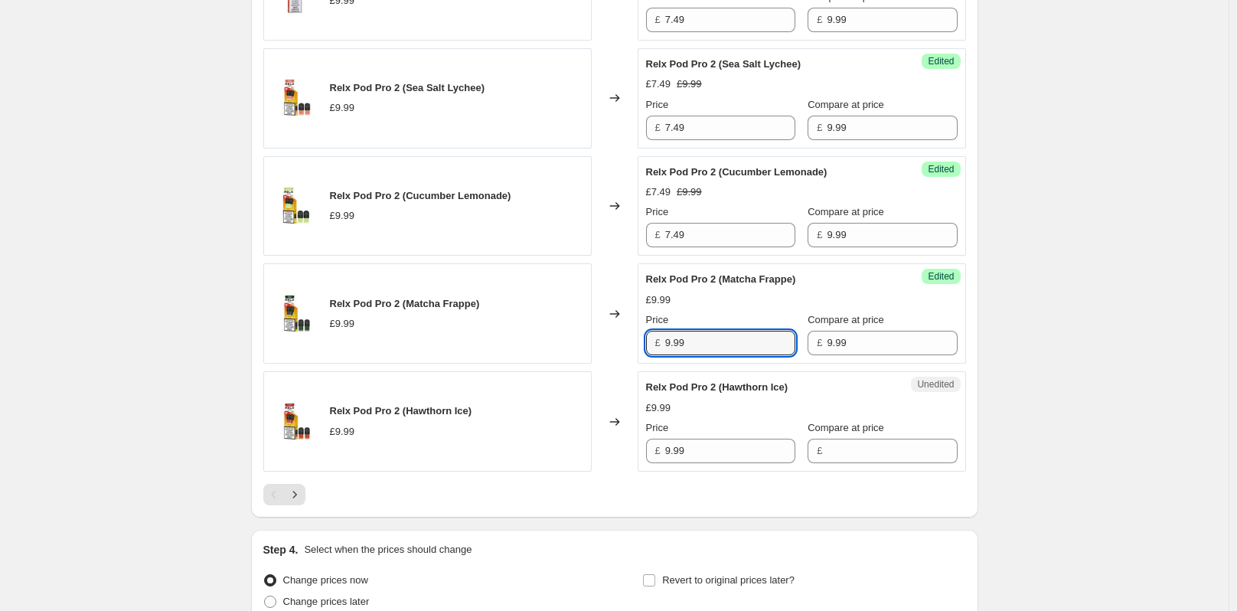
drag, startPoint x: 711, startPoint y: 346, endPoint x: 650, endPoint y: 350, distance: 61.4
click at [650, 350] on div "£ 9.99" at bounding box center [720, 343] width 149 height 24
paste input "7.4"
type input "7.49"
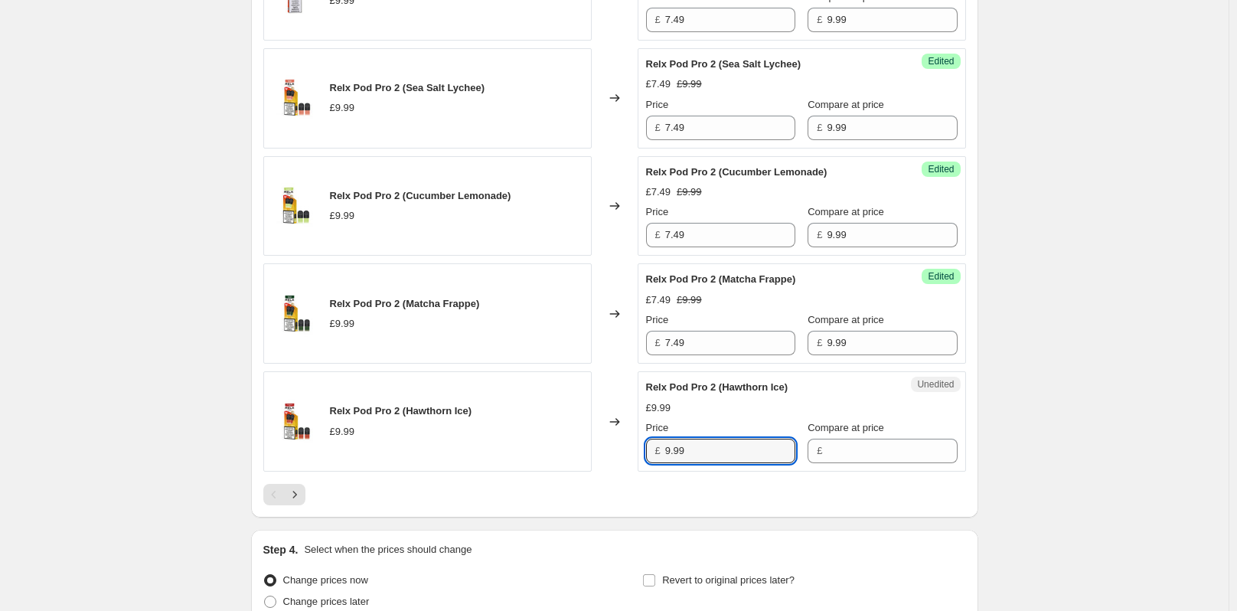
drag, startPoint x: 708, startPoint y: 453, endPoint x: 638, endPoint y: 452, distance: 70.4
click at [638, 452] on div "Relx Pod Pro 2 (Hawthorn Ice) £9.99 Changed to Unedited Relx Pod Pro 2 (Hawthor…" at bounding box center [614, 421] width 703 height 100
type input "9.99"
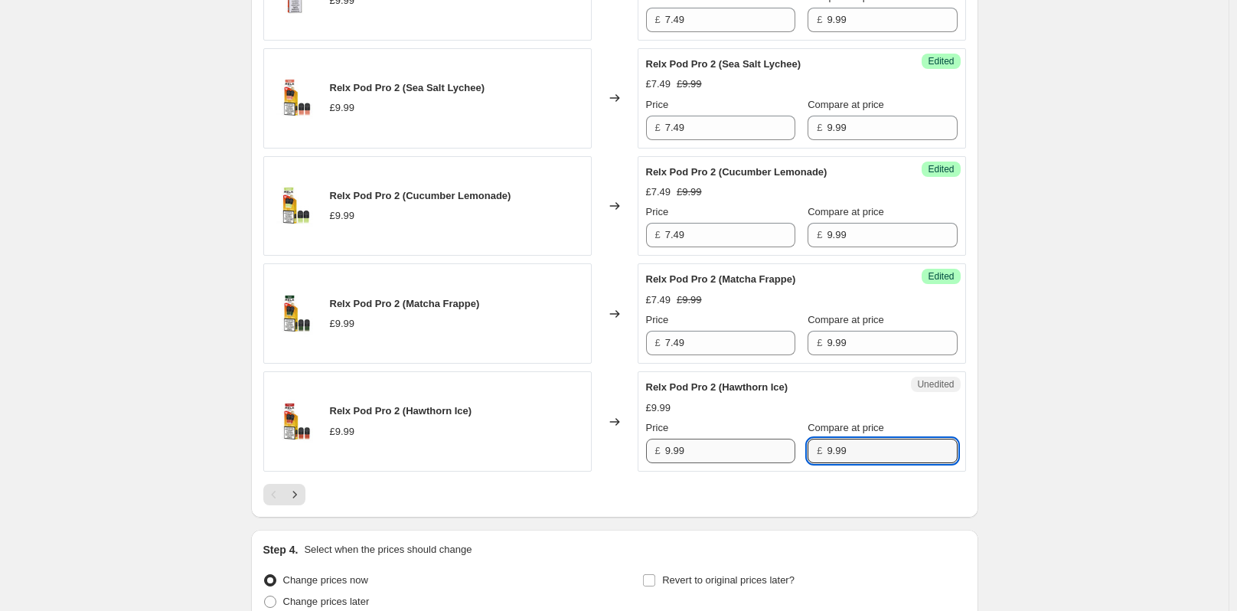
type input "9.99"
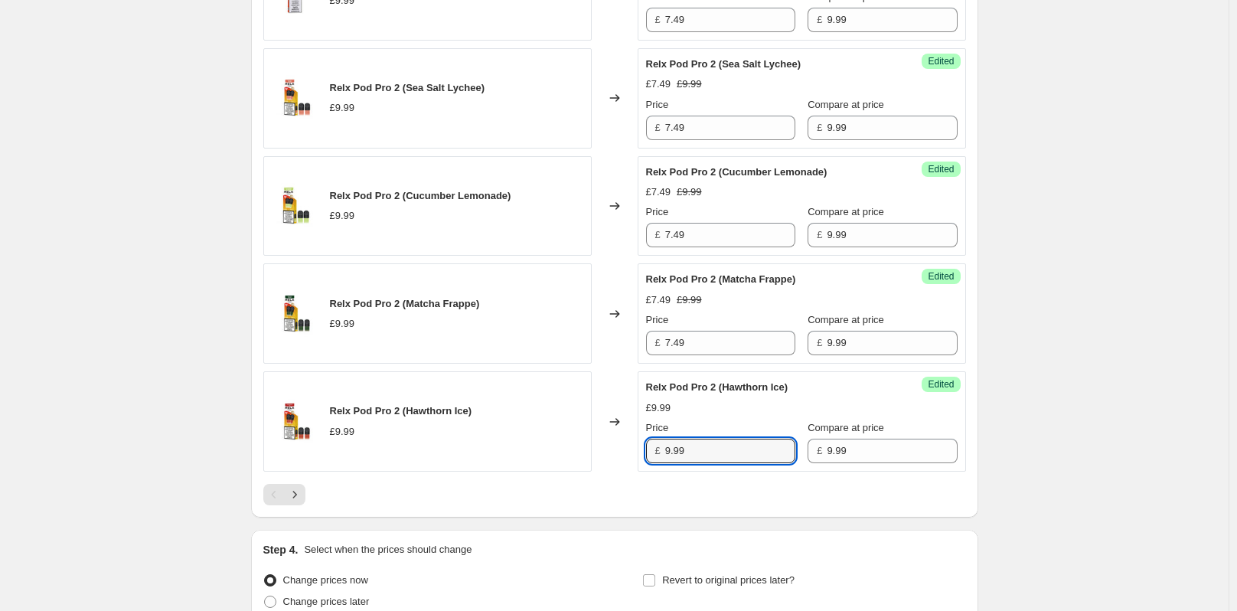
drag, startPoint x: 697, startPoint y: 446, endPoint x: 655, endPoint y: 452, distance: 41.7
click at [655, 452] on div "£ 9.99" at bounding box center [720, 451] width 149 height 24
paste input "7.4"
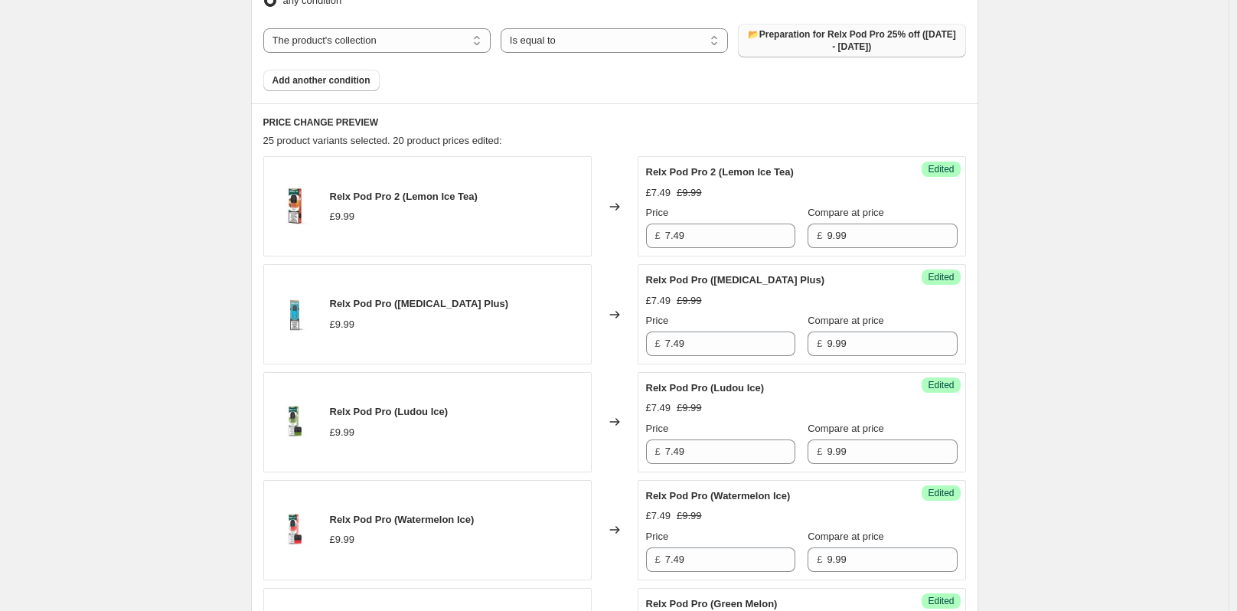
scroll to position [536, 0]
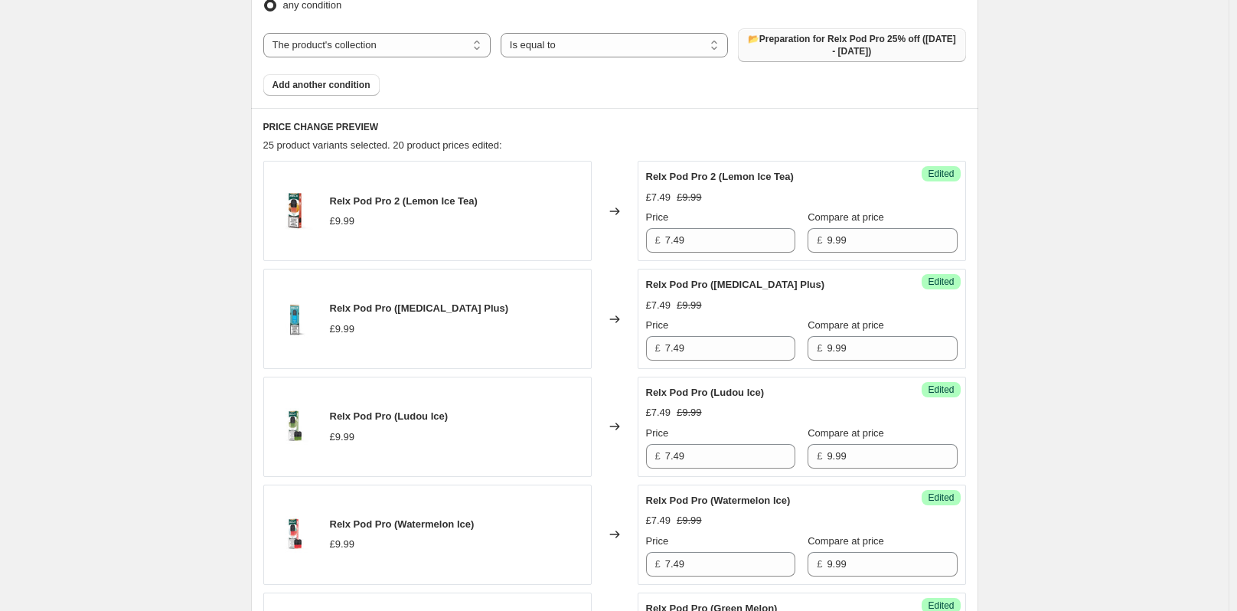
type input "7.49"
click at [687, 123] on h6 "PRICE CHANGE PREVIEW" at bounding box center [614, 127] width 703 height 12
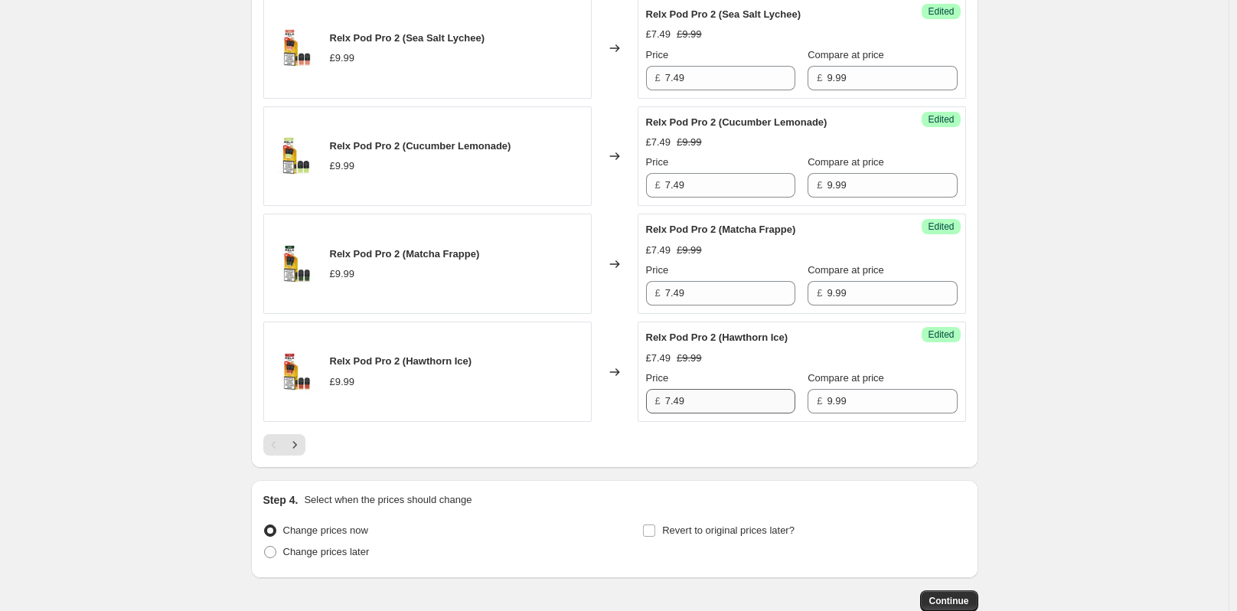
scroll to position [2449, 0]
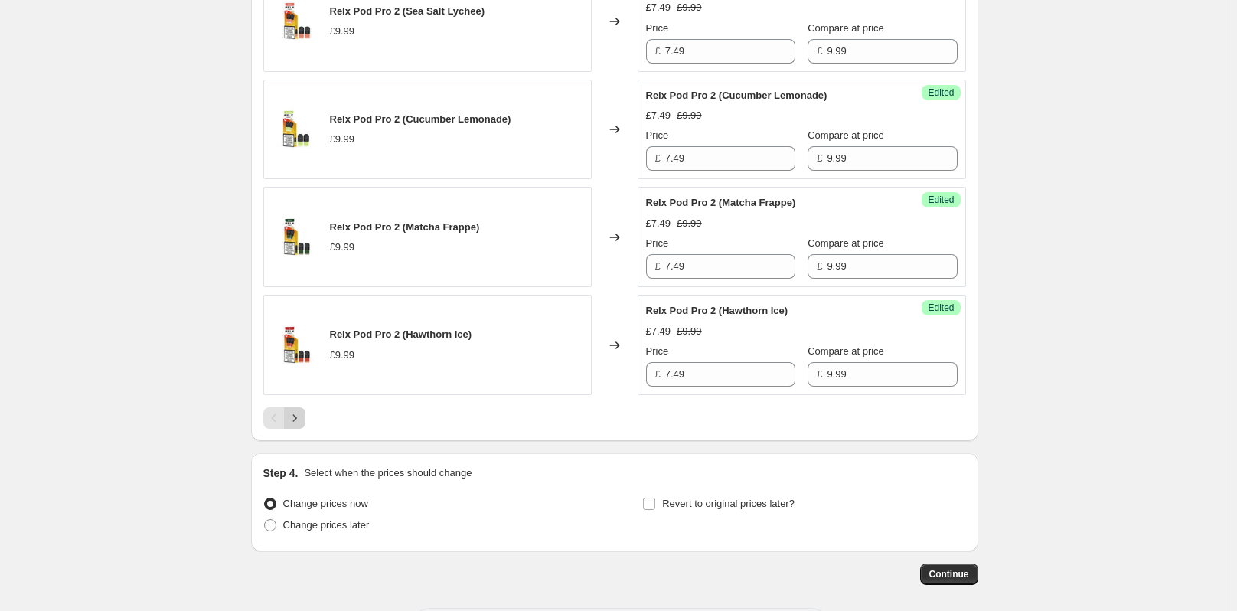
click at [299, 413] on icon "Next" at bounding box center [294, 417] width 15 height 15
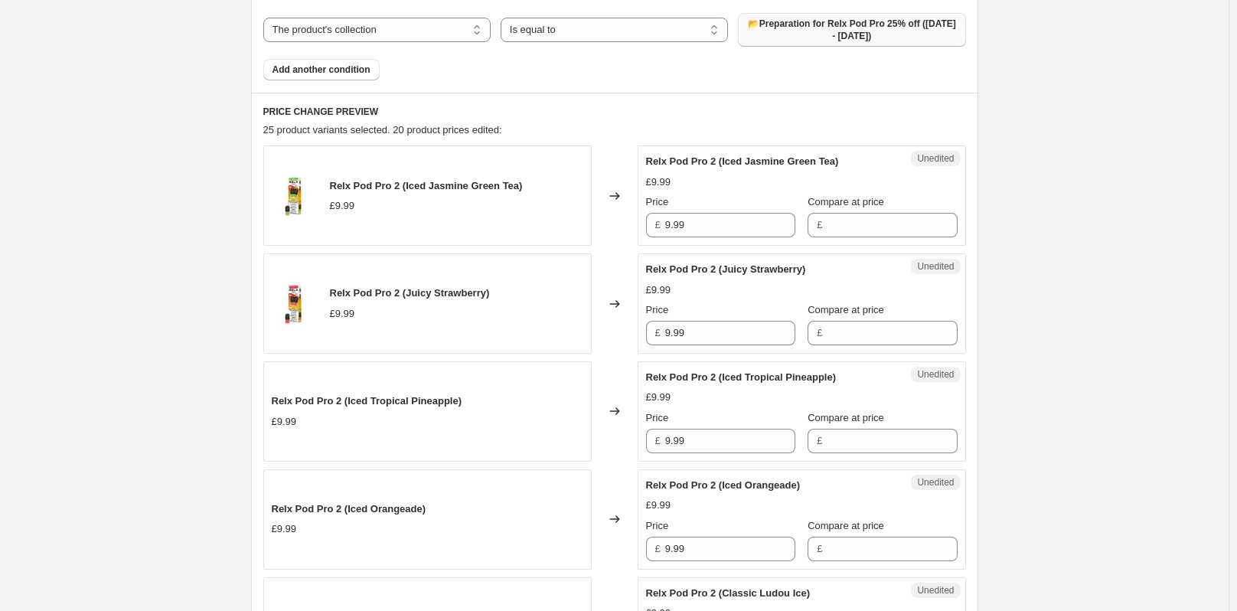
scroll to position [517, 0]
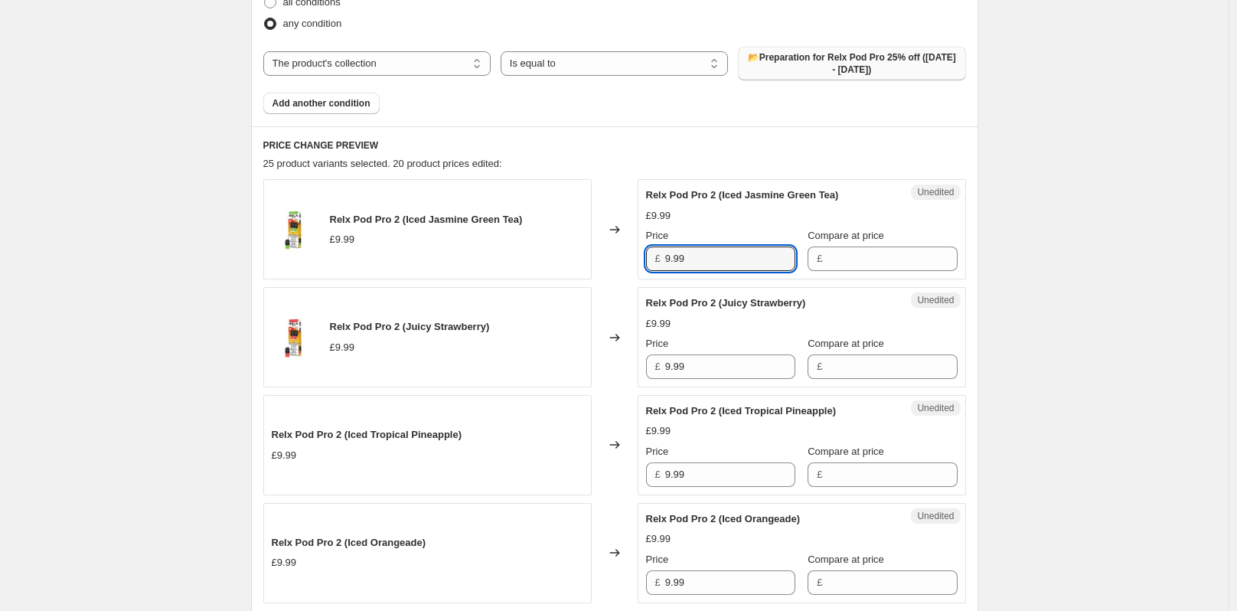
drag, startPoint x: 697, startPoint y: 258, endPoint x: 648, endPoint y: 258, distance: 49.8
click at [644, 258] on div "Unedited Relx Pod Pro 2 (Iced Jasmine Green Tea) £9.99 Price £ 9.99 Compare at …" at bounding box center [802, 229] width 328 height 100
type input "9.99"
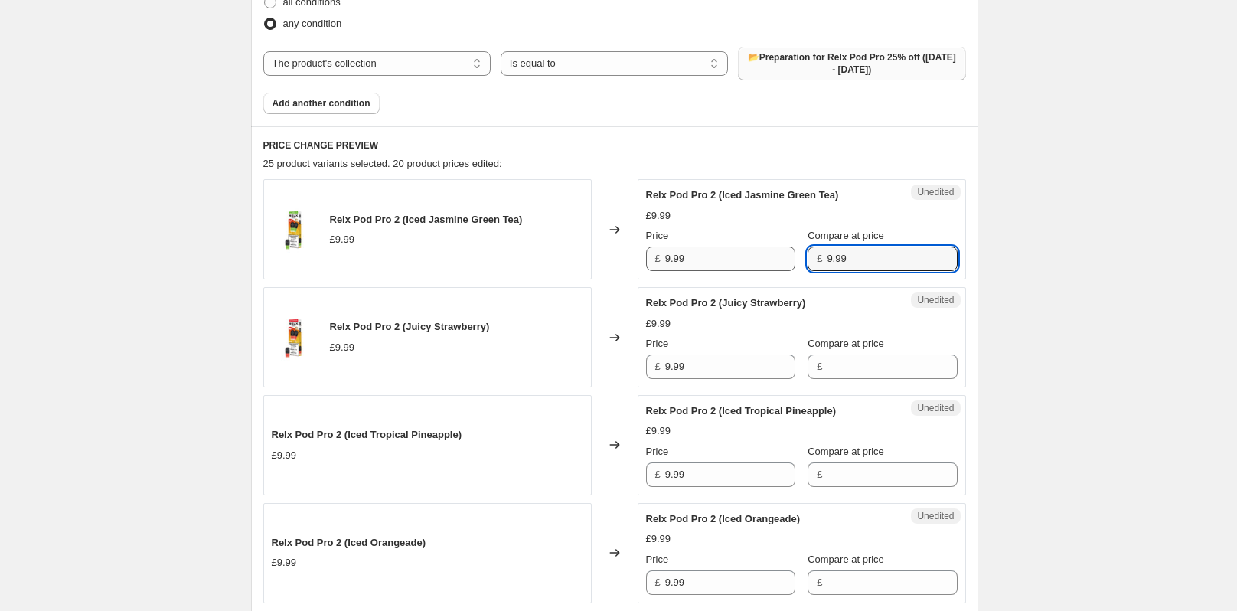
type input "9.99"
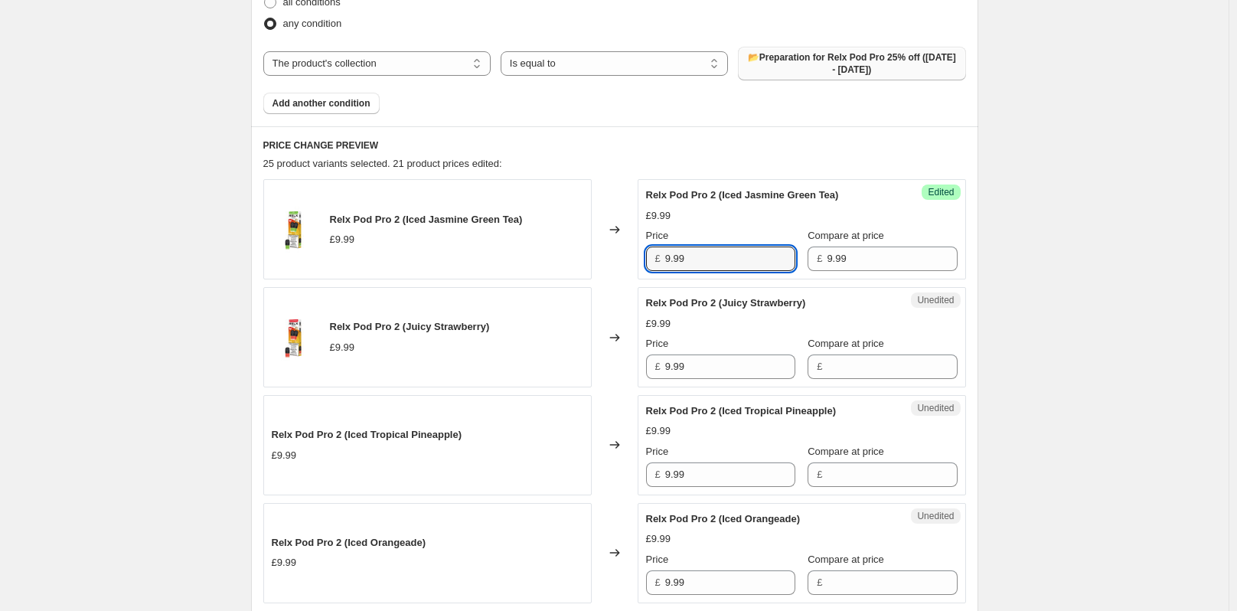
drag, startPoint x: 710, startPoint y: 262, endPoint x: 575, endPoint y: 250, distance: 136.0
click at [590, 259] on div "Relx Pod Pro 2 (Iced Jasmine Green Tea) £9.99 Changed to Success Edited Relx Po…" at bounding box center [614, 229] width 703 height 100
paste input "7.4"
type input "7.49"
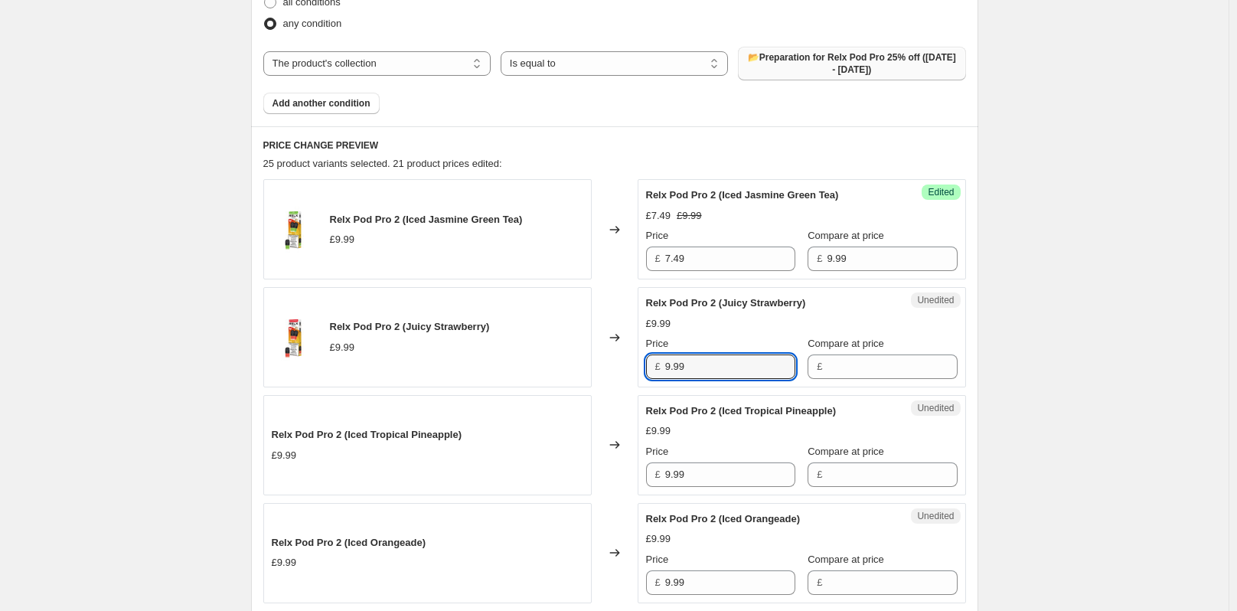
drag, startPoint x: 690, startPoint y: 362, endPoint x: 664, endPoint y: 363, distance: 26.0
click at [664, 363] on div "£ 9.99" at bounding box center [720, 366] width 149 height 24
type input "9.99"
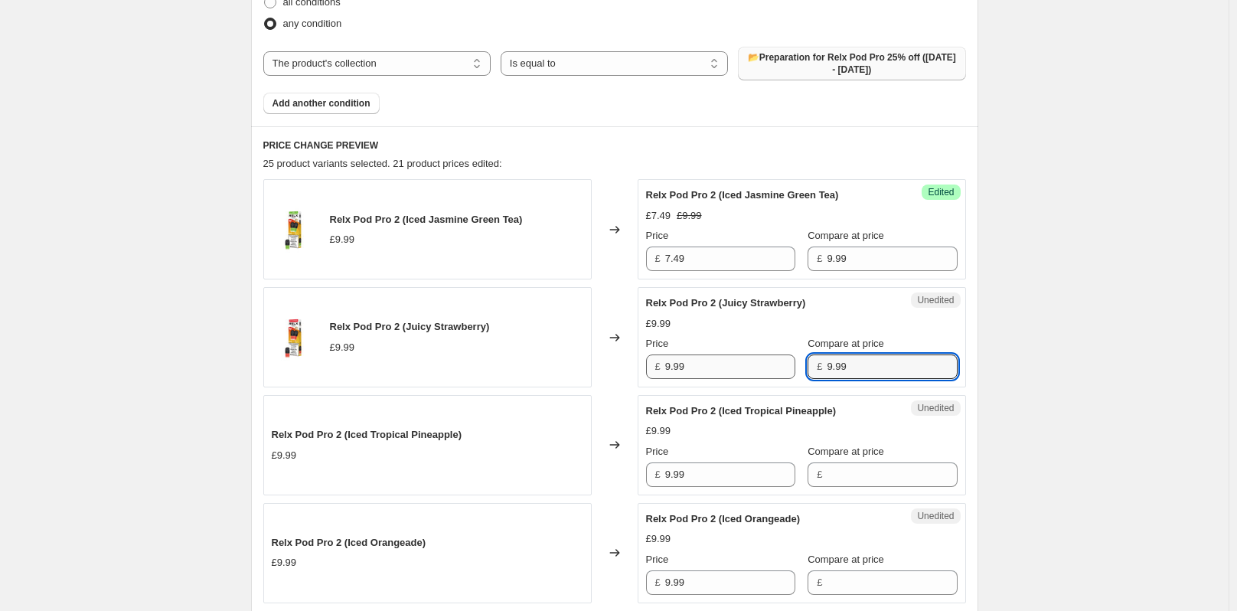
type input "9.99"
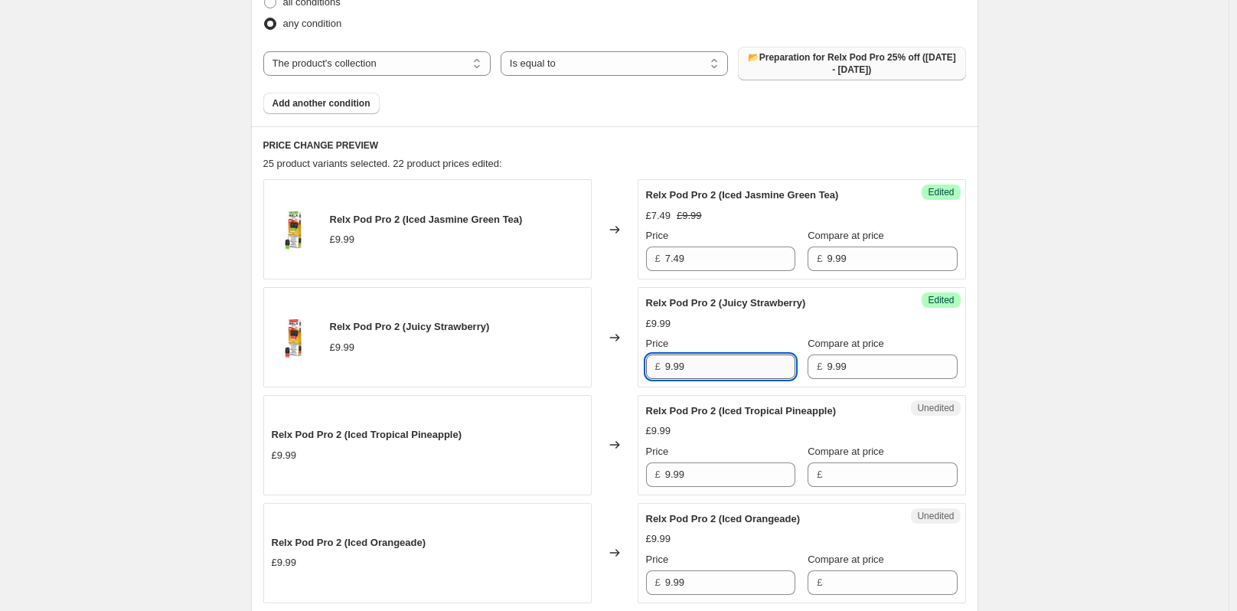
click at [685, 368] on input "9.99" at bounding box center [730, 366] width 130 height 24
drag, startPoint x: 703, startPoint y: 365, endPoint x: 594, endPoint y: 368, distance: 108.7
click at [637, 367] on div "Relx Pod Pro 2 (Juicy Strawberry) £9.99 Changed to Success Edited Relx Pod Pro …" at bounding box center [614, 337] width 703 height 100
paste input "7.4"
type input "7.49"
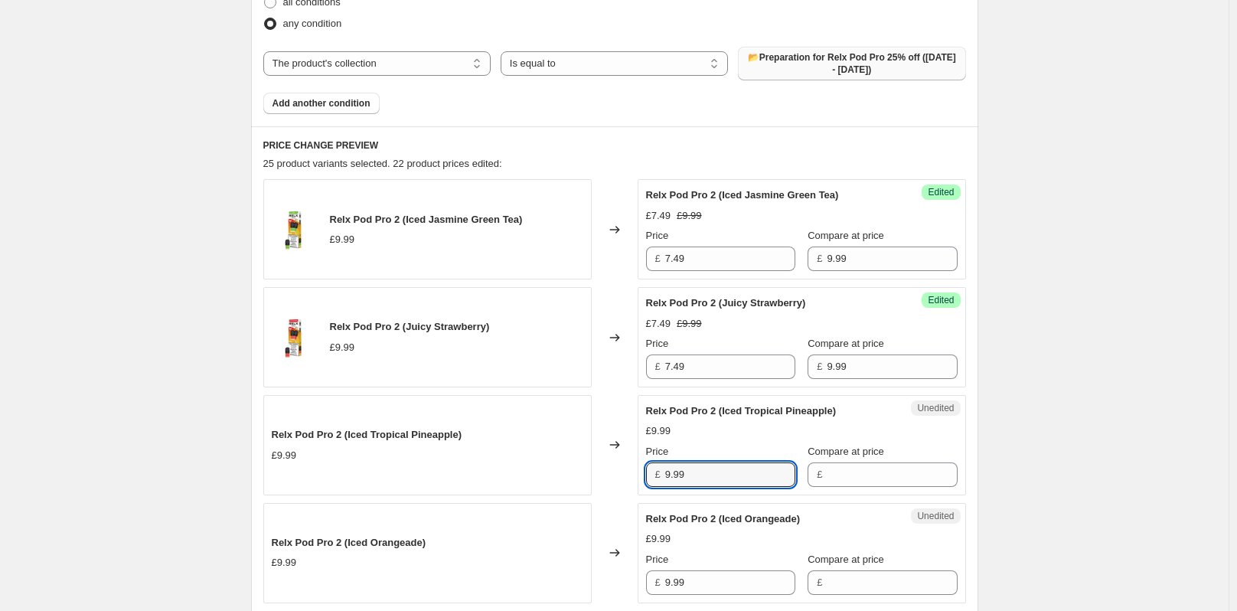
drag, startPoint x: 690, startPoint y: 475, endPoint x: 651, endPoint y: 475, distance: 39.0
click at [651, 475] on div "£ 9.99" at bounding box center [720, 474] width 149 height 24
type input "9.99"
drag, startPoint x: 671, startPoint y: 476, endPoint x: 606, endPoint y: 479, distance: 65.1
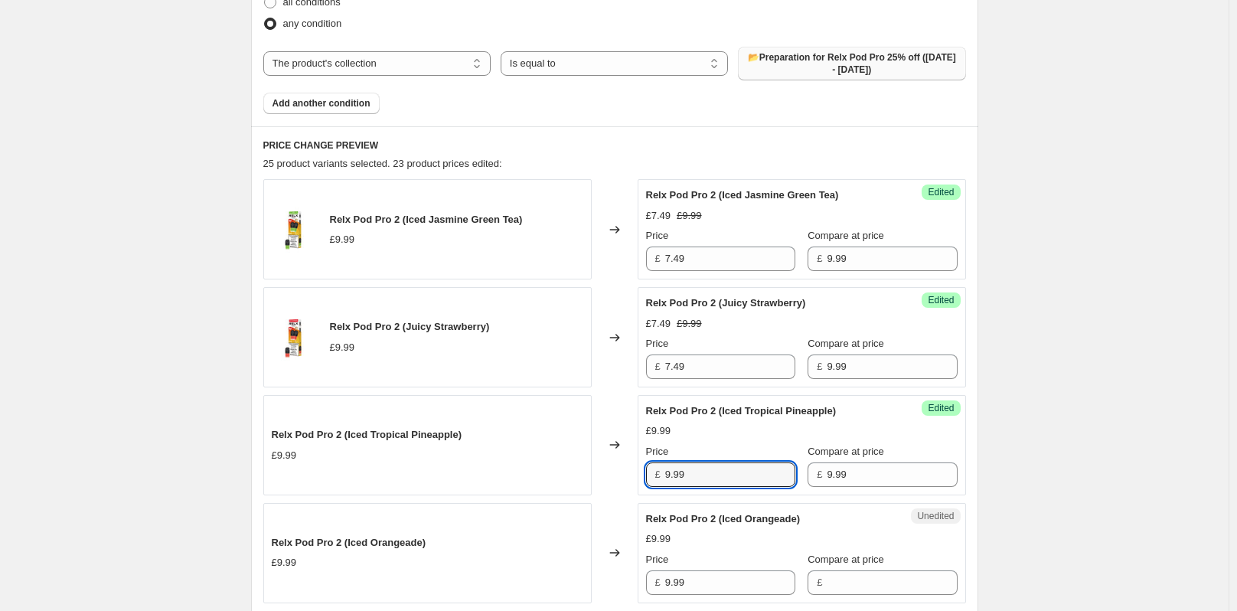
click at [622, 478] on div "Relx Pod Pro 2 (Iced Tropical Pineapple) £9.99 Changed to Success Edited Relx P…" at bounding box center [614, 445] width 703 height 100
paste input "7.4"
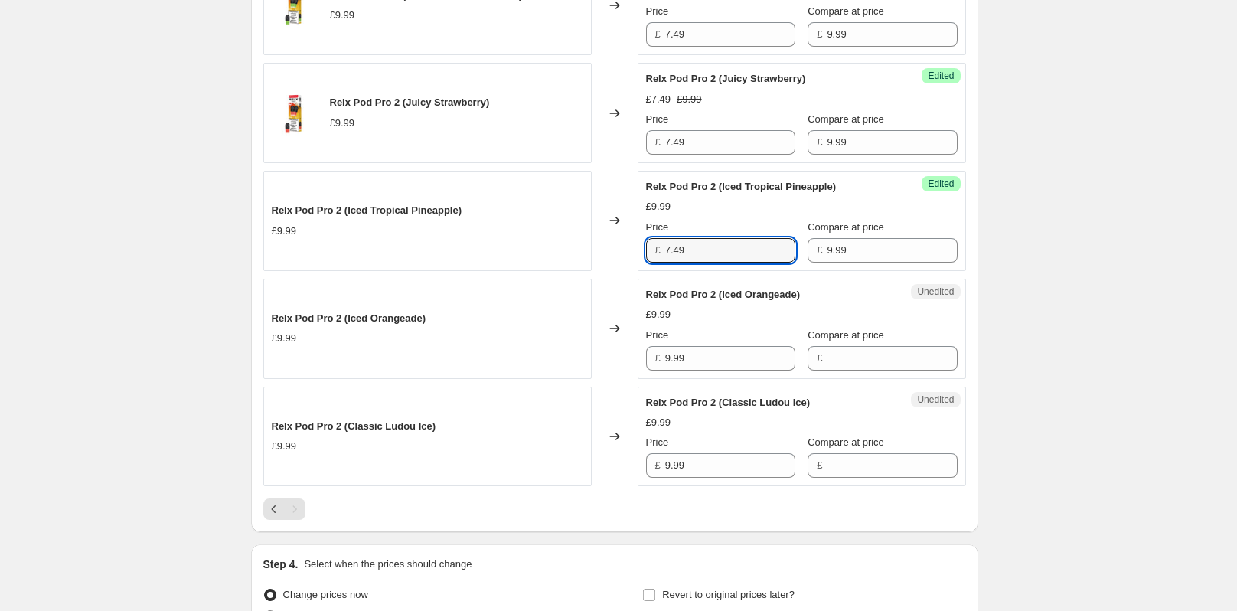
scroll to position [747, 0]
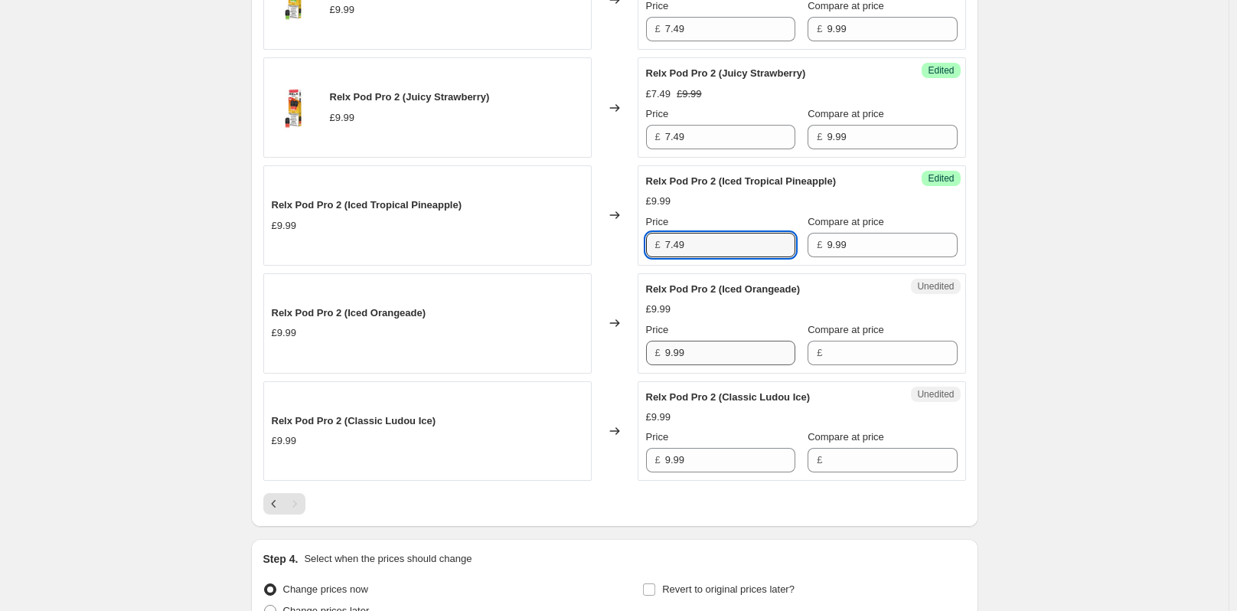
type input "7.49"
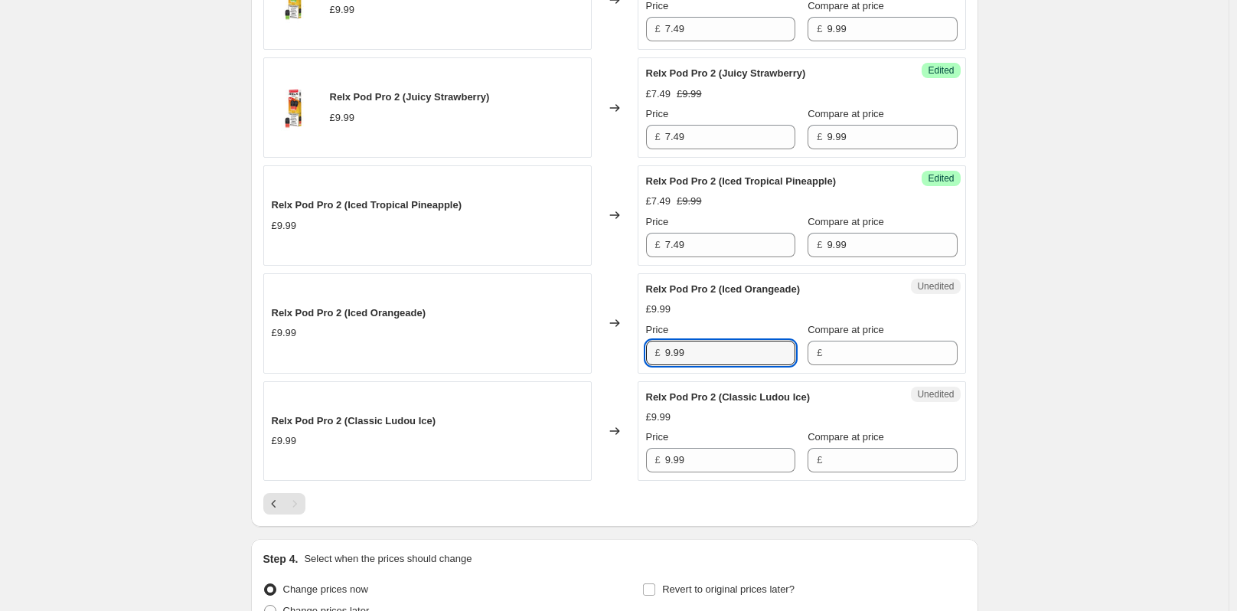
drag, startPoint x: 689, startPoint y: 347, endPoint x: 664, endPoint y: 347, distance: 24.5
click at [664, 347] on div "£ 9.99" at bounding box center [720, 353] width 149 height 24
type input "9.99"
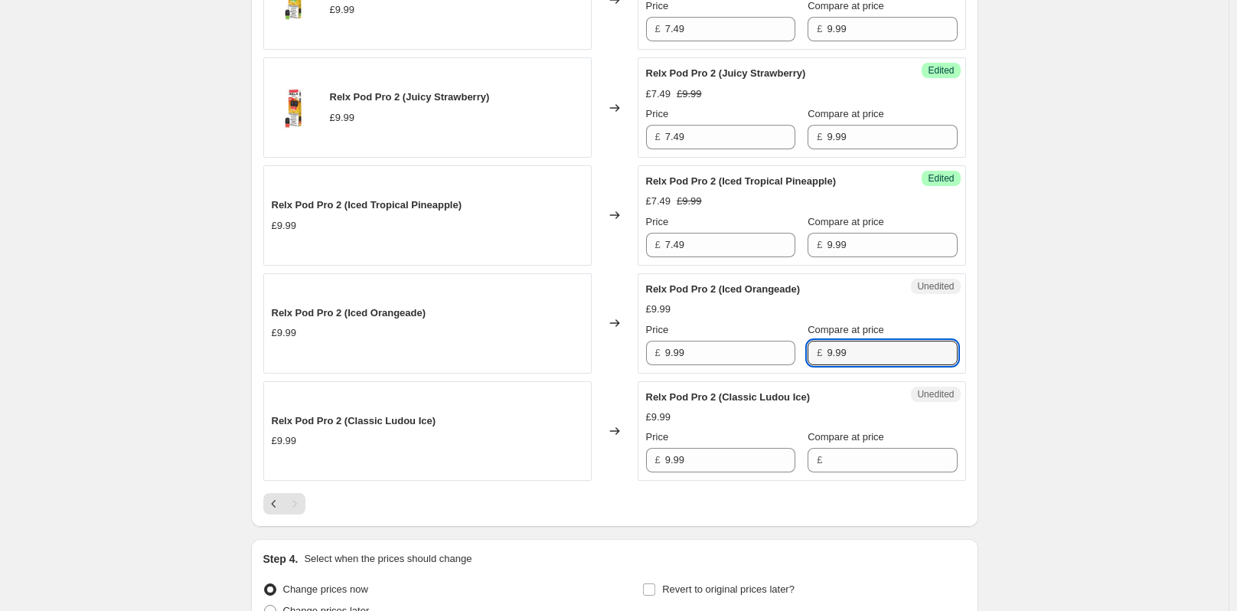
type input "9.99"
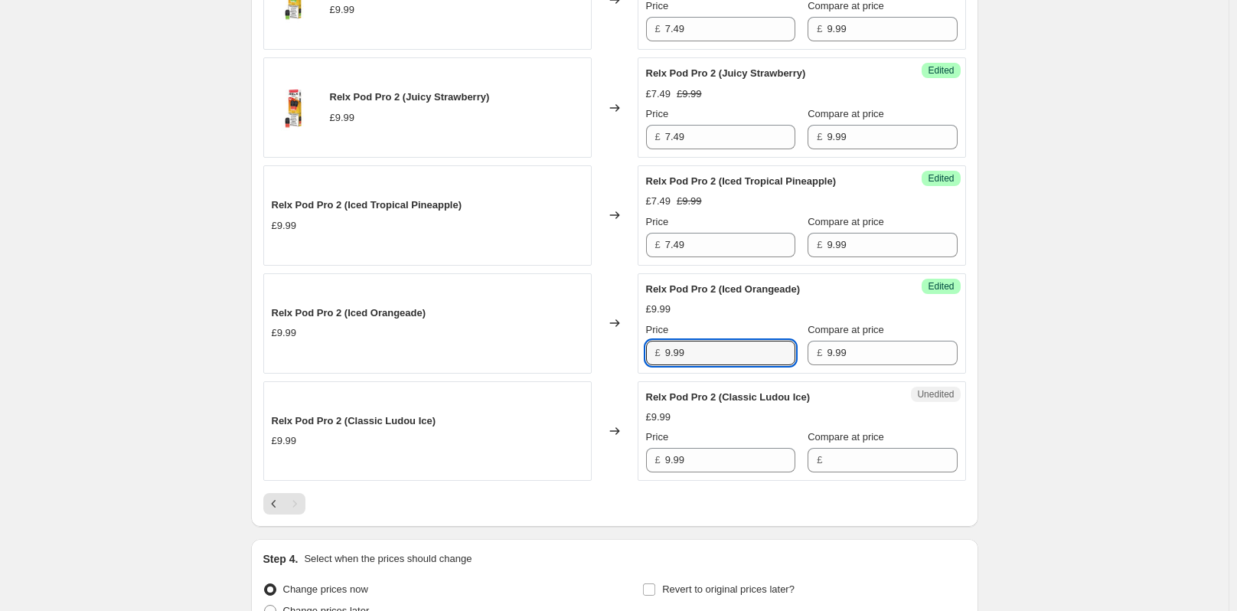
drag, startPoint x: 666, startPoint y: 353, endPoint x: 649, endPoint y: 353, distance: 16.8
click at [649, 353] on div "£ 9.99" at bounding box center [720, 353] width 149 height 24
paste input "7.4"
type input "7.49"
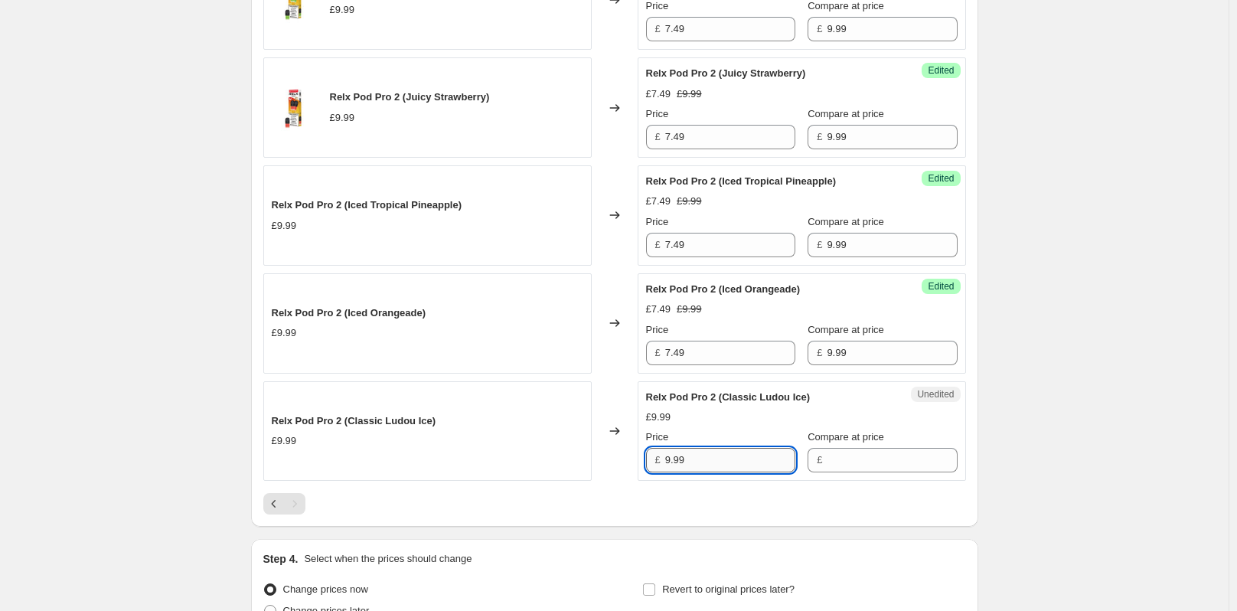
click at [690, 448] on input "9.99" at bounding box center [730, 460] width 130 height 24
drag, startPoint x: 692, startPoint y: 452, endPoint x: 652, endPoint y: 457, distance: 40.1
click at [652, 457] on div "£ 9.99" at bounding box center [720, 460] width 149 height 24
type input "9.99"
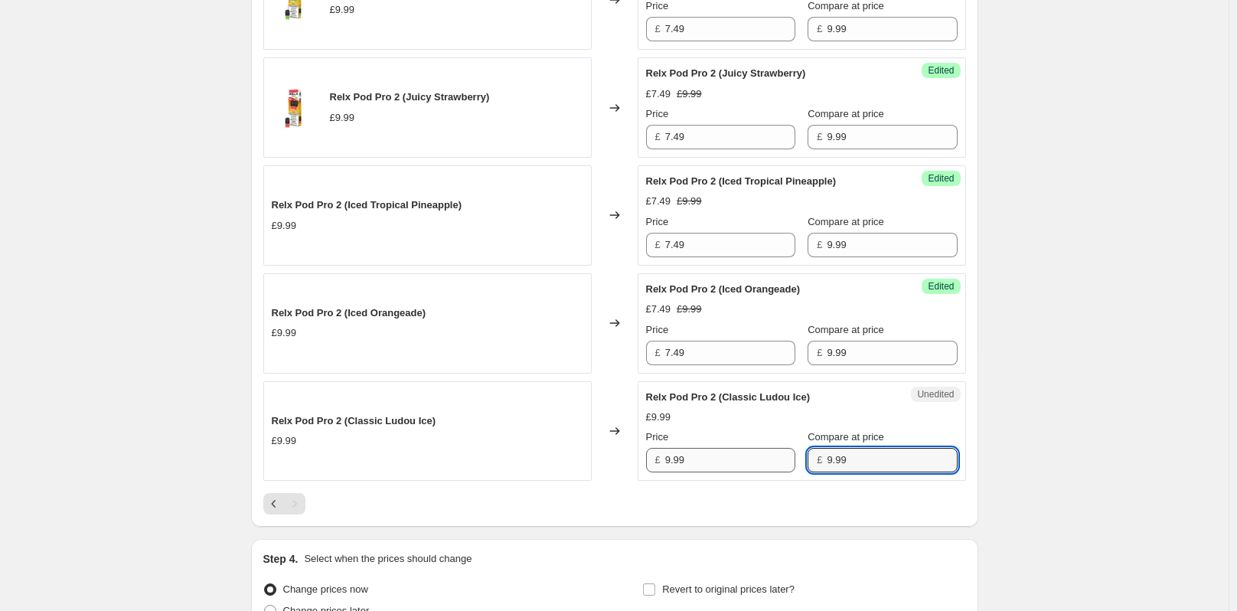
type input "9.99"
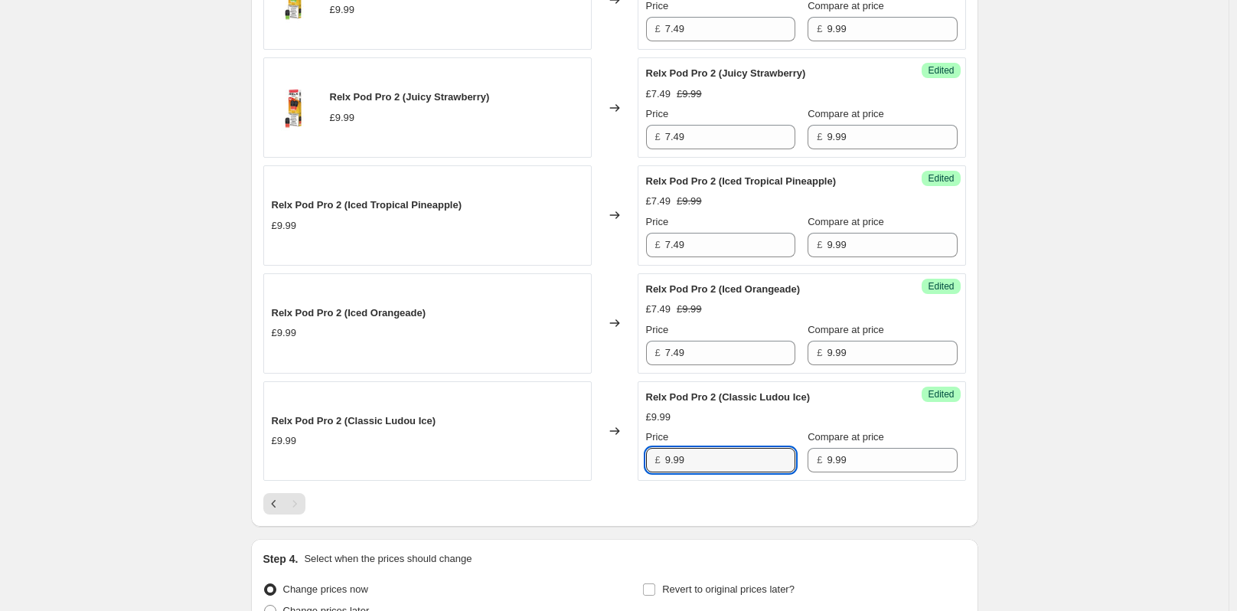
drag, startPoint x: 698, startPoint y: 469, endPoint x: 607, endPoint y: 462, distance: 91.4
click at [644, 469] on div "Success Edited Relx Pod Pro 2 (Classic Ludou Ice) £9.99 Price £ 9.99 Compare at…" at bounding box center [802, 431] width 328 height 100
paste input "7.4"
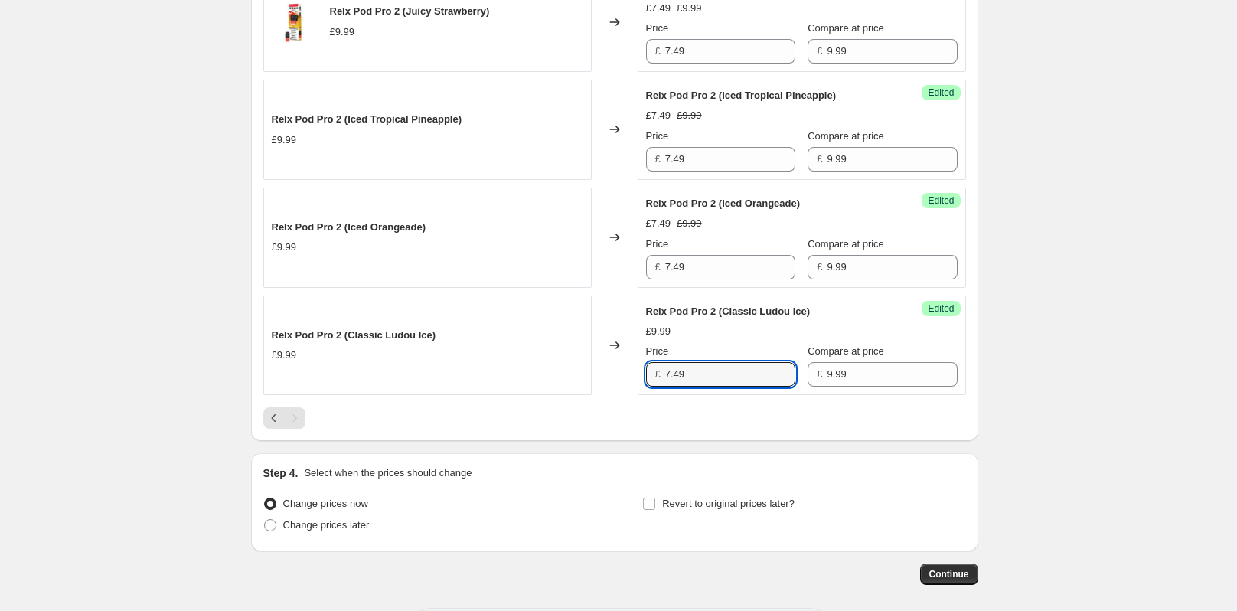
scroll to position [900, 0]
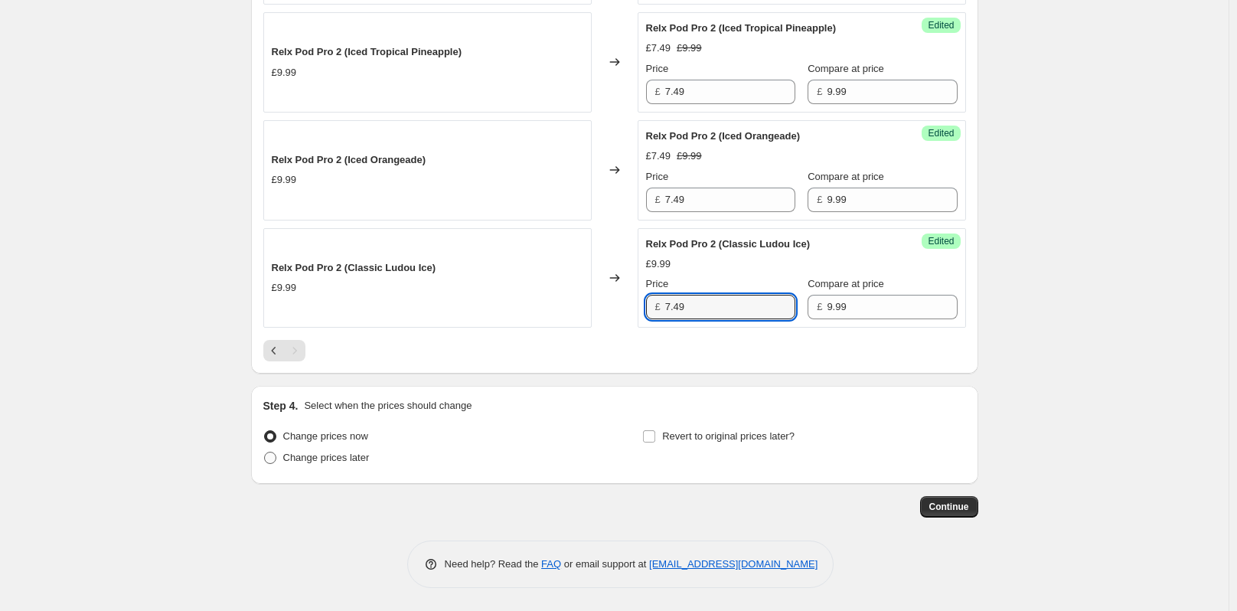
type input "7.49"
click at [274, 453] on span at bounding box center [270, 458] width 12 height 12
click at [265, 452] on input "Change prices later" at bounding box center [264, 452] width 1 height 1
radio input "true"
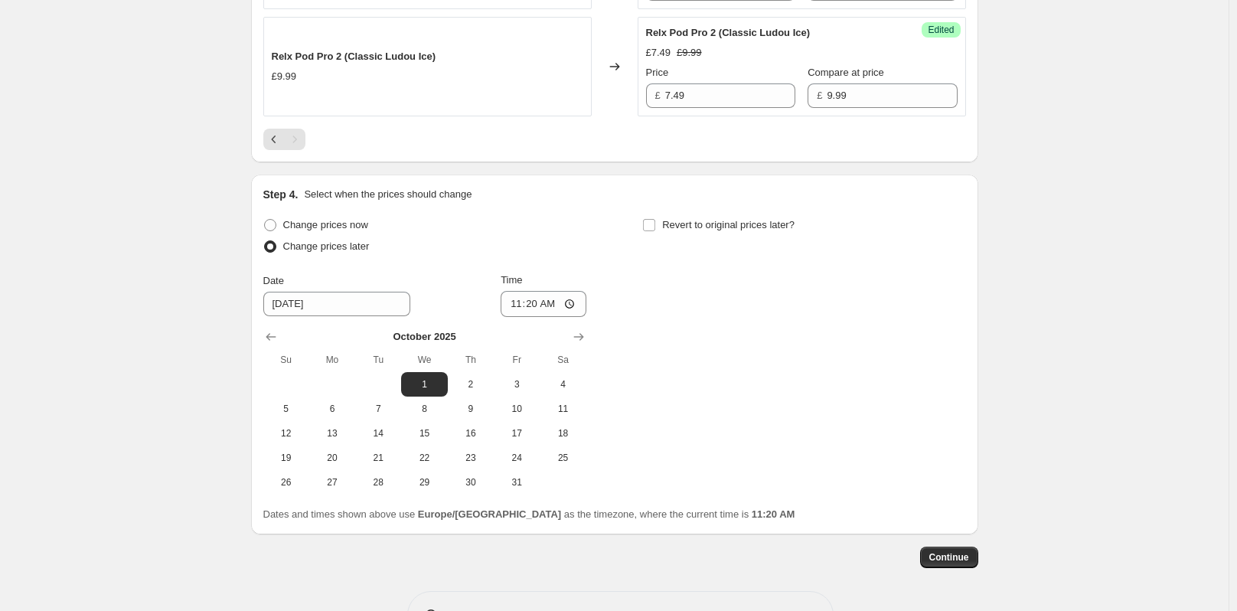
scroll to position [1130, 0]
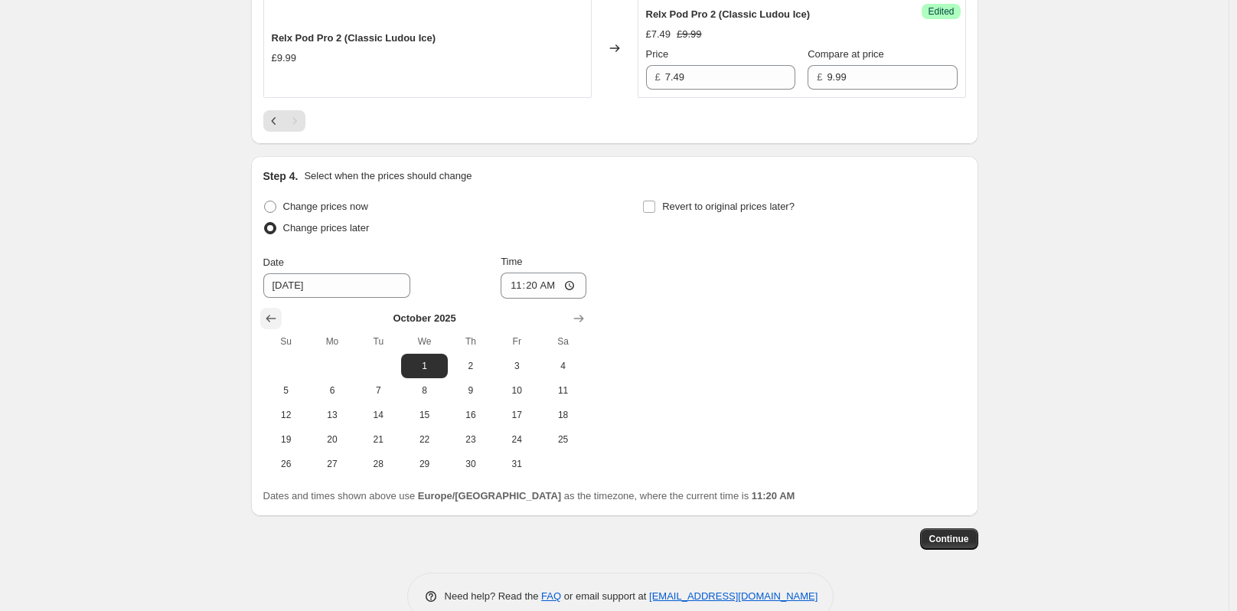
click at [269, 321] on icon "Show previous month, September 2025" at bounding box center [270, 318] width 15 height 15
click at [379, 465] on span "30" at bounding box center [378, 464] width 34 height 12
type input "[DATE]"
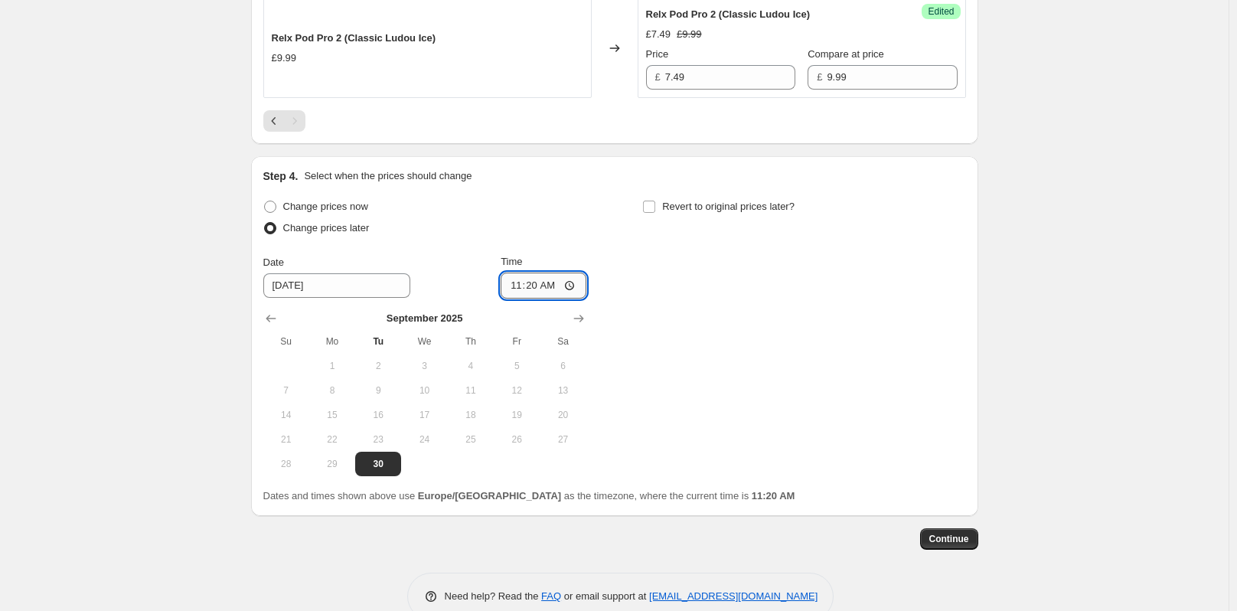
click at [559, 285] on input "11:20" at bounding box center [544, 285] width 86 height 26
click at [539, 285] on input "11:20" at bounding box center [544, 285] width 86 height 26
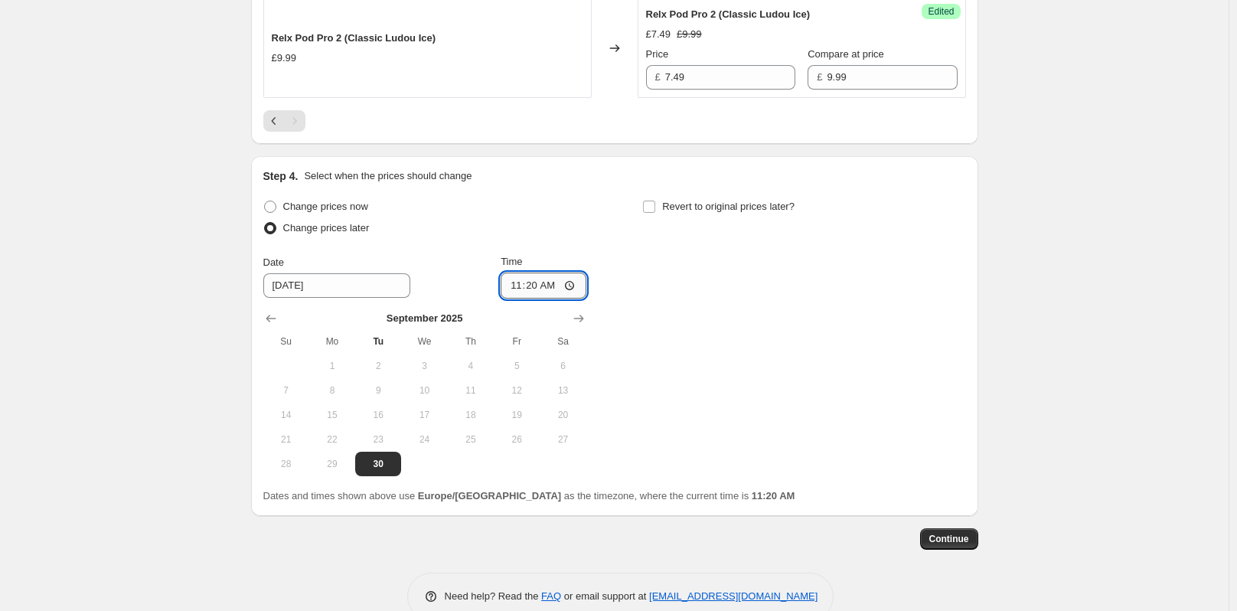
click at [546, 285] on input "11:20" at bounding box center [544, 285] width 86 height 26
click at [554, 284] on input "11:20" at bounding box center [544, 285] width 86 height 26
click at [574, 283] on input "11:20" at bounding box center [544, 285] width 86 height 26
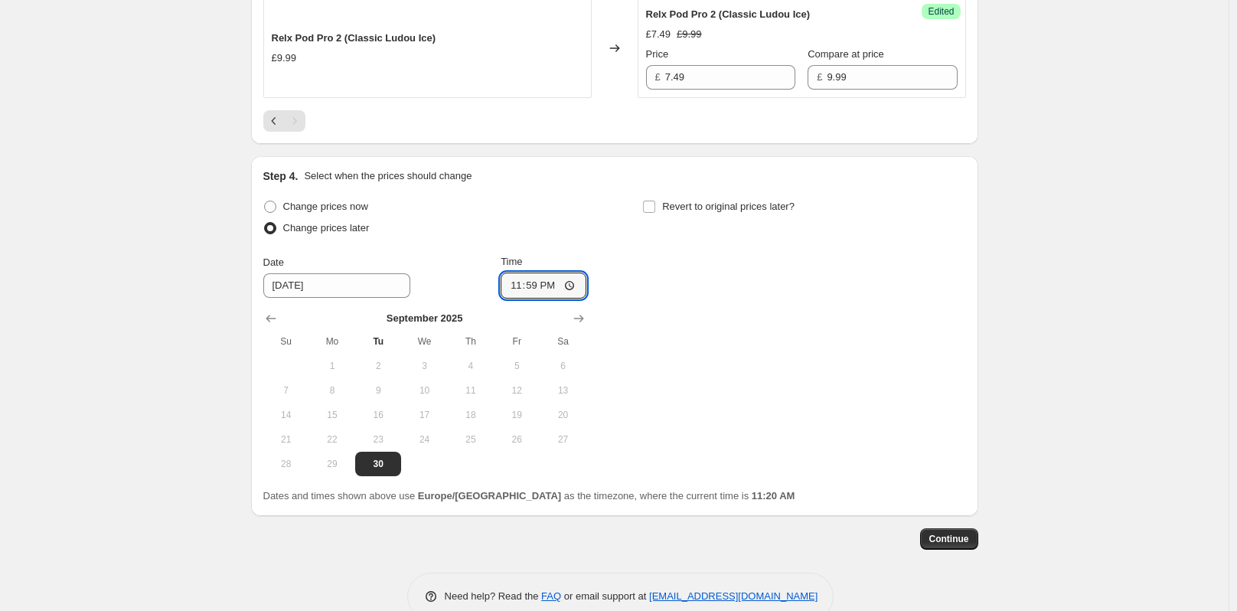
type input "23:59"
click at [722, 394] on div "Change prices now Change prices later Date [DATE] Time 23:59 [DATE] Su Mo Tu We…" at bounding box center [614, 336] width 703 height 280
click at [655, 205] on input "Revert to original prices later?" at bounding box center [649, 207] width 12 height 12
checkbox input "true"
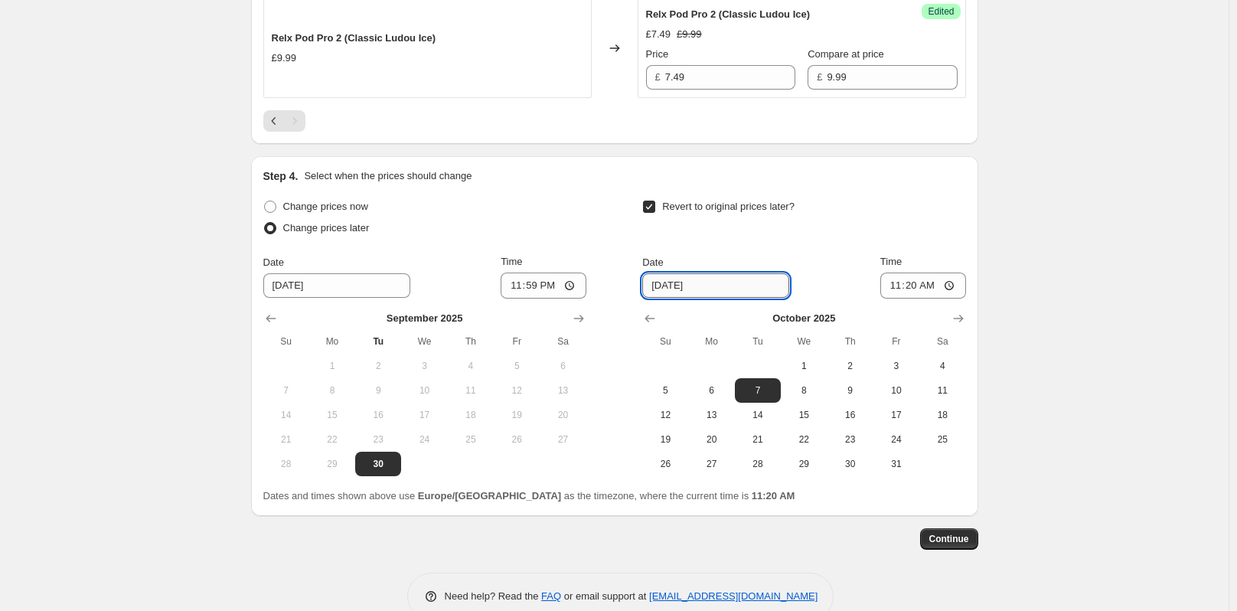
click at [742, 291] on input "[DATE]" at bounding box center [715, 285] width 147 height 24
click at [894, 461] on span "31" at bounding box center [896, 464] width 34 height 12
type input "[DATE]"
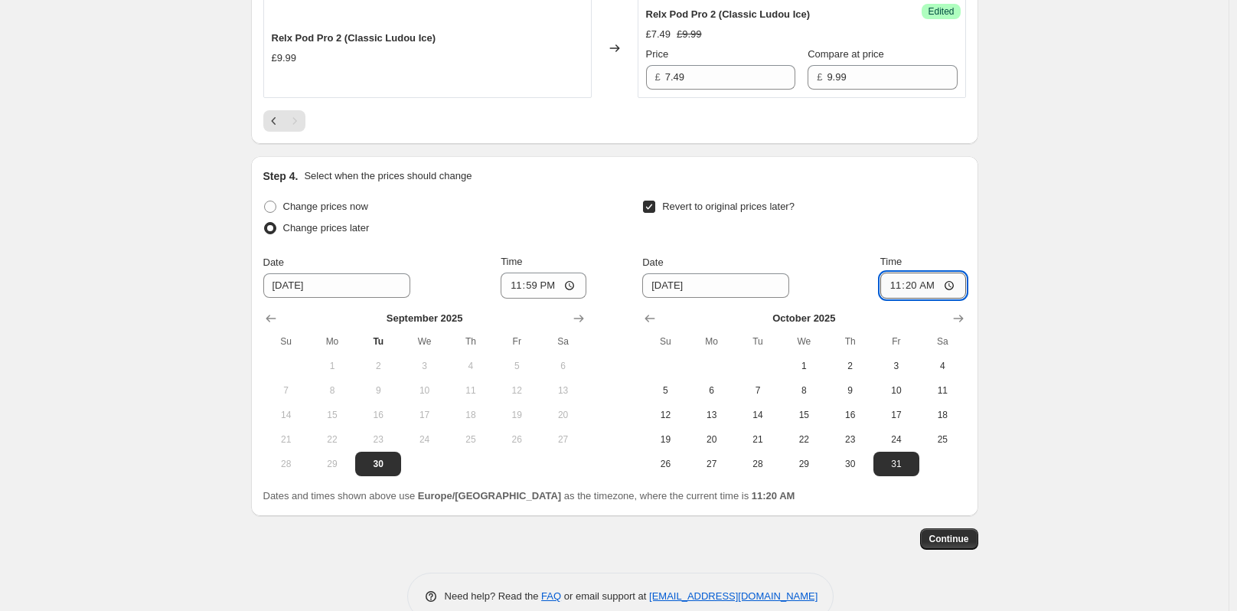
click at [923, 290] on input "11:20" at bounding box center [923, 285] width 86 height 26
click at [931, 285] on input "11:20" at bounding box center [923, 285] width 86 height 26
click at [952, 285] on input "11:20" at bounding box center [923, 285] width 86 height 26
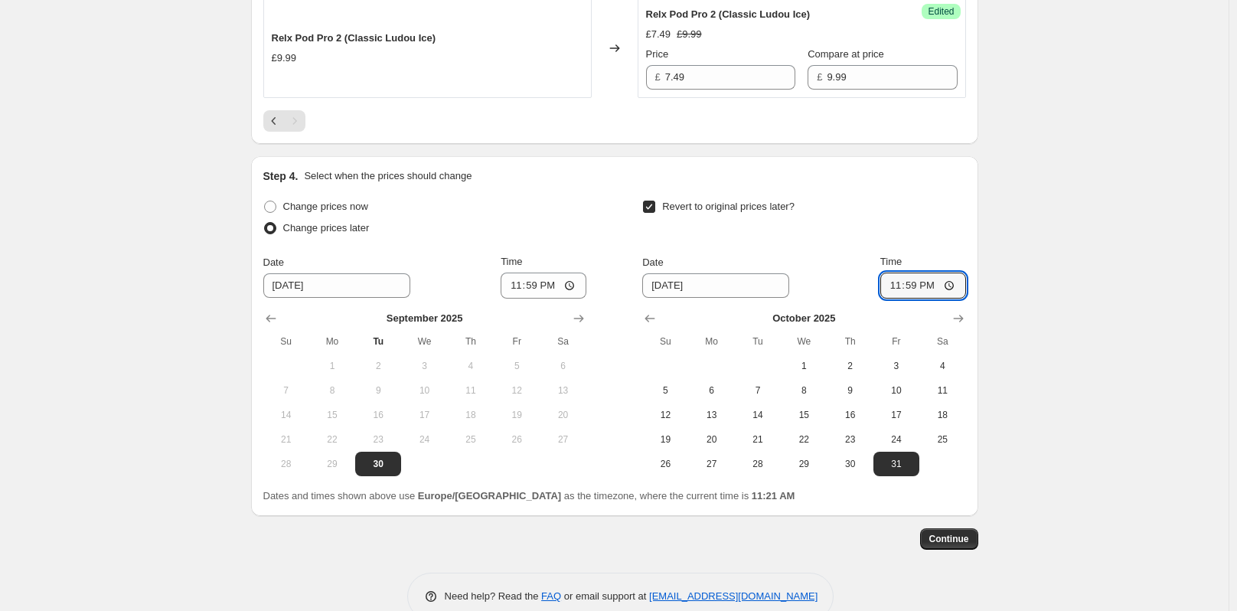
type input "23:59"
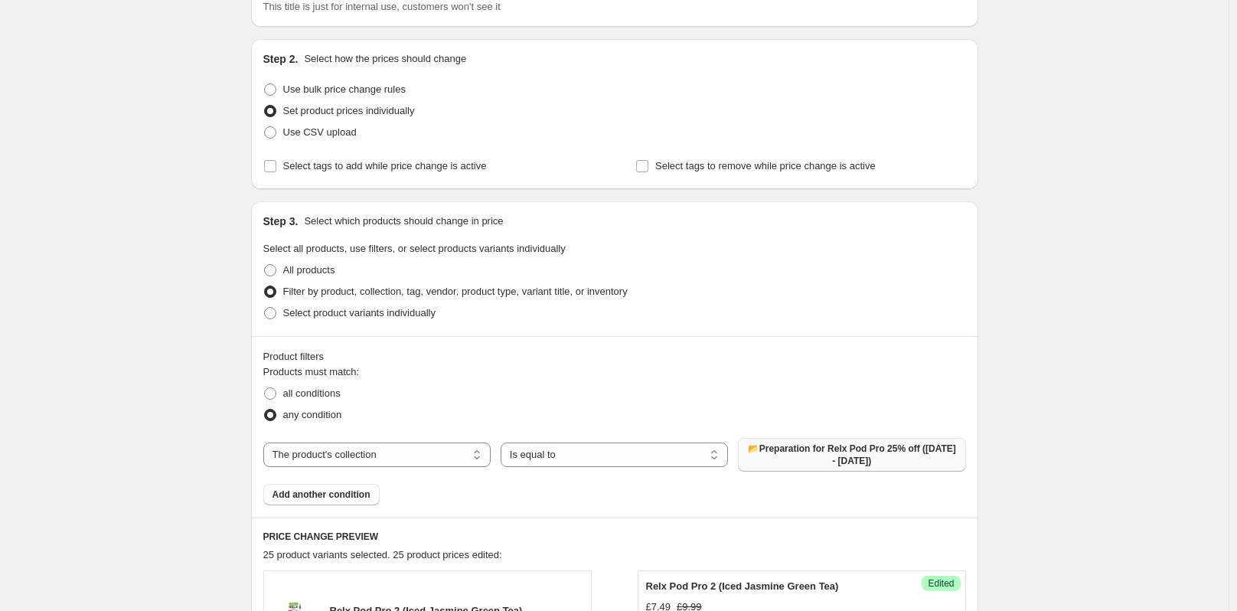
scroll to position [0, 0]
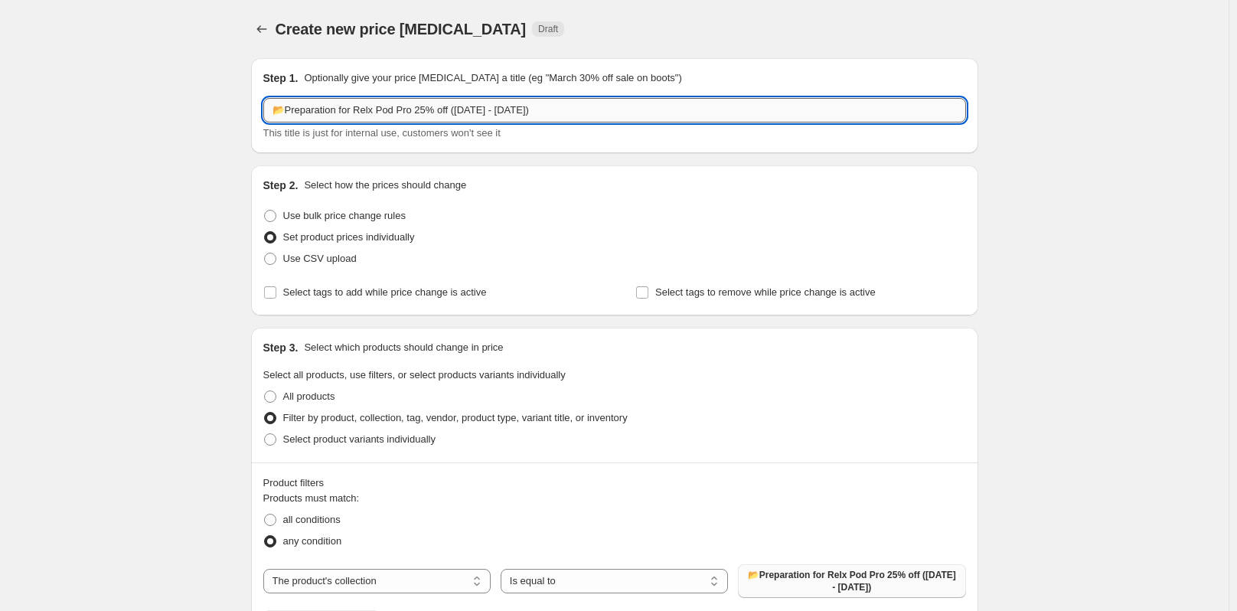
drag, startPoint x: 357, startPoint y: 106, endPoint x: 452, endPoint y: 100, distance: 94.3
click at [452, 100] on input "📂Preparation for Relx Pod Pro 25% off ([DATE] - [DATE])" at bounding box center [614, 110] width 703 height 24
click at [276, 295] on input "Select tags to add while price change is active" at bounding box center [270, 292] width 12 height 12
checkbox input "true"
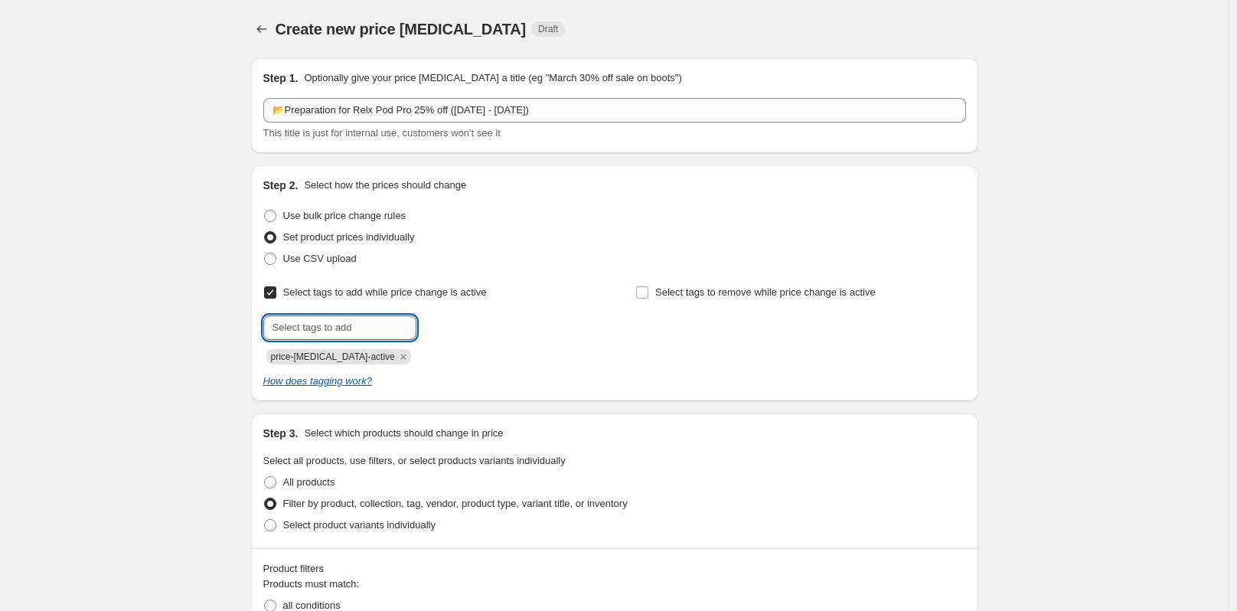
click at [328, 321] on input "text" at bounding box center [339, 327] width 153 height 24
paste input "Relx Pod Pro 25% off"
type input "Relx Pod Pro 25% off"
click at [473, 325] on span "Relx Pod Pro..." at bounding box center [481, 326] width 65 height 11
click at [400, 359] on icon "Remove price-change-job-active" at bounding box center [402, 356] width 5 height 5
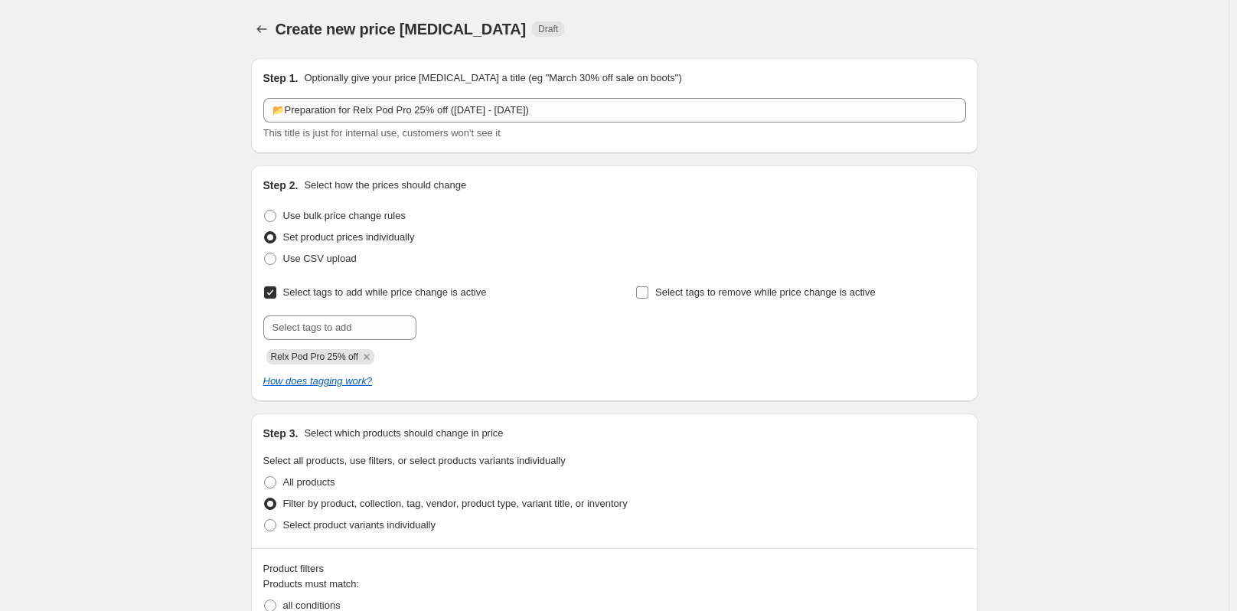
click at [648, 287] on input "Select tags to remove while price change is active" at bounding box center [642, 292] width 12 height 12
checkbox input "true"
click at [679, 326] on input "text" at bounding box center [711, 327] width 153 height 24
paste input "Relx Pod Pro 25% off"
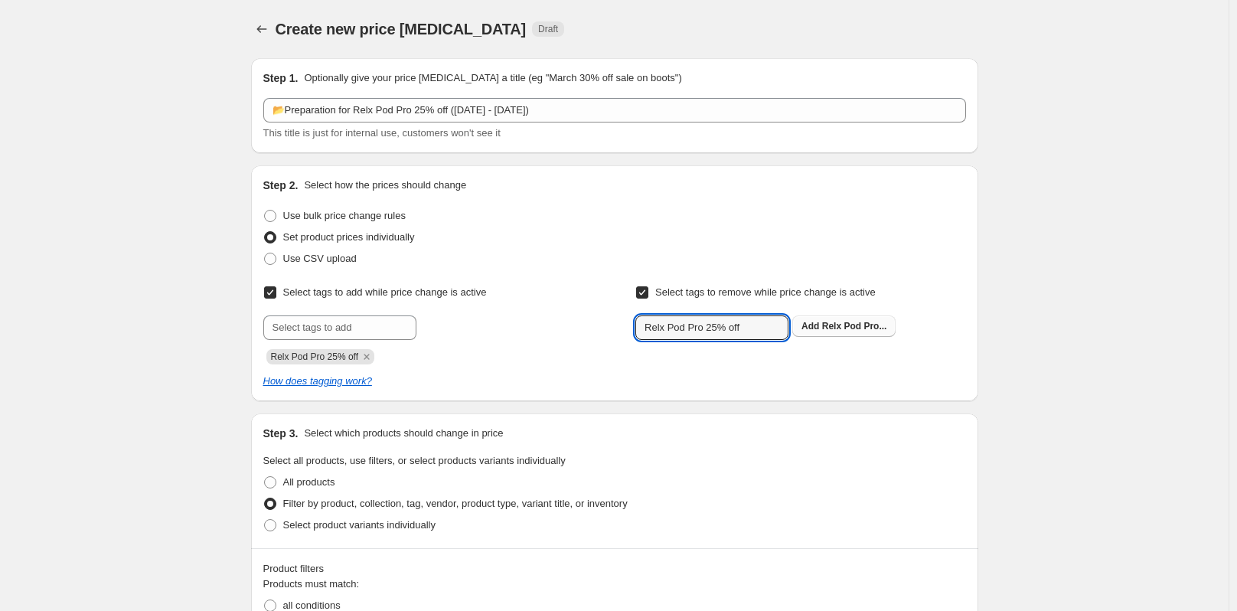
type input "Relx Pod Pro 25% off"
click at [856, 330] on span "Relx Pod Pro..." at bounding box center [854, 326] width 65 height 11
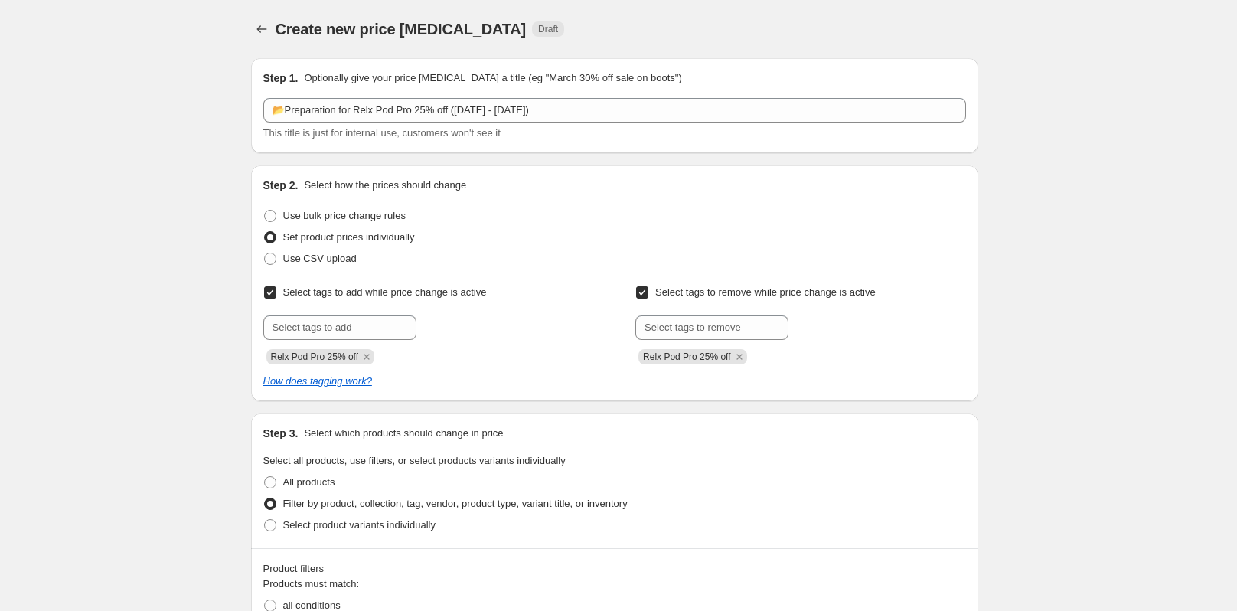
click at [911, 373] on div "Select tags to add while price change is active Submit Relx Pod Pro 25% off Sel…" at bounding box center [614, 335] width 703 height 107
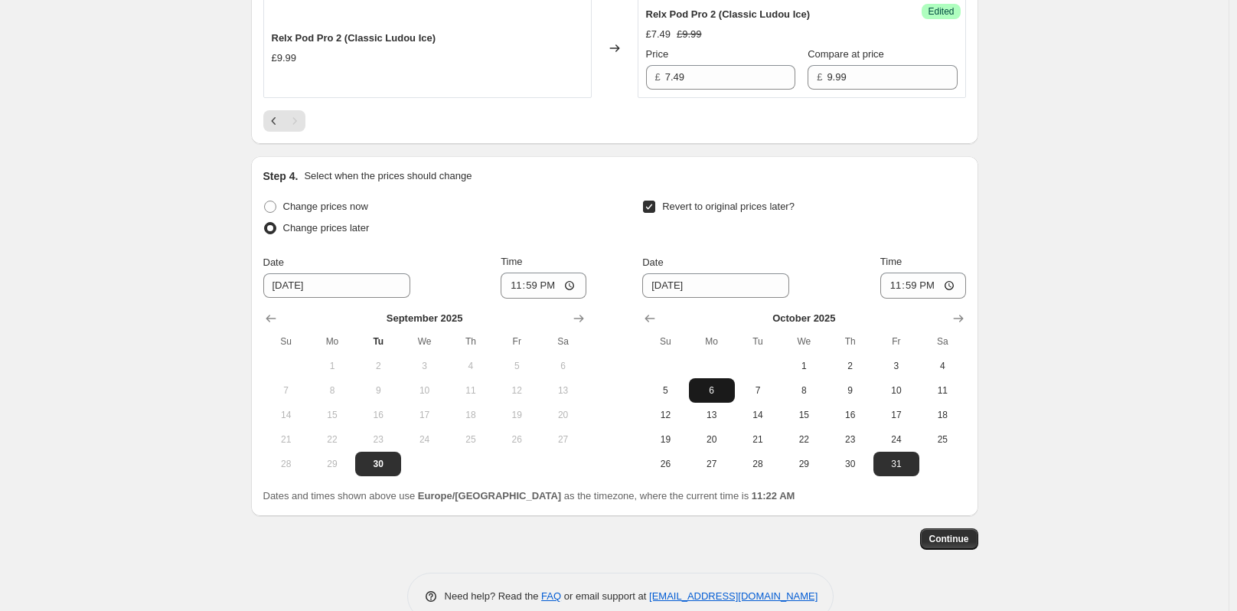
scroll to position [1248, 0]
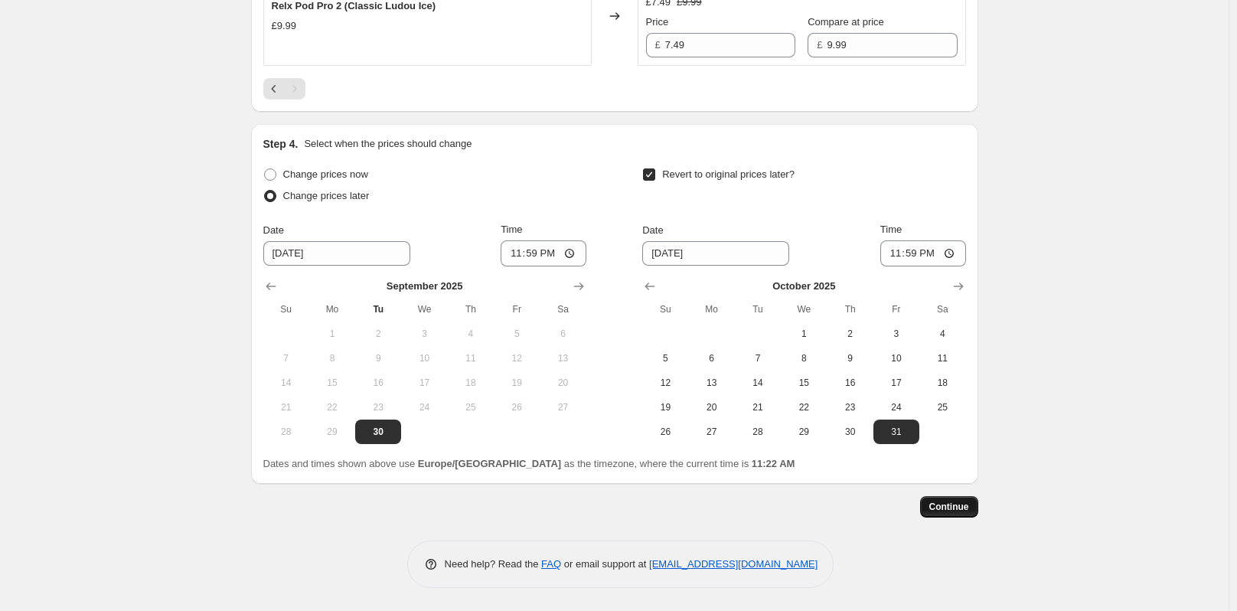
click at [964, 505] on span "Continue" at bounding box center [949, 507] width 40 height 12
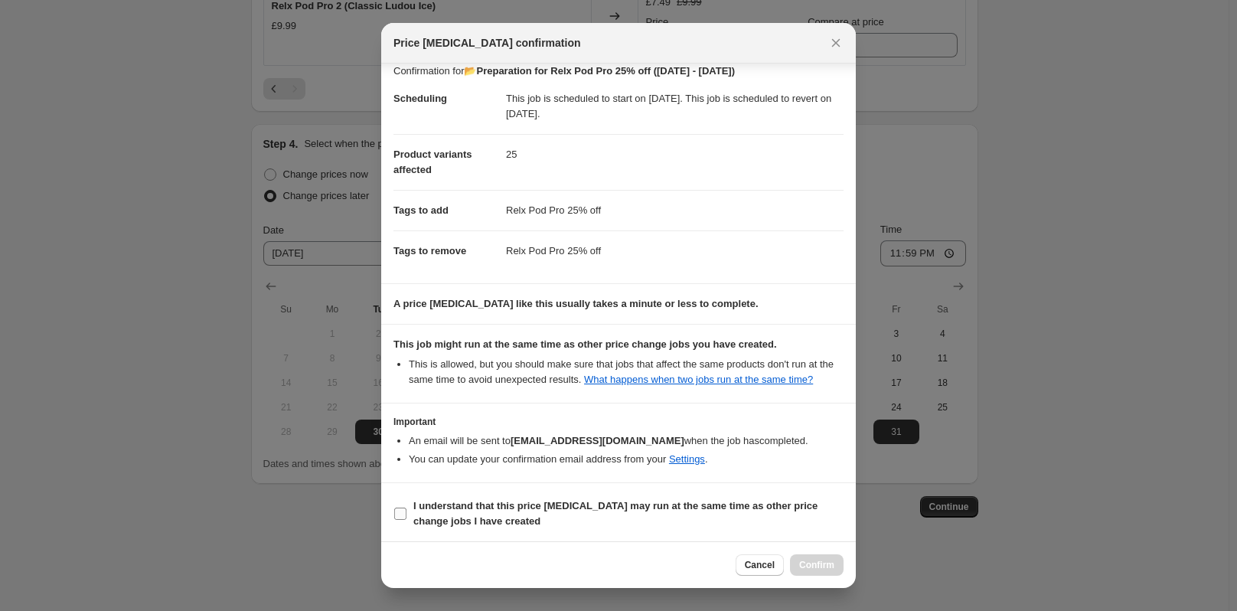
scroll to position [15, 0]
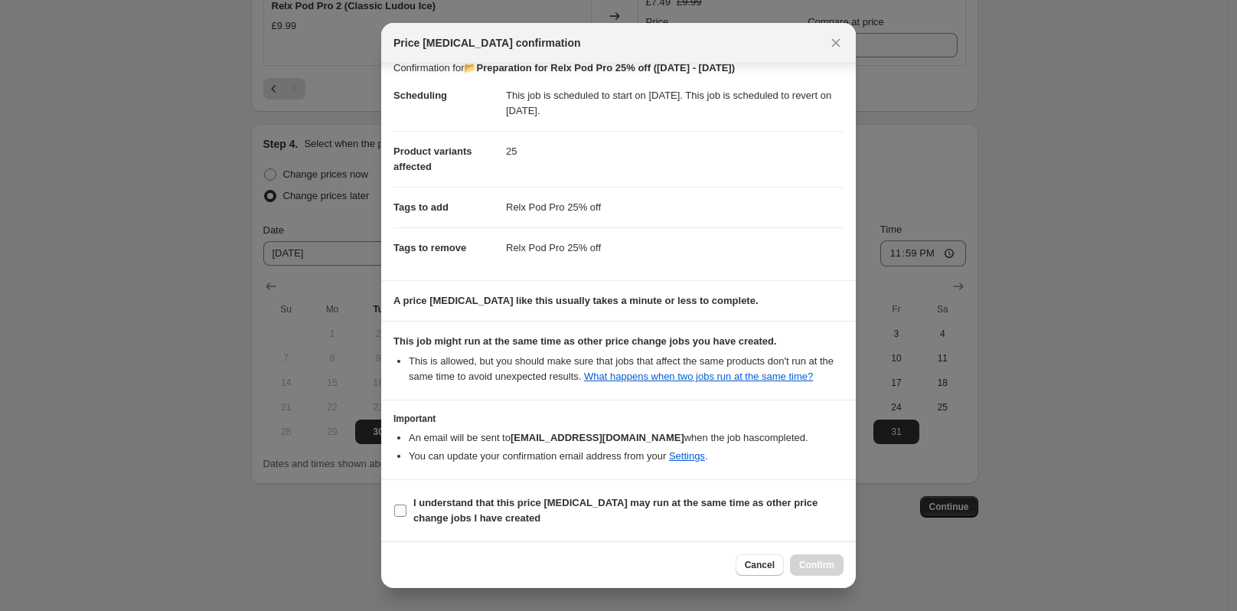
click at [402, 513] on input "I understand that this price [MEDICAL_DATA] may run at the same time as other p…" at bounding box center [400, 510] width 12 height 12
checkbox input "true"
click at [824, 562] on span "Confirm" at bounding box center [816, 565] width 35 height 12
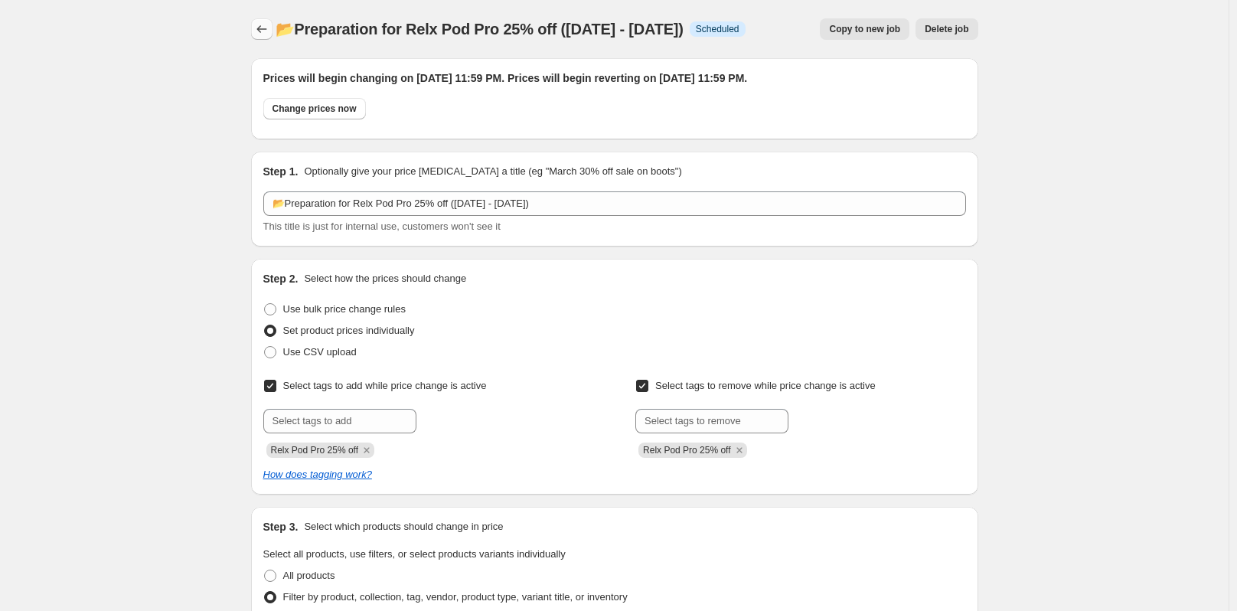
click at [268, 34] on icon "Price change jobs" at bounding box center [261, 28] width 15 height 15
